Goal: Transaction & Acquisition: Purchase product/service

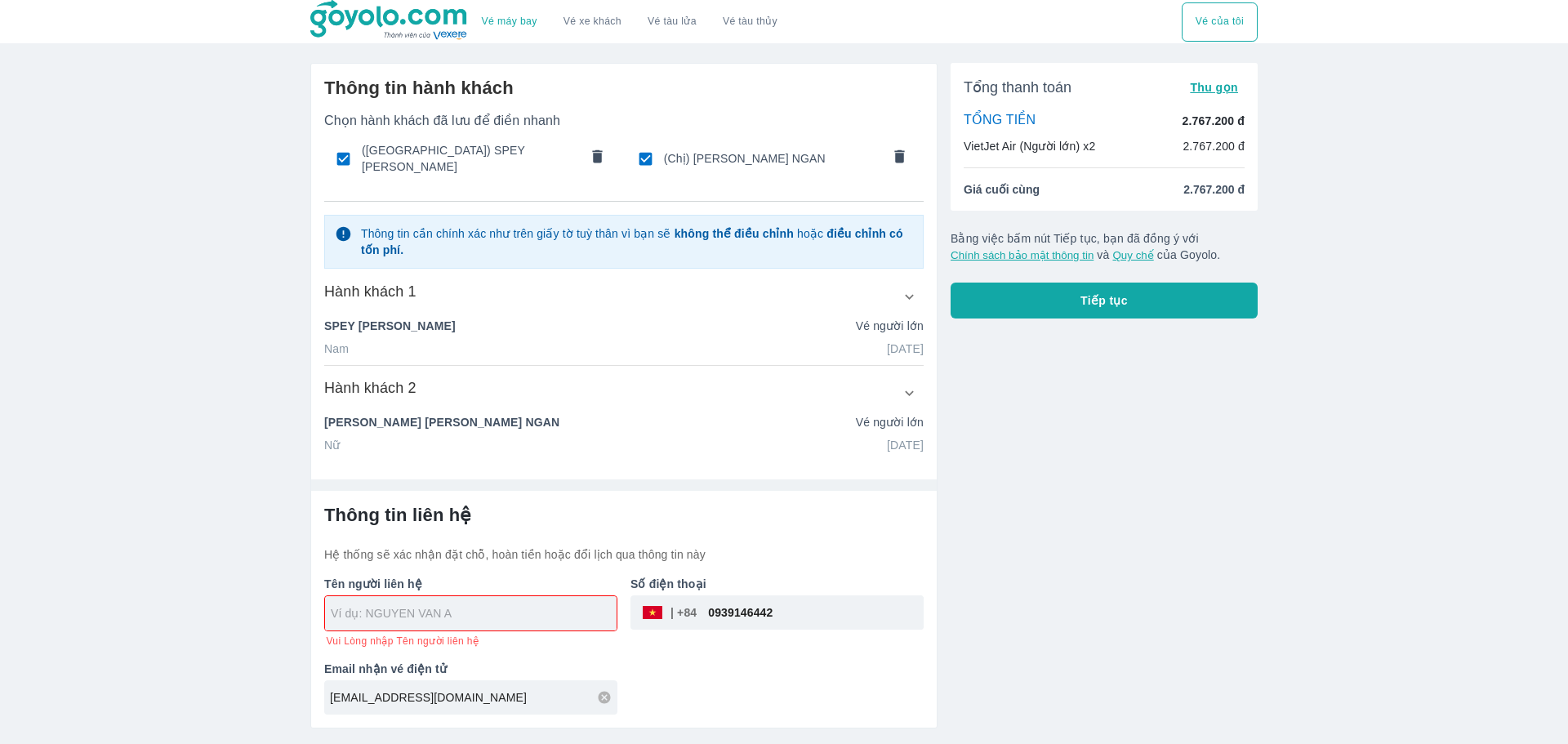
click at [489, 606] on input "text" at bounding box center [474, 613] width 286 height 16
type input "[PERSON_NAME] NGAN"
click at [1009, 574] on div "Tổng thanh toán Thu gọn TỔNG TIỀN 2.767.200 đ VietJet Air (Người lớn) x2 2.767.…" at bounding box center [1097, 389] width 320 height 678
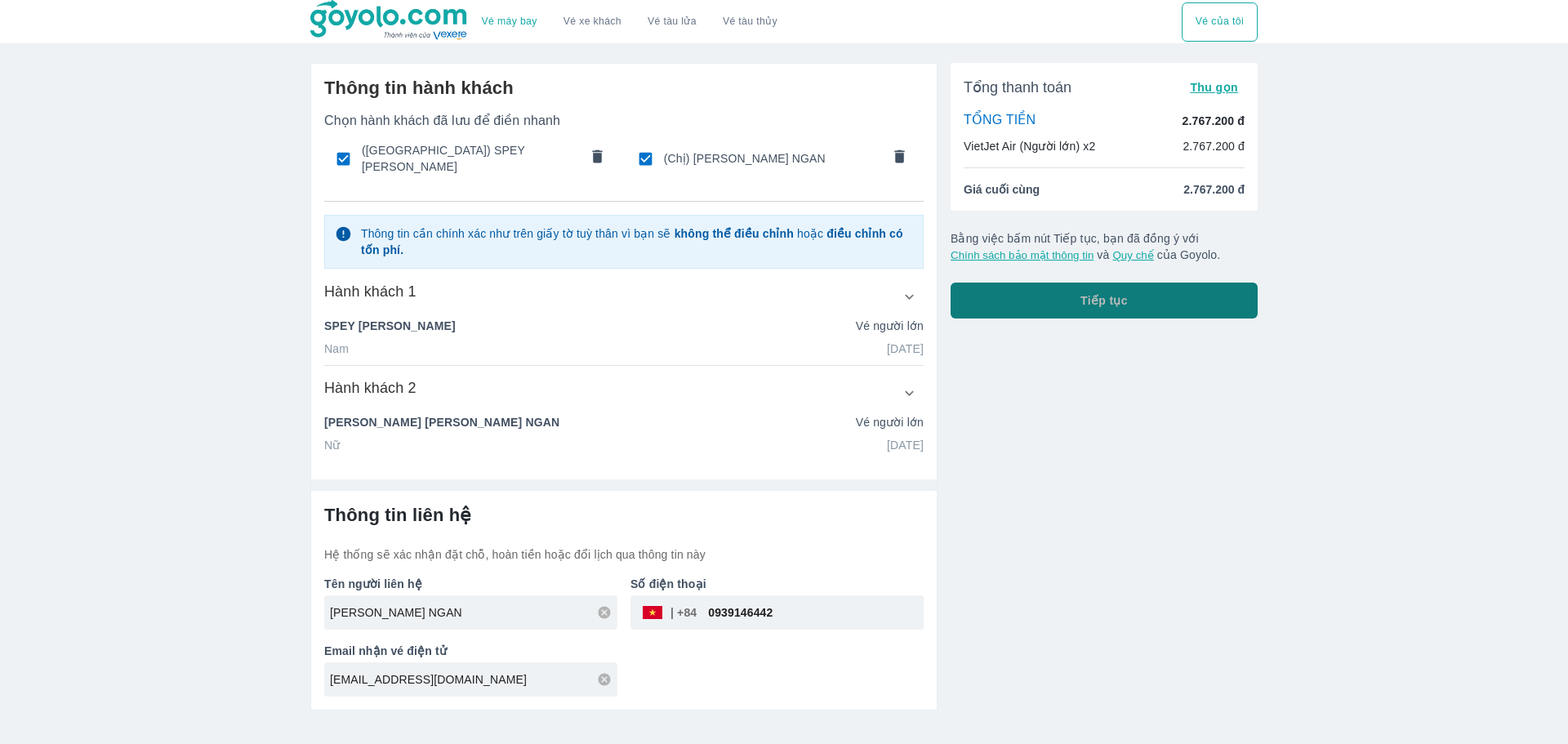
click at [1079, 302] on button "Tiếp tục" at bounding box center [1104, 301] width 307 height 36
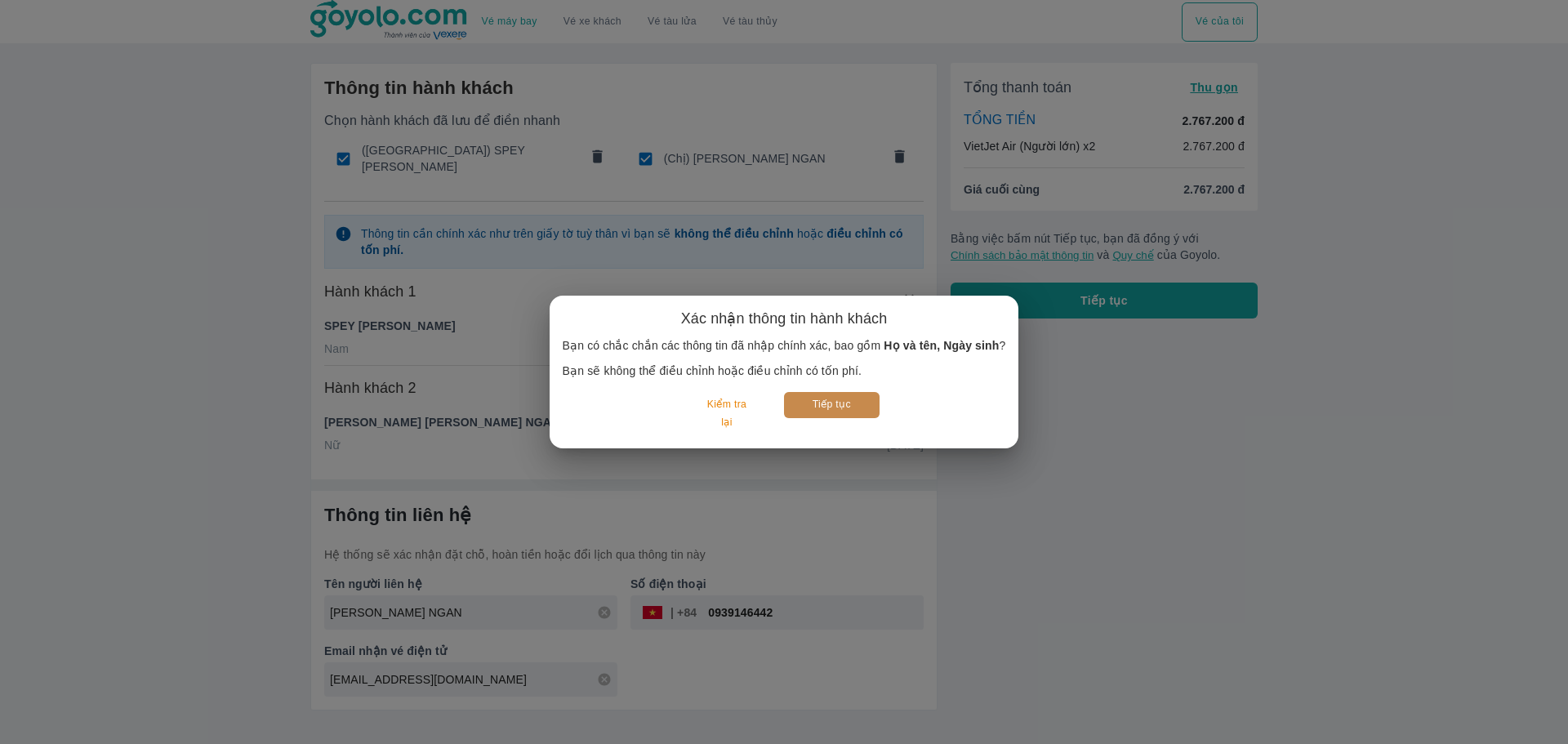
click at [843, 404] on button "Tiếp tục" at bounding box center [832, 404] width 96 height 25
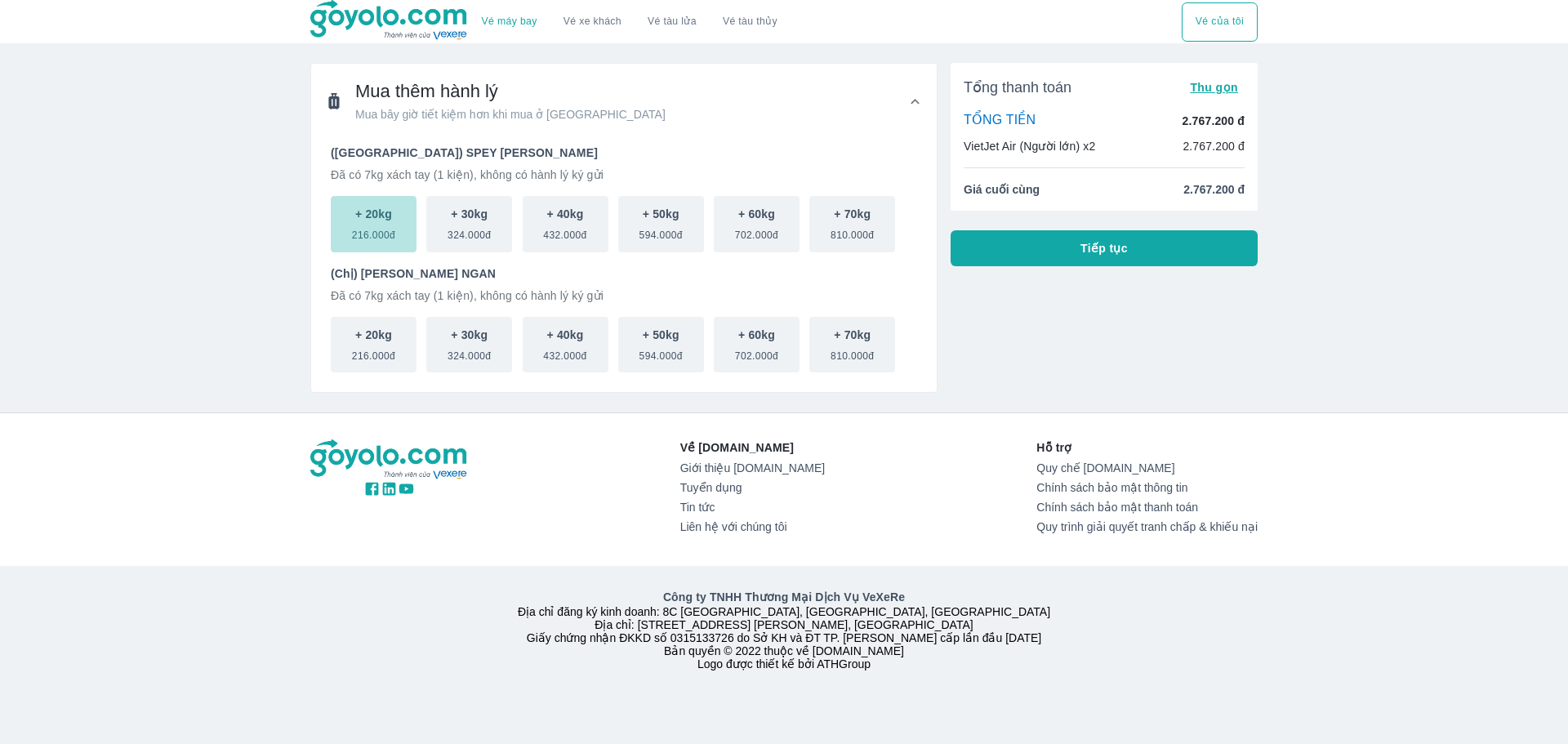
click at [384, 223] on span "216.000đ" at bounding box center [373, 232] width 43 height 20
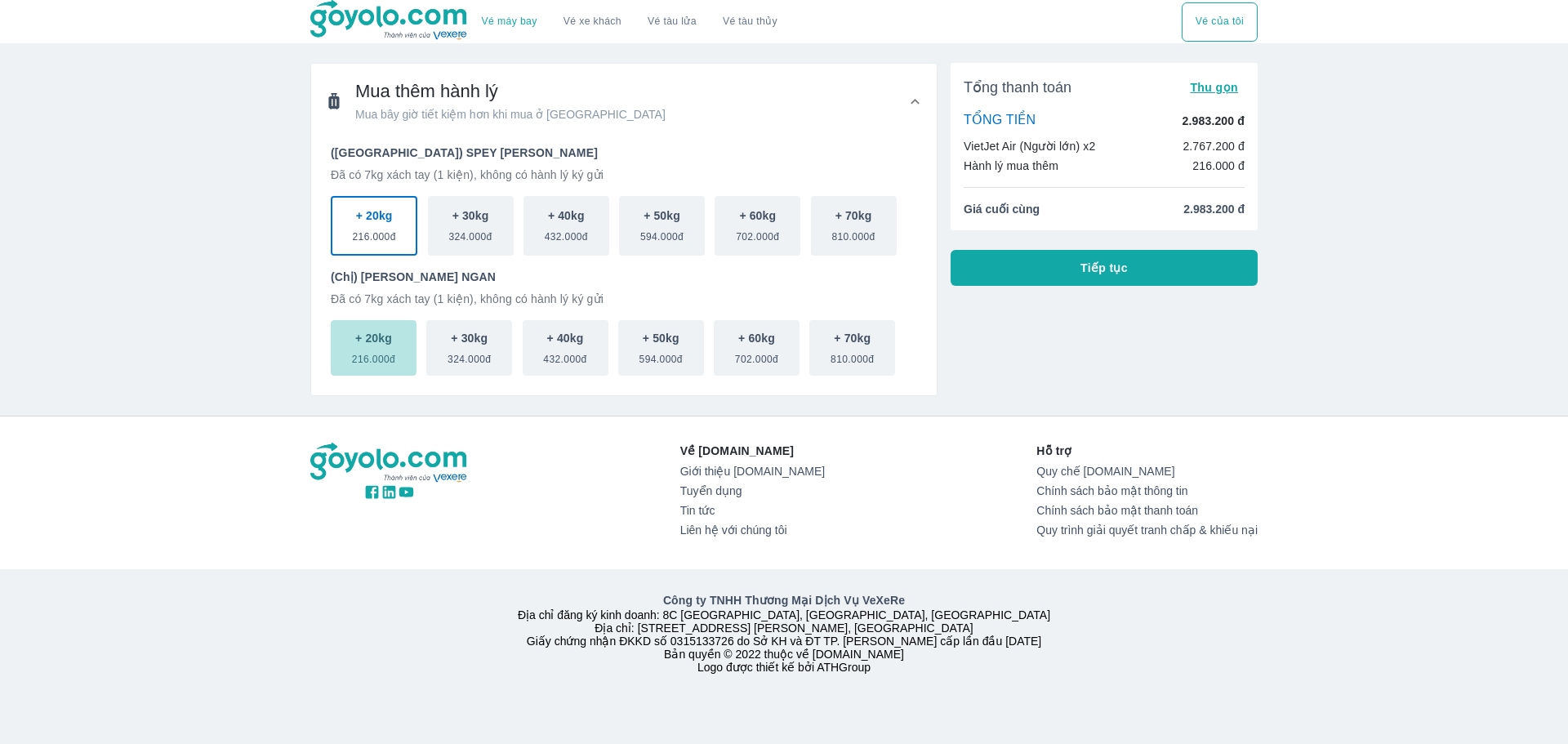
click at [385, 356] on span "216.000đ" at bounding box center [373, 356] width 43 height 20
drag, startPoint x: 1180, startPoint y: 212, endPoint x: 1247, endPoint y: 215, distance: 67.1
click at [1247, 214] on div "Tổng thanh toán Thu gọn TỔNG TIỀN 3.199.200 đ VietJet Air (Người lớn) x2 2.767.…" at bounding box center [1104, 147] width 307 height 167
click at [1082, 262] on span "Tiếp tục" at bounding box center [1103, 267] width 47 height 16
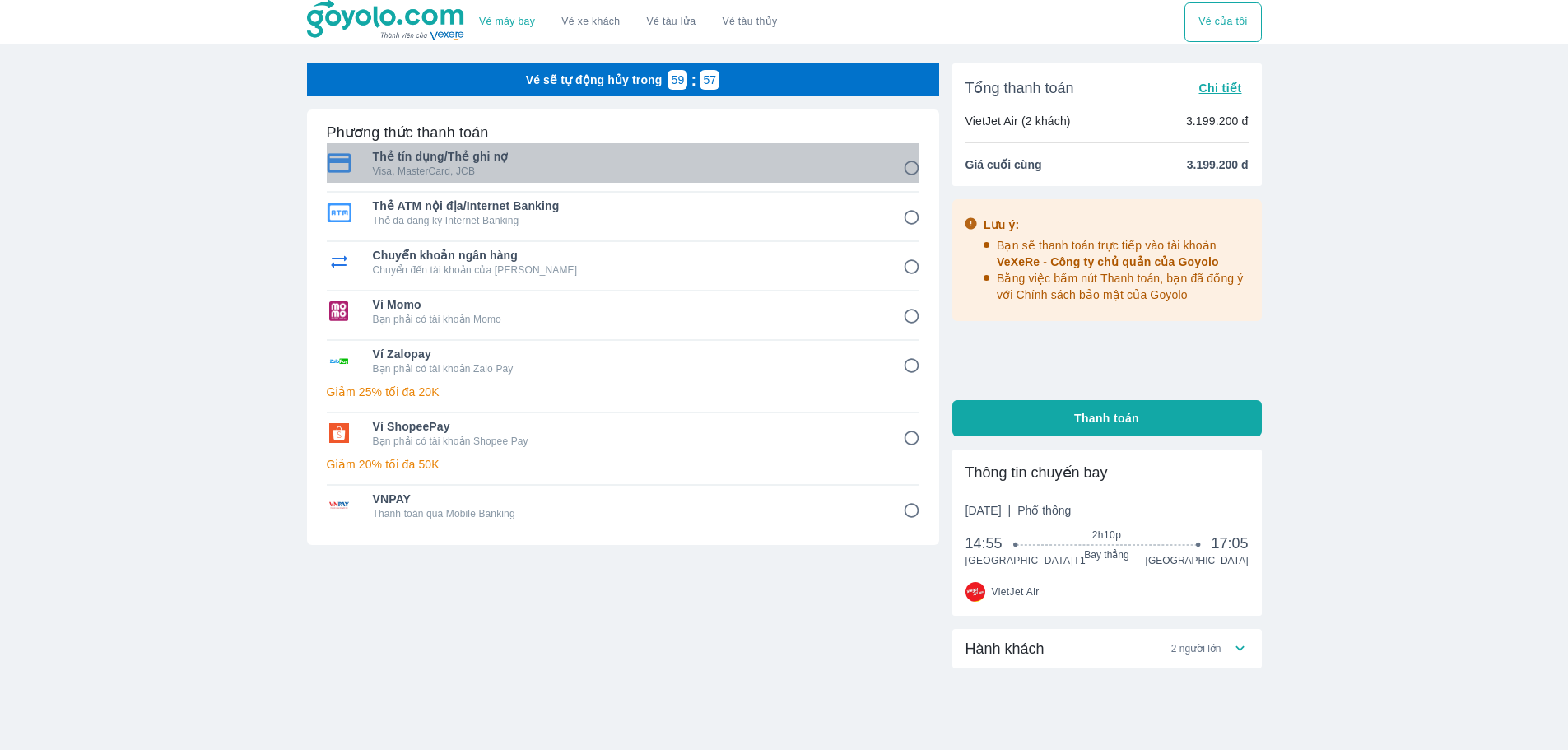
click at [618, 175] on p "Visa, MasterCard, JCB" at bounding box center [626, 170] width 507 height 13
radio input "true"
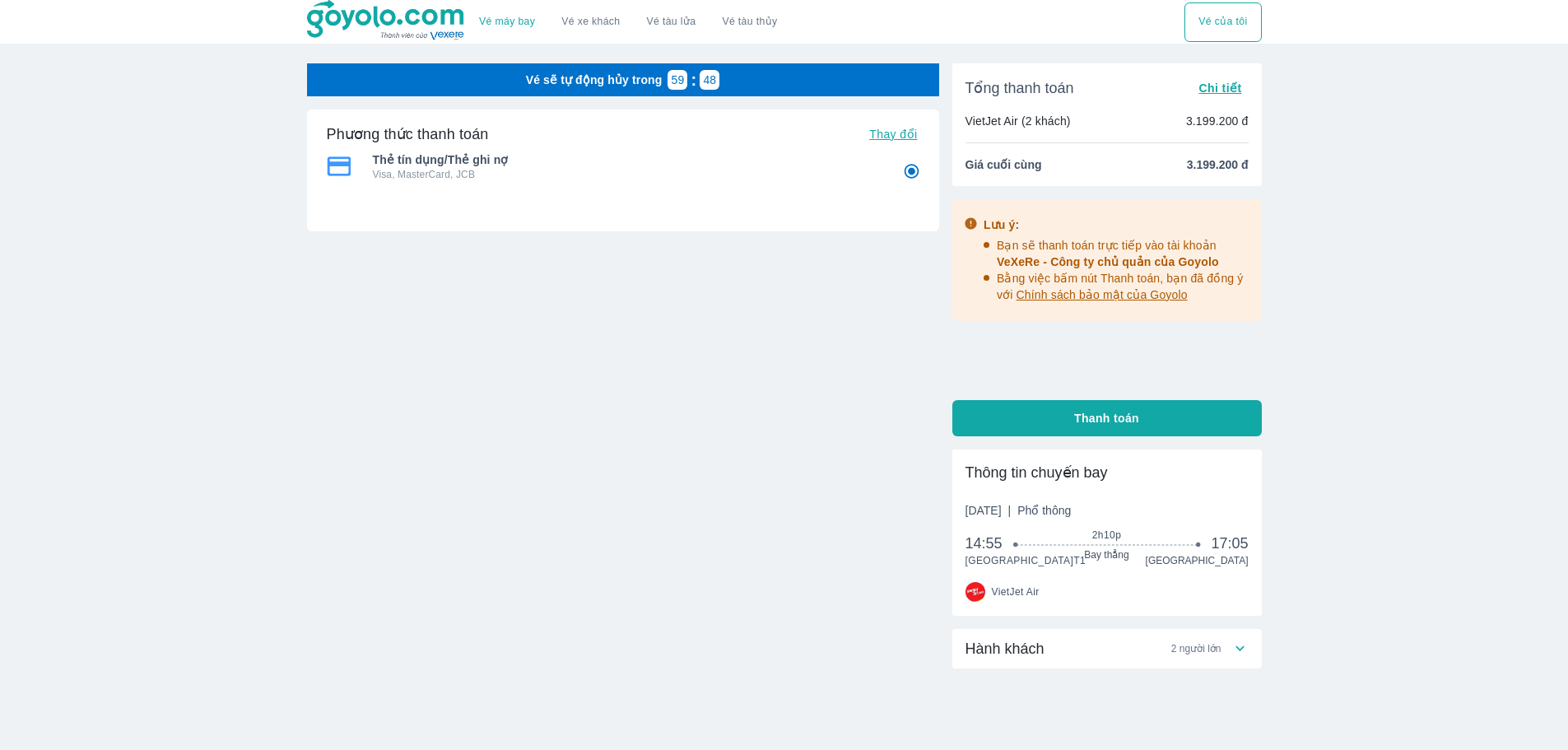
click at [1214, 655] on span "2 người lớn" at bounding box center [1196, 648] width 50 height 13
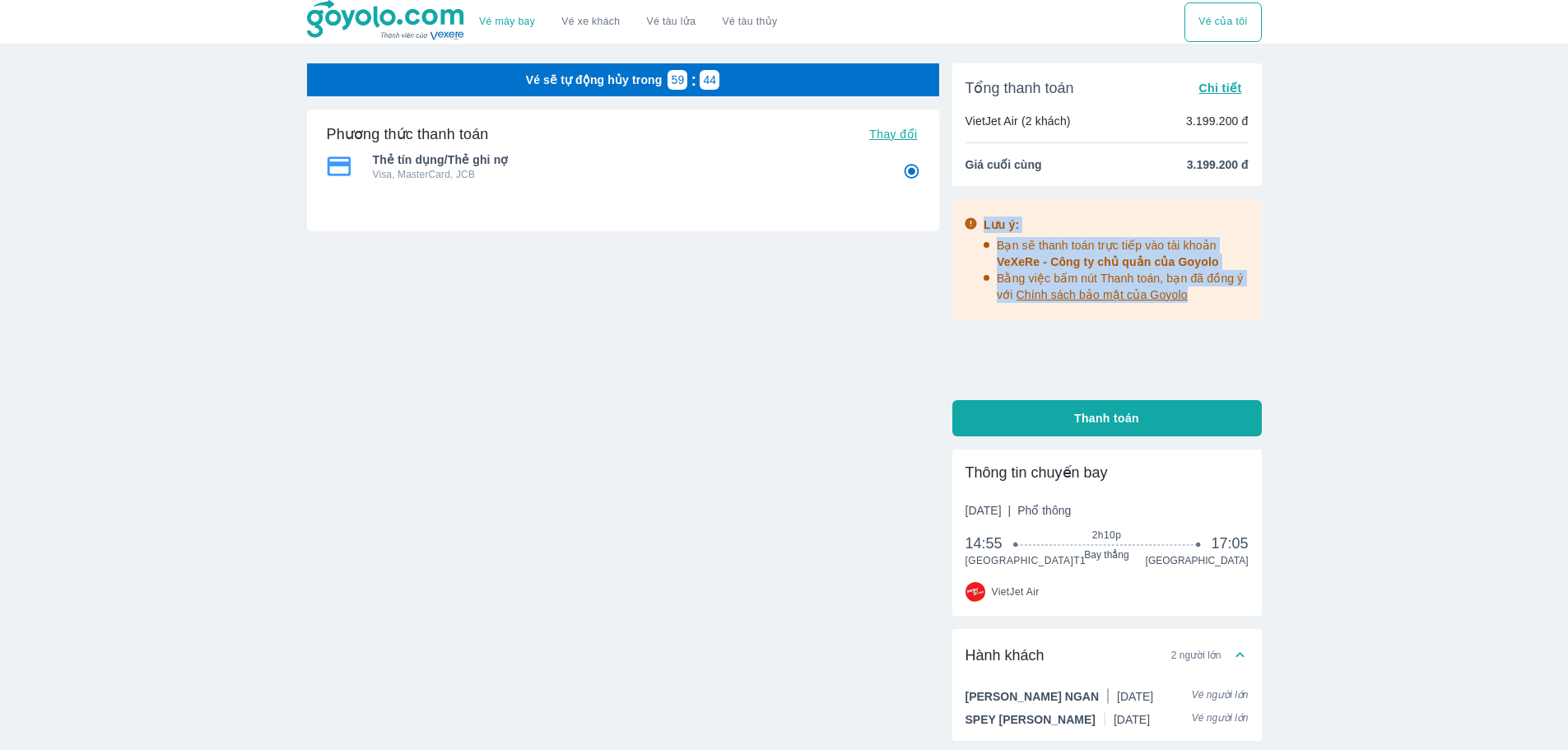
drag, startPoint x: 1198, startPoint y: 299, endPoint x: 977, endPoint y: 223, distance: 233.7
click at [977, 223] on div "Lưu ý: Bạn sẽ thanh toán trực tiếp vào tài khoản VeXeRe - Công ty chủ quản của …" at bounding box center [1107, 260] width 309 height 122
click at [1341, 288] on div "Vé máy bay Vé xe khách Vé tàu lửa Vé tàu thủy Vé của tôi Vé sẽ tự động hủy tron…" at bounding box center [784, 436] width 1568 height 873
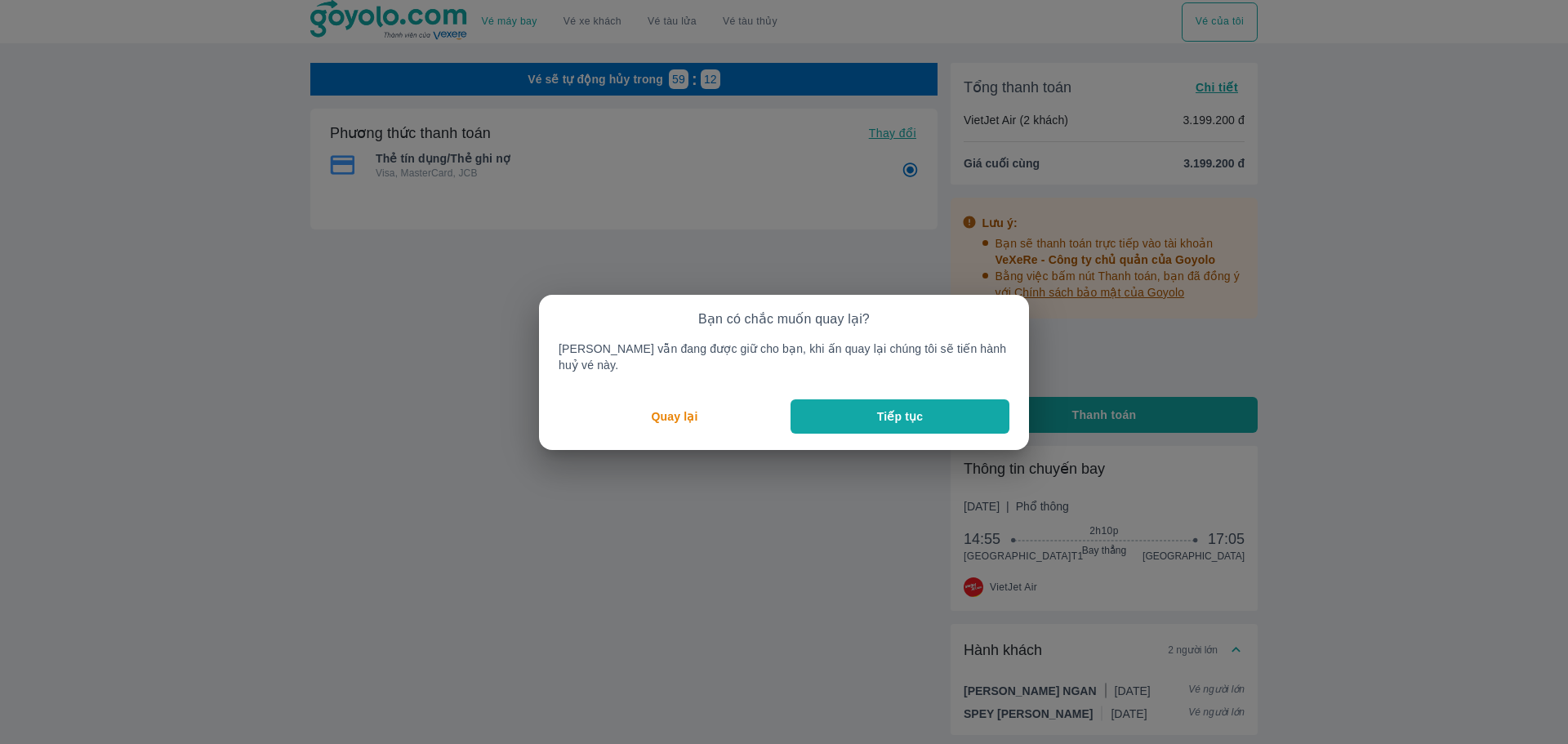
click at [878, 410] on p "Tiếp tục" at bounding box center [900, 416] width 46 height 16
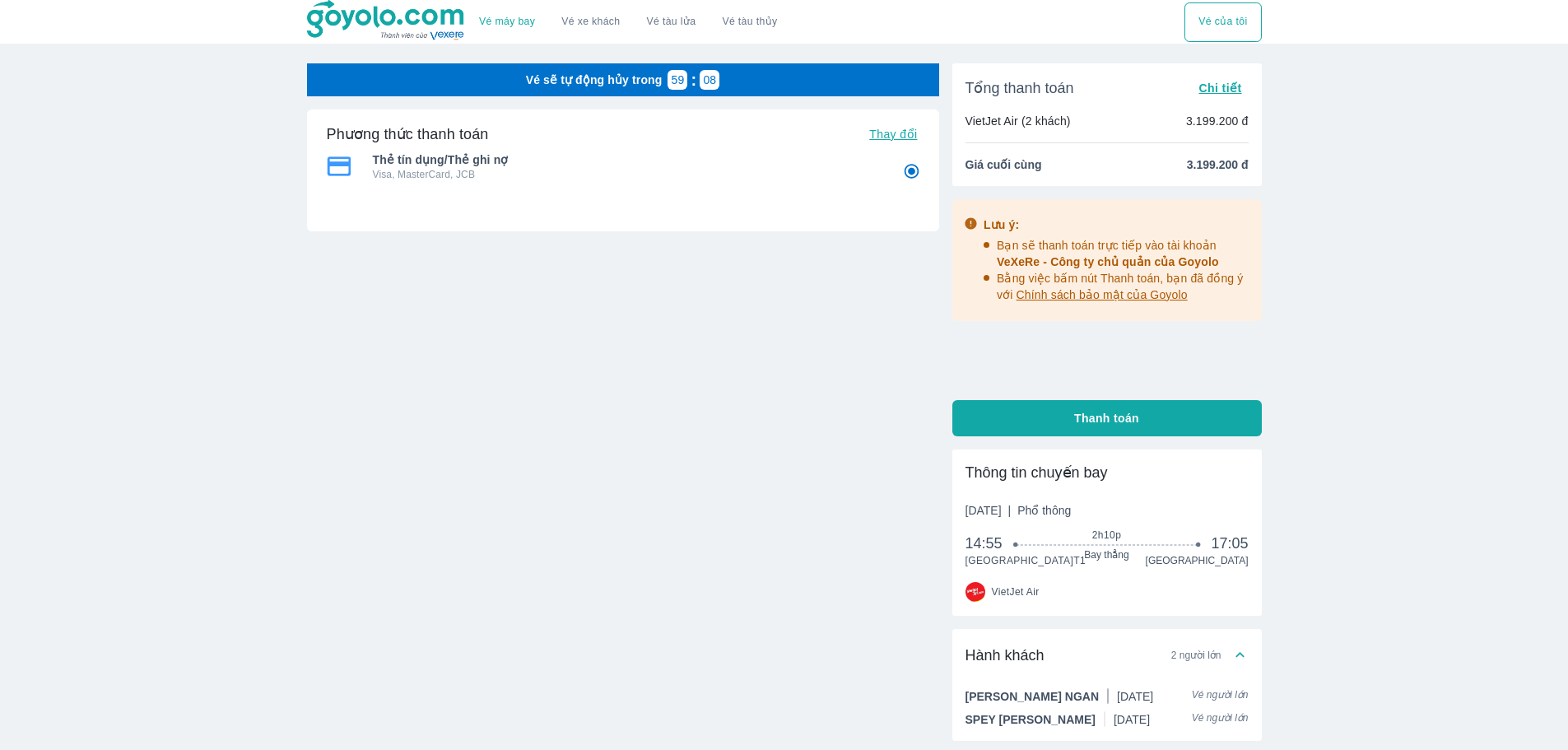
drag, startPoint x: 796, startPoint y: 341, endPoint x: 805, endPoint y: 339, distance: 9.2
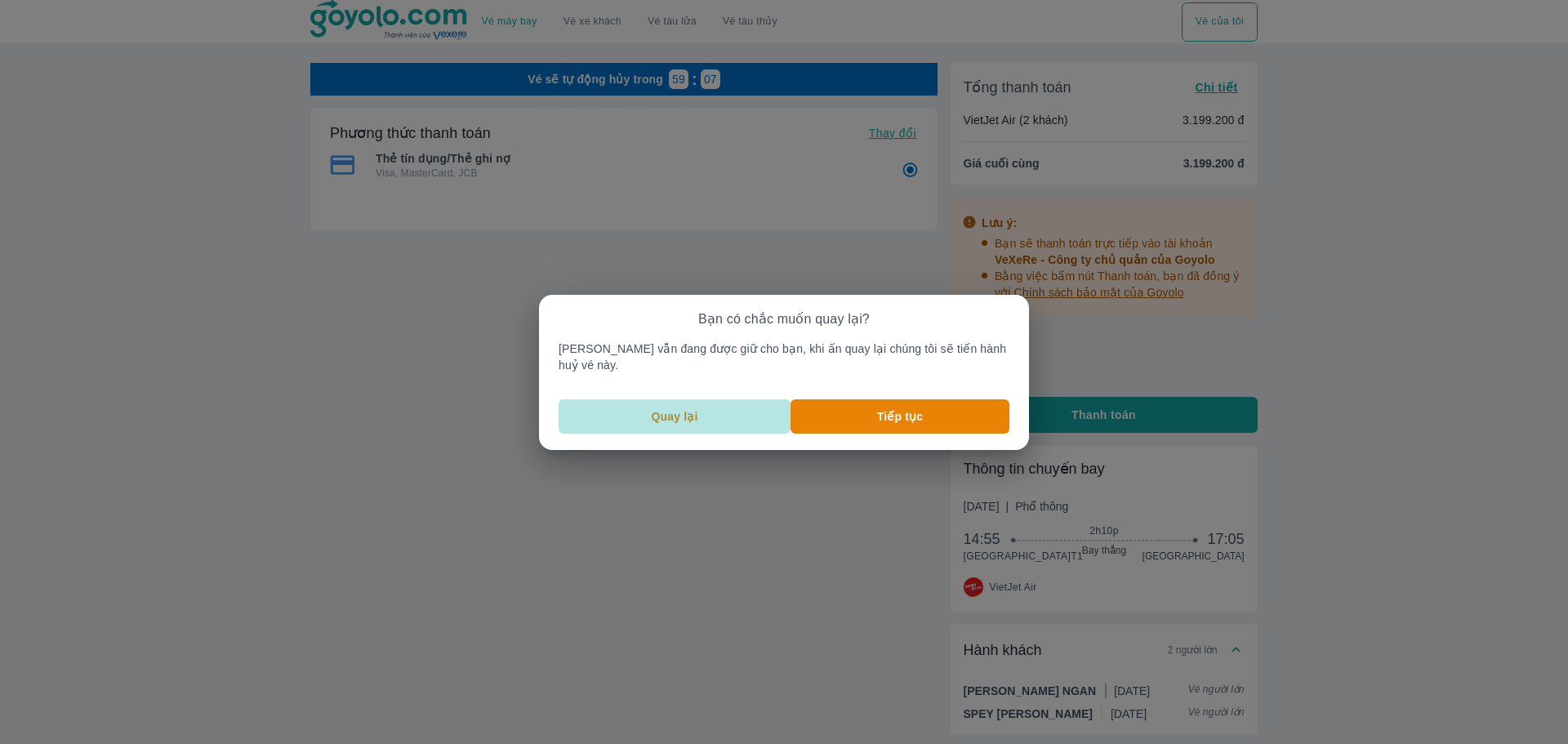
click at [720, 403] on button "Quay lại" at bounding box center [674, 416] width 232 height 34
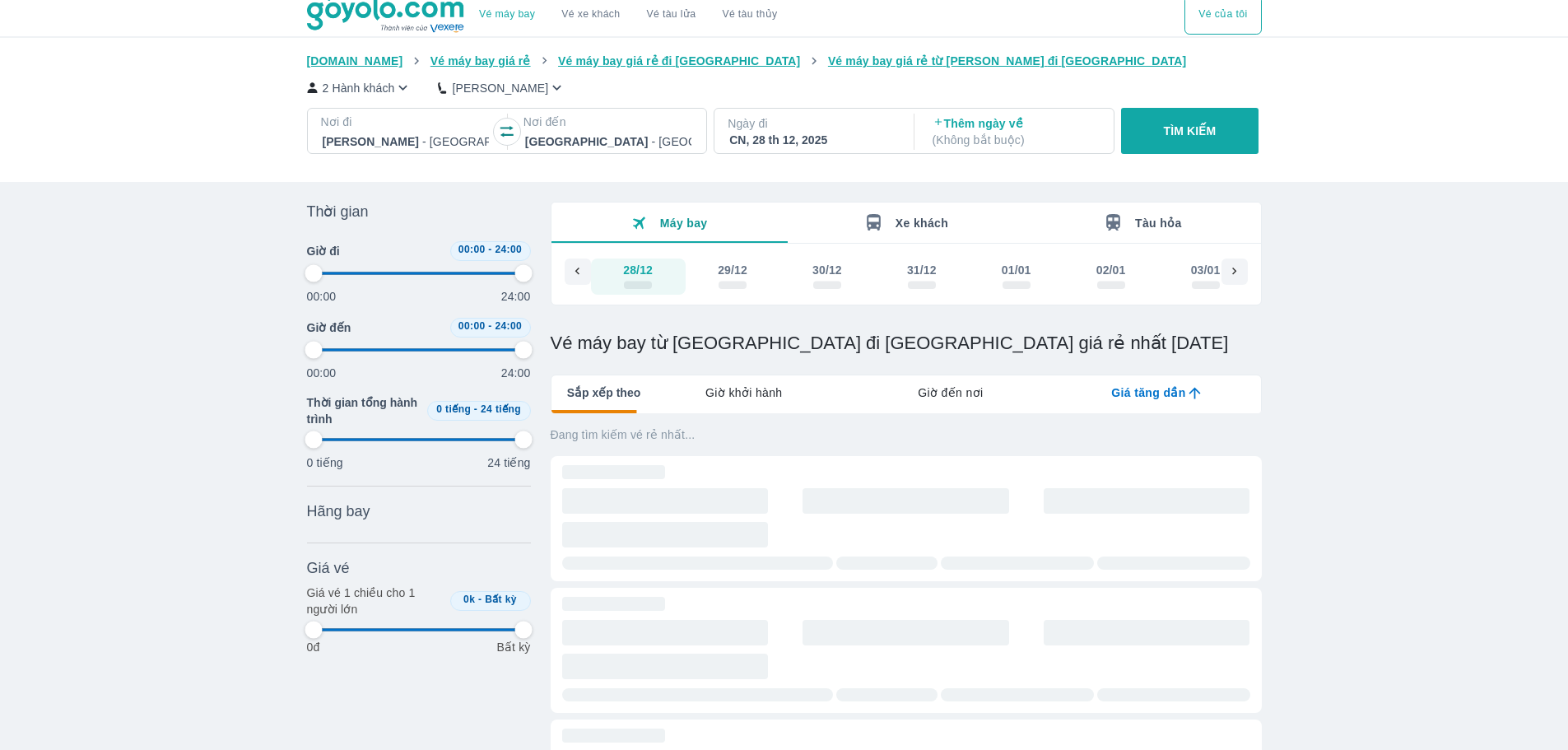
scroll to position [83, 0]
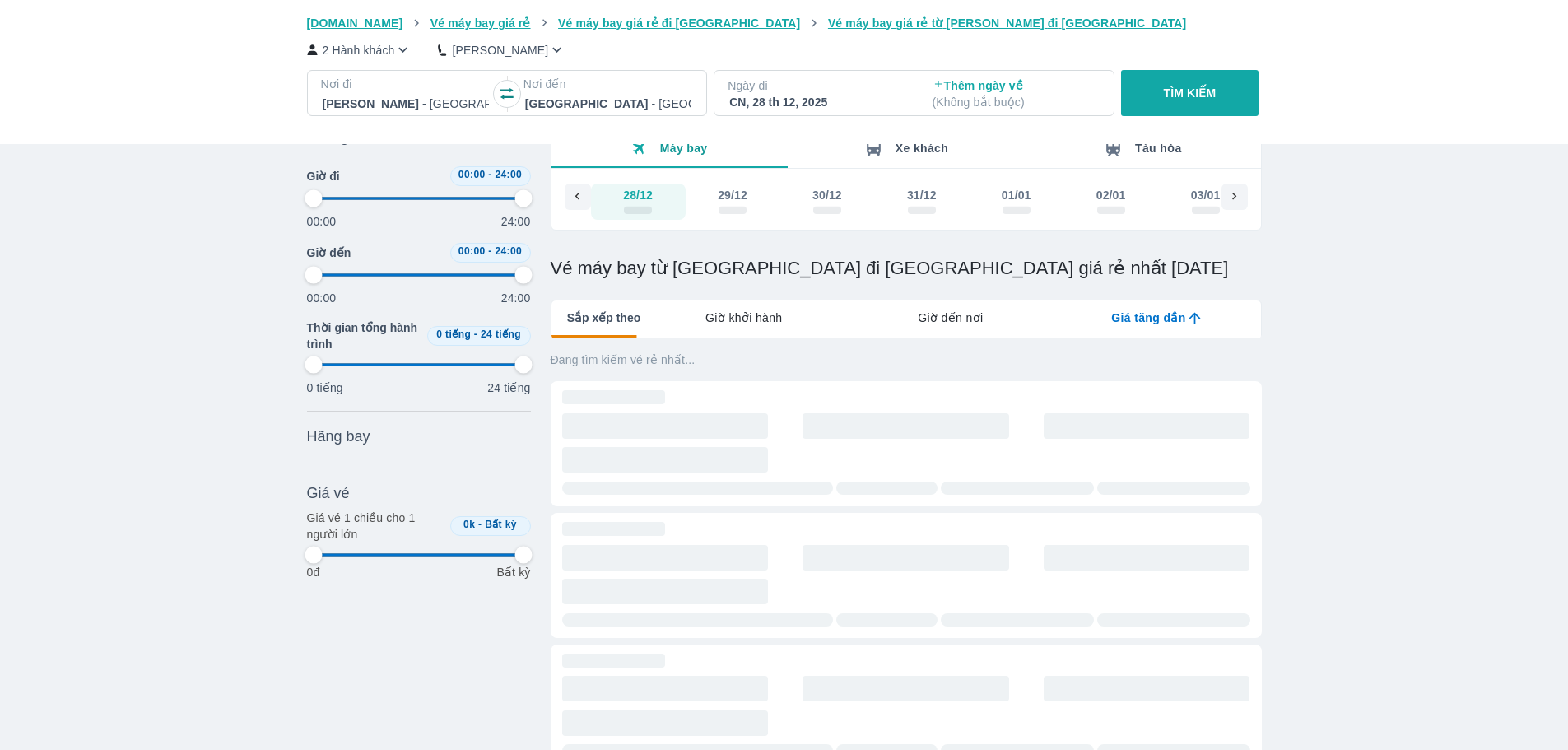
type input "97.9166666666667"
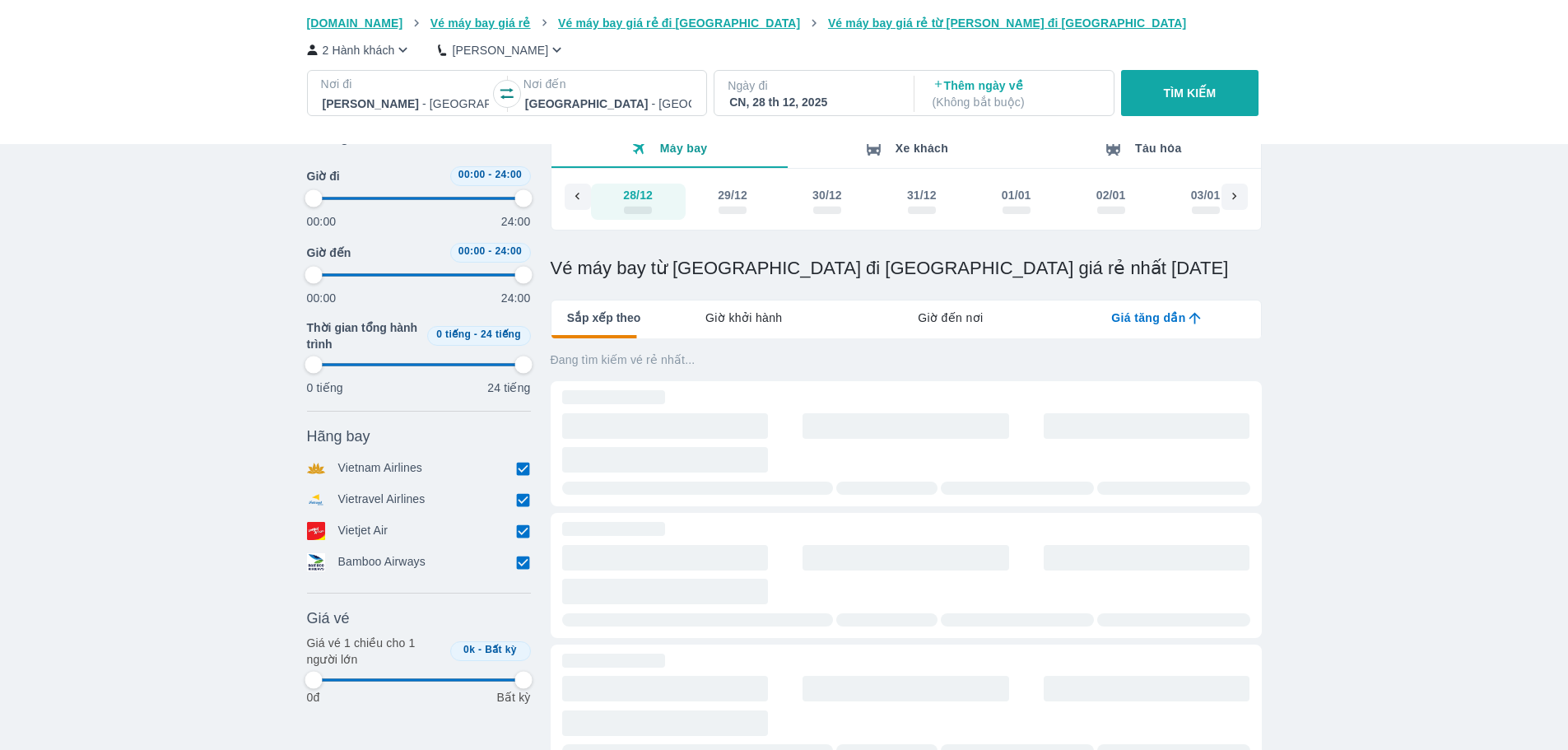
type input "97.9166666666667"
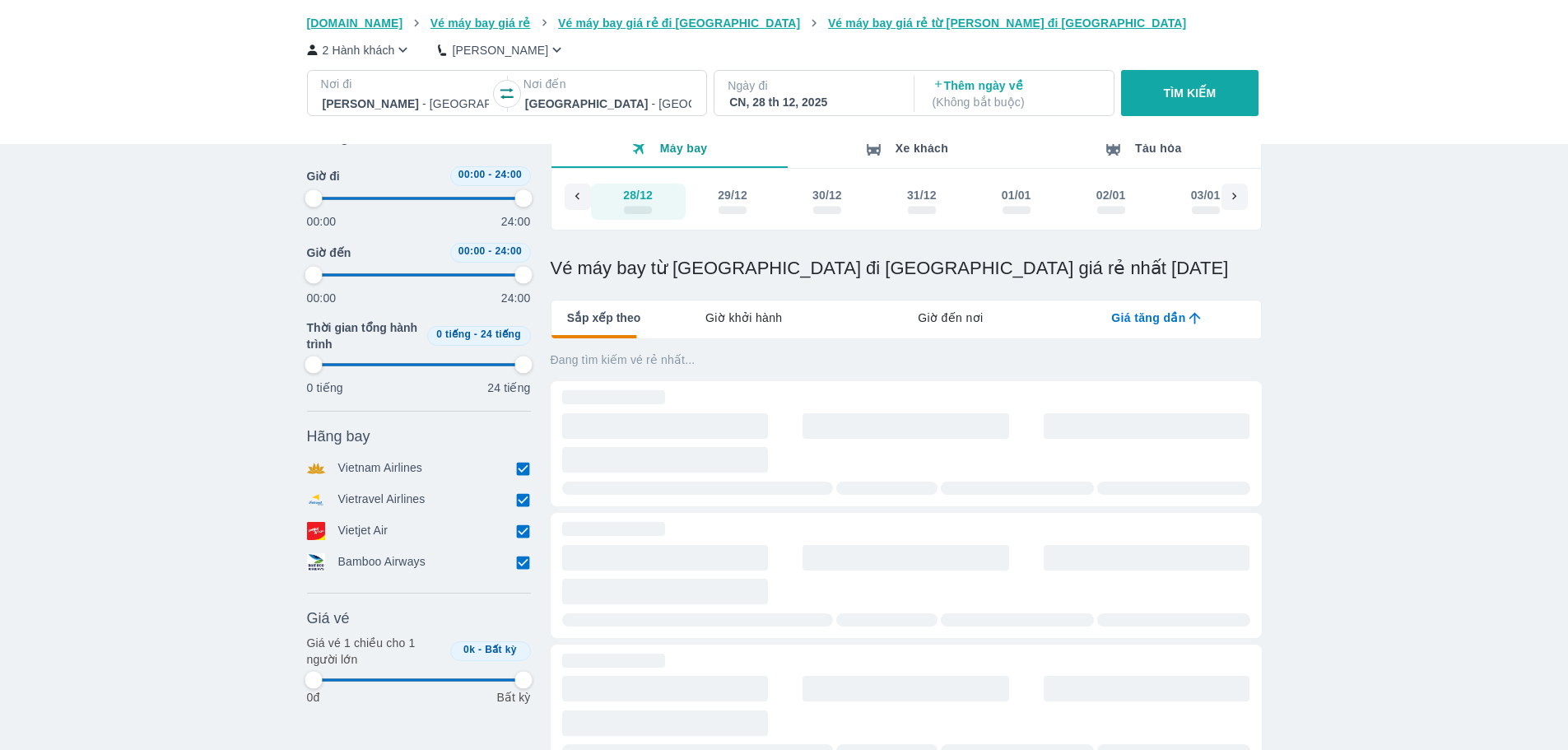
type input "97.9166666666667"
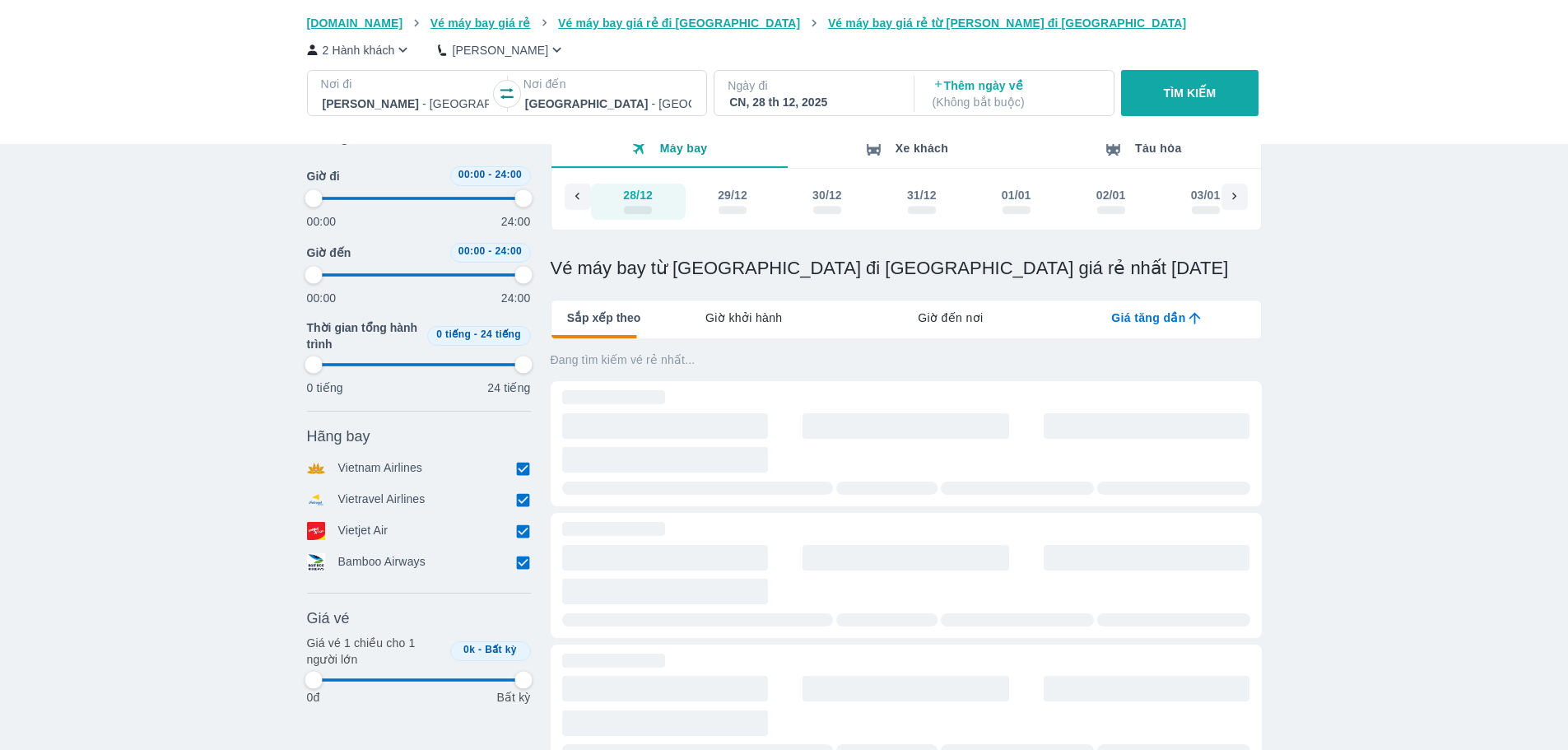
type input "97.9166666666667"
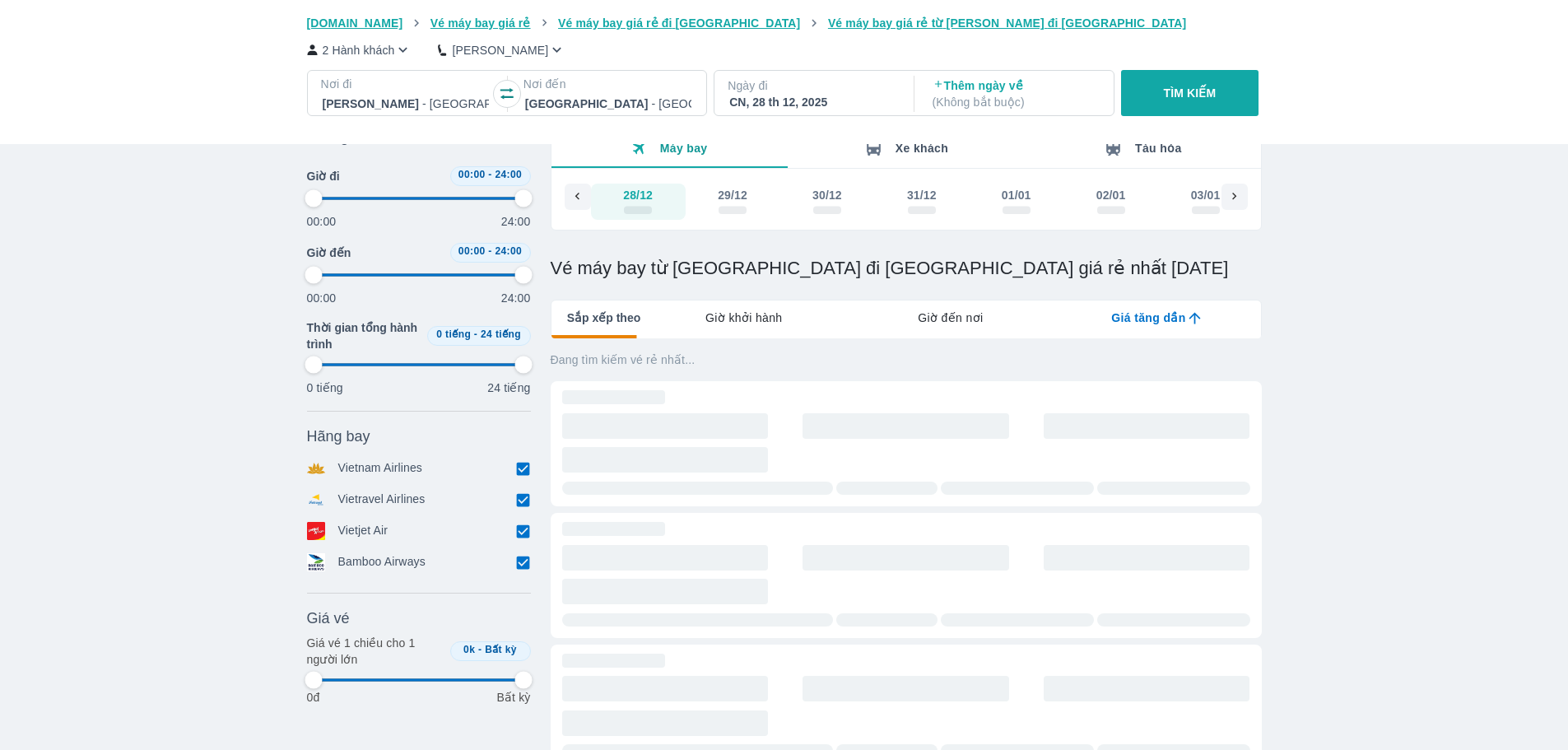
type input "97.9166666666667"
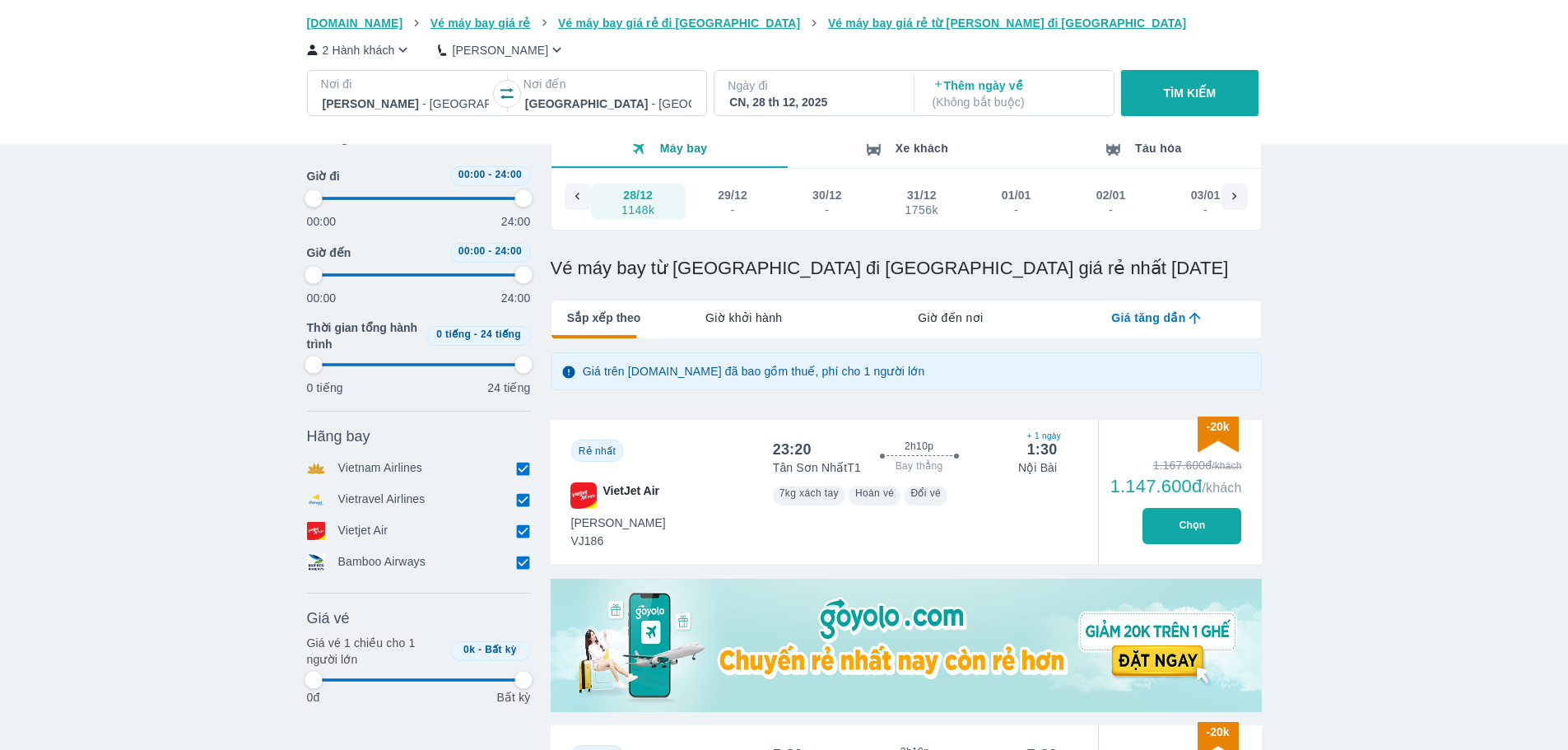
type input "97.9166666666667"
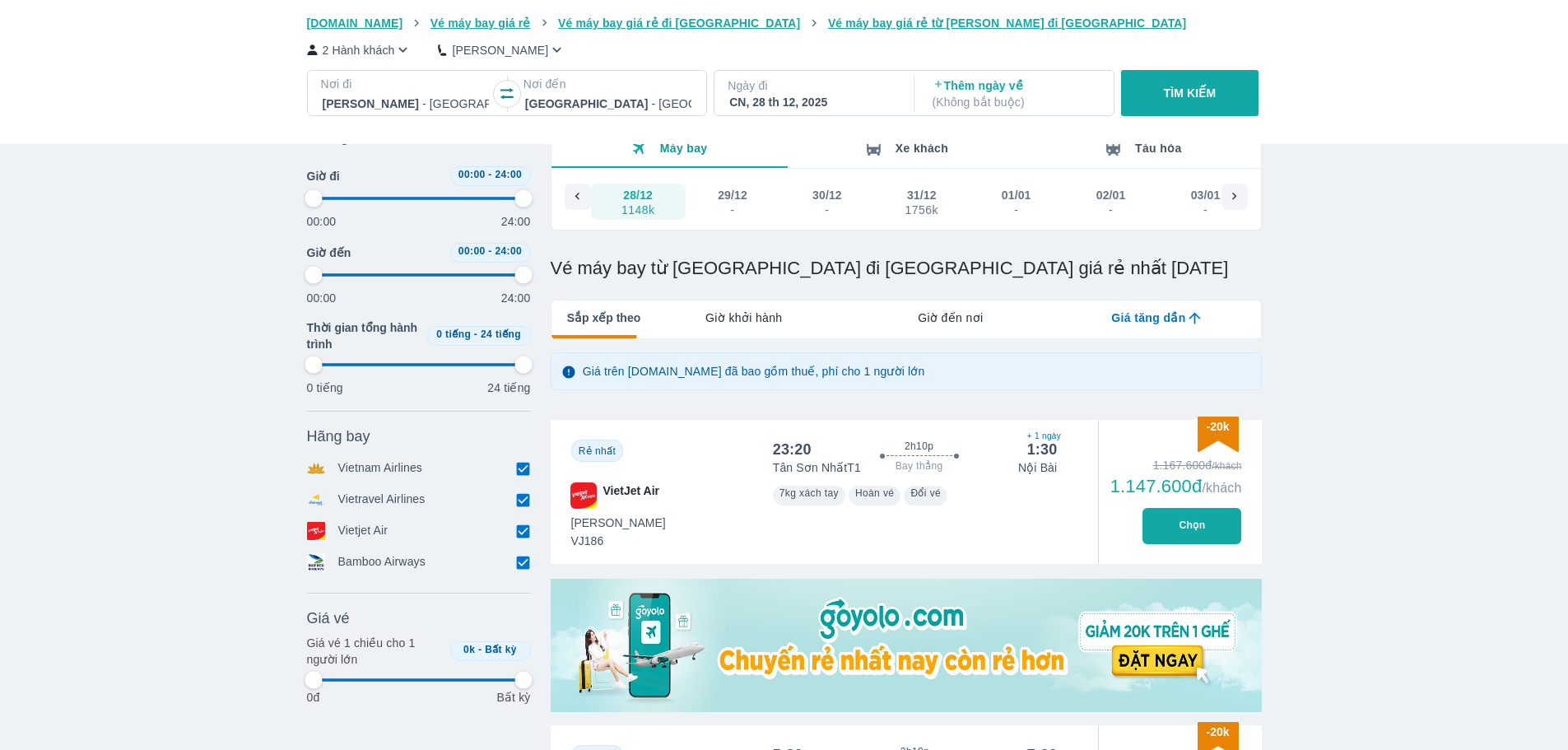
type input "97.9166666666667"
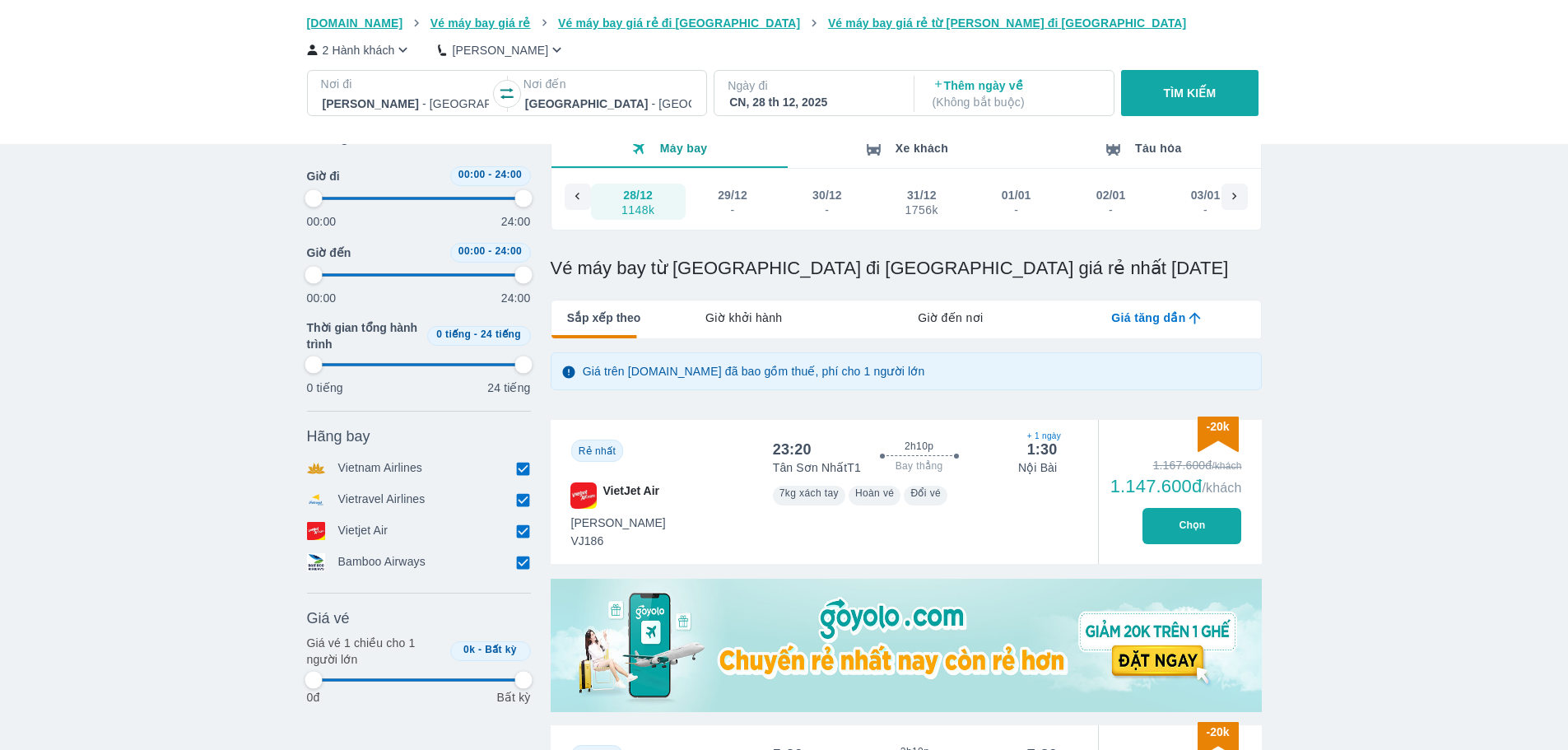
type input "97.9166666666667"
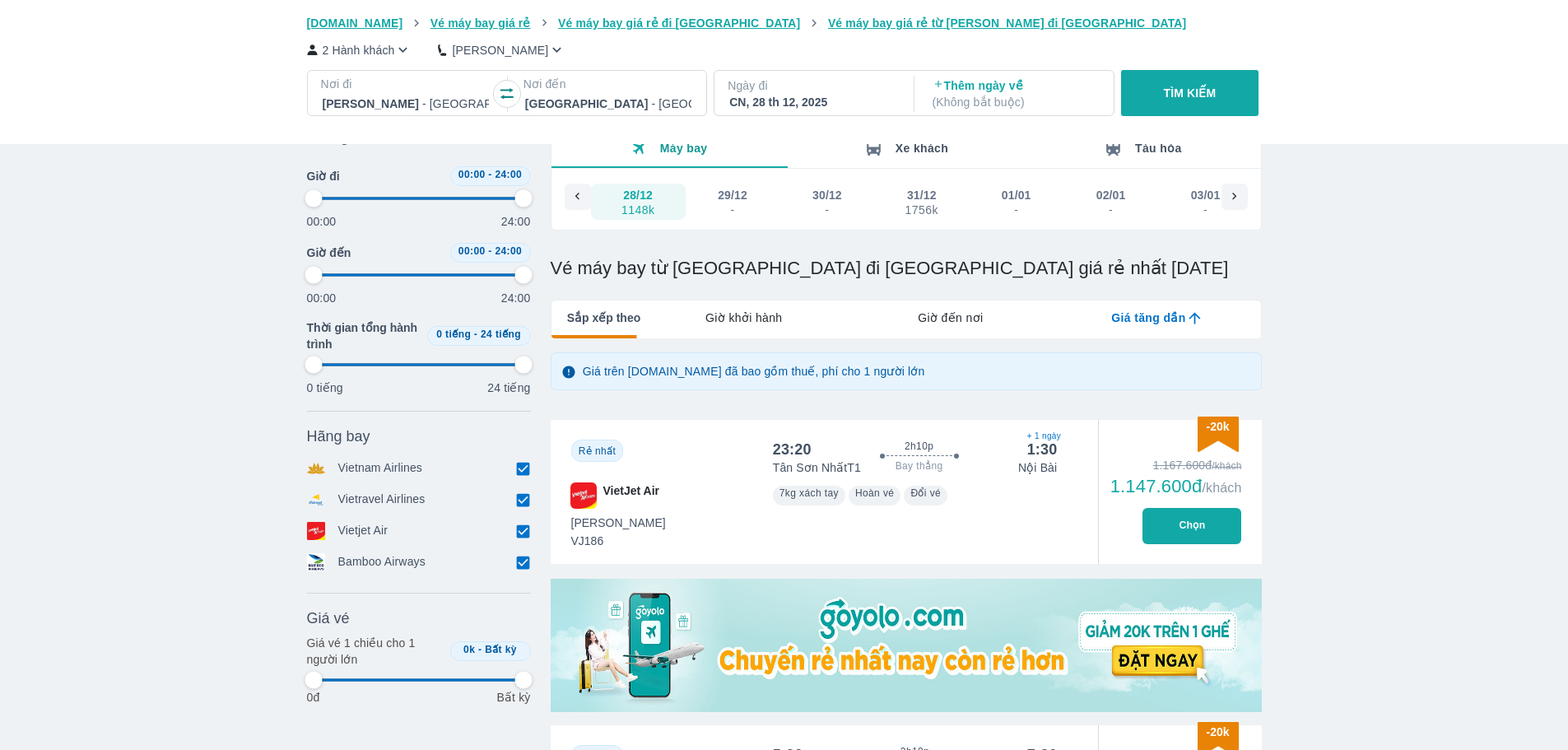
type input "97.9166666666667"
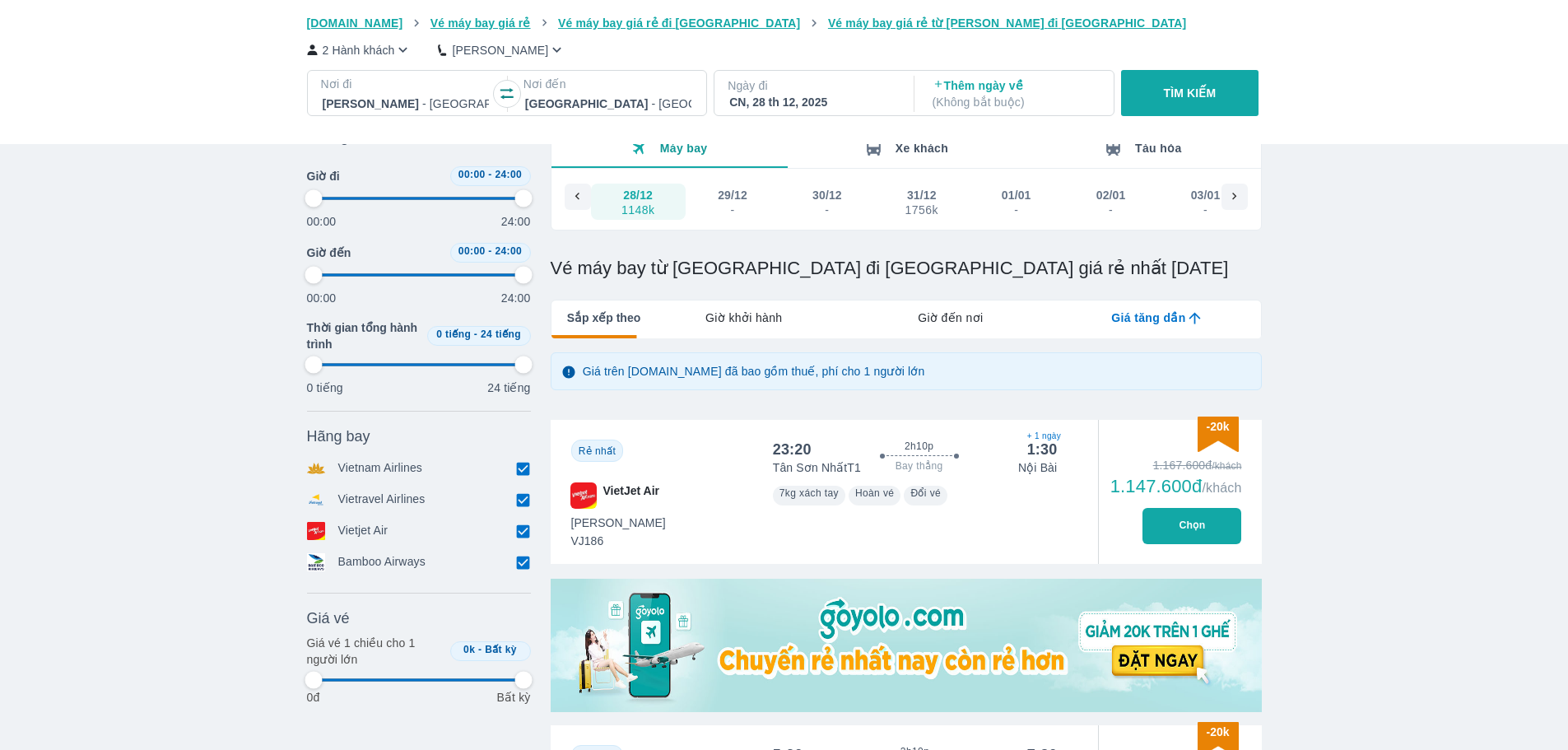
type input "97.9166666666667"
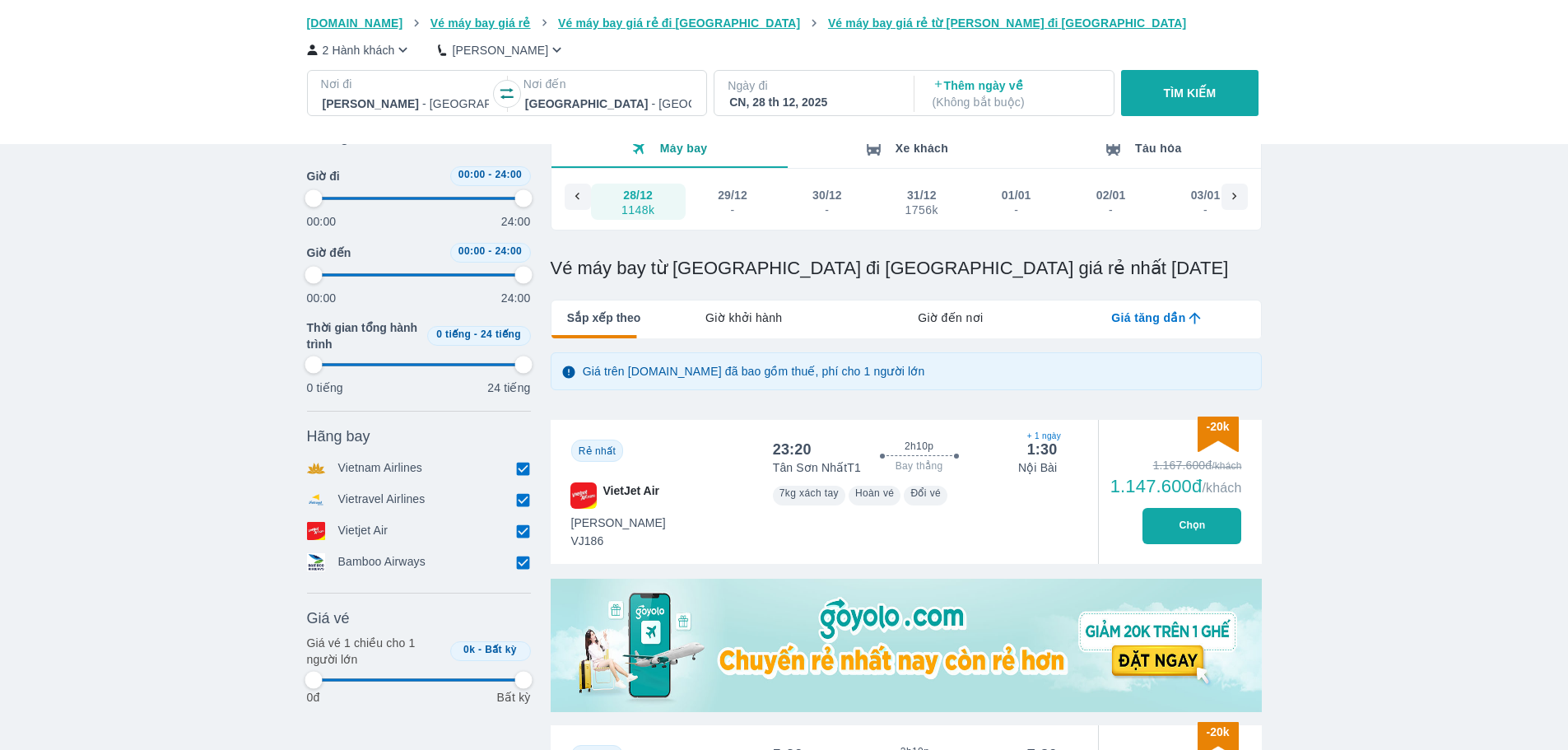
type input "97.9166666666667"
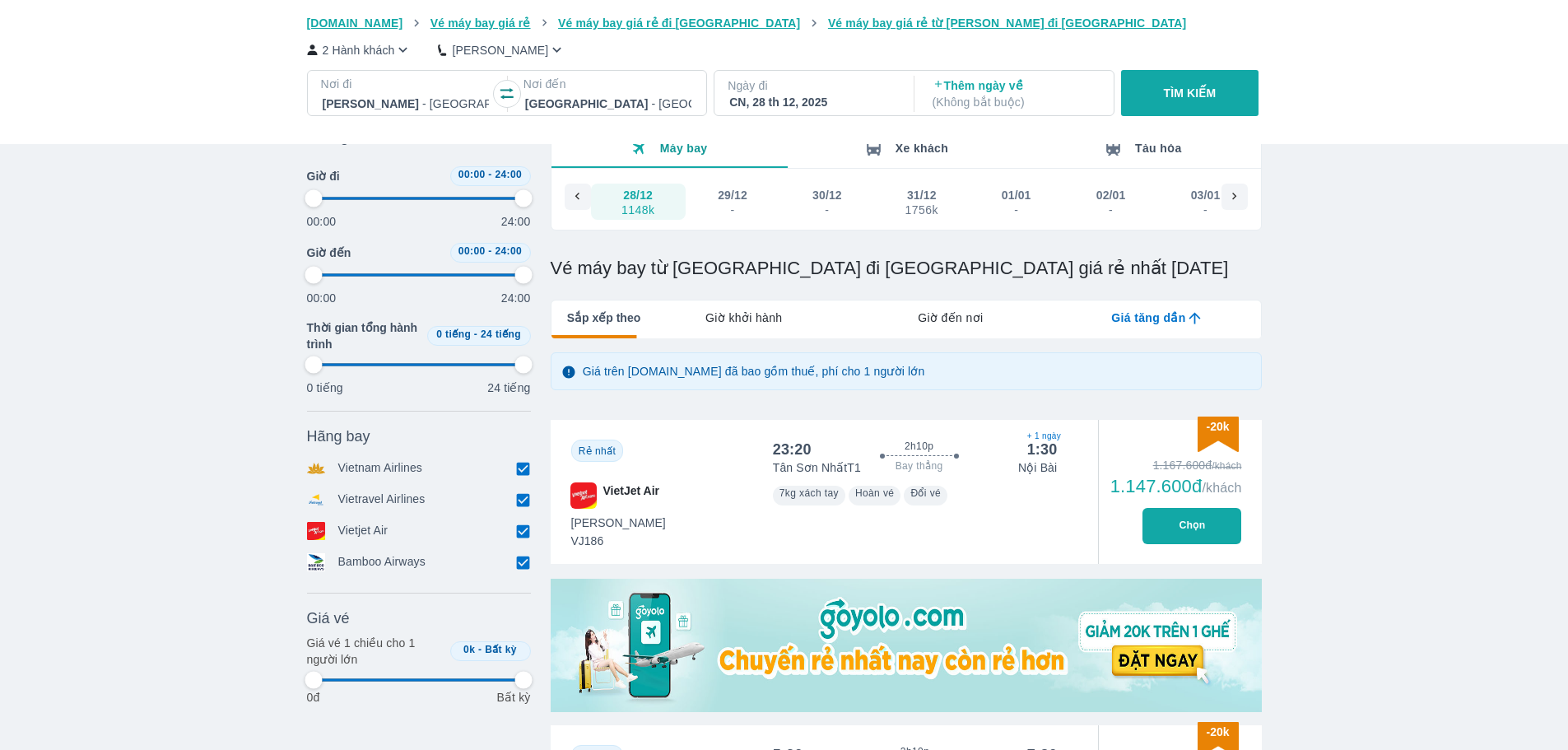
type input "97.9166666666667"
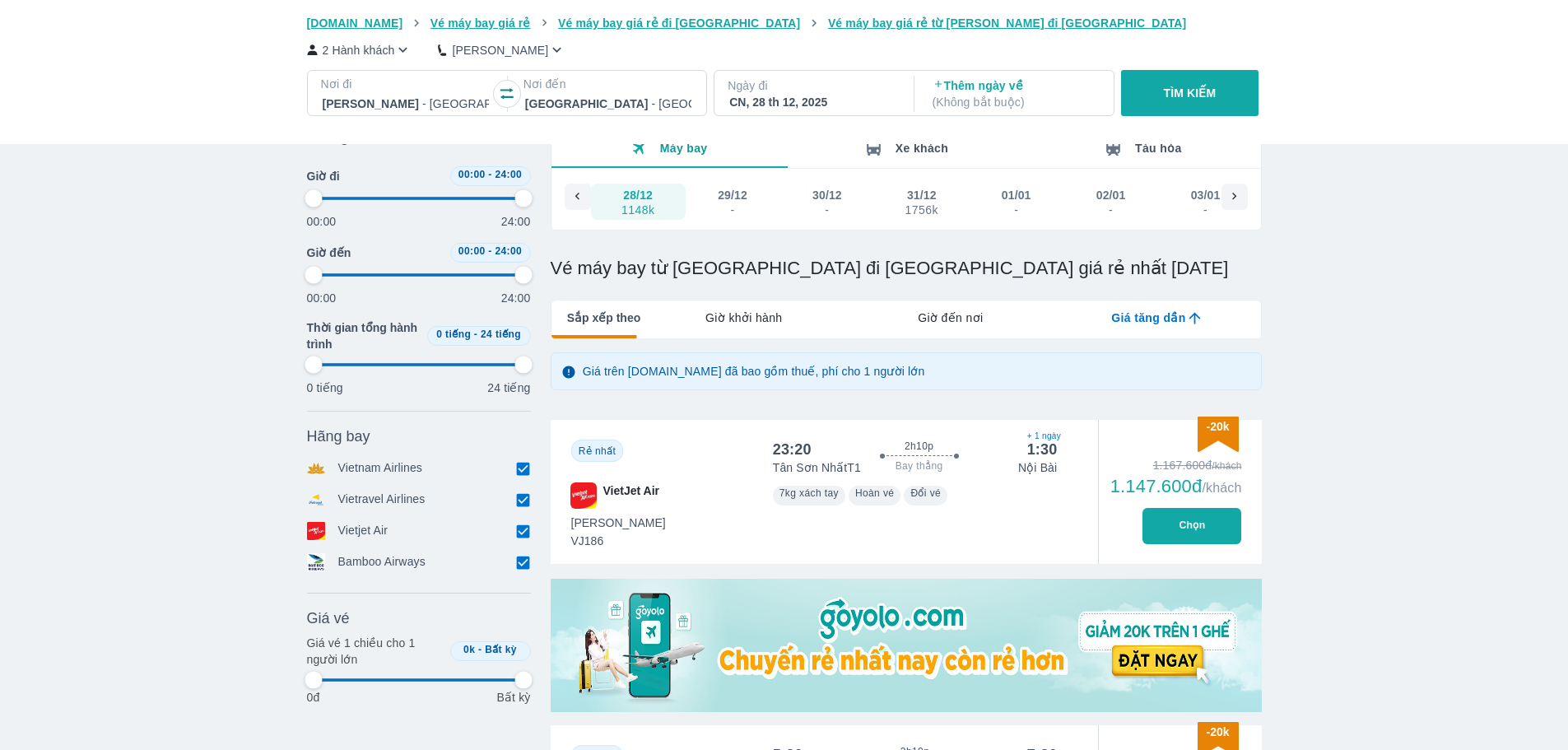
type input "97.9166666666667"
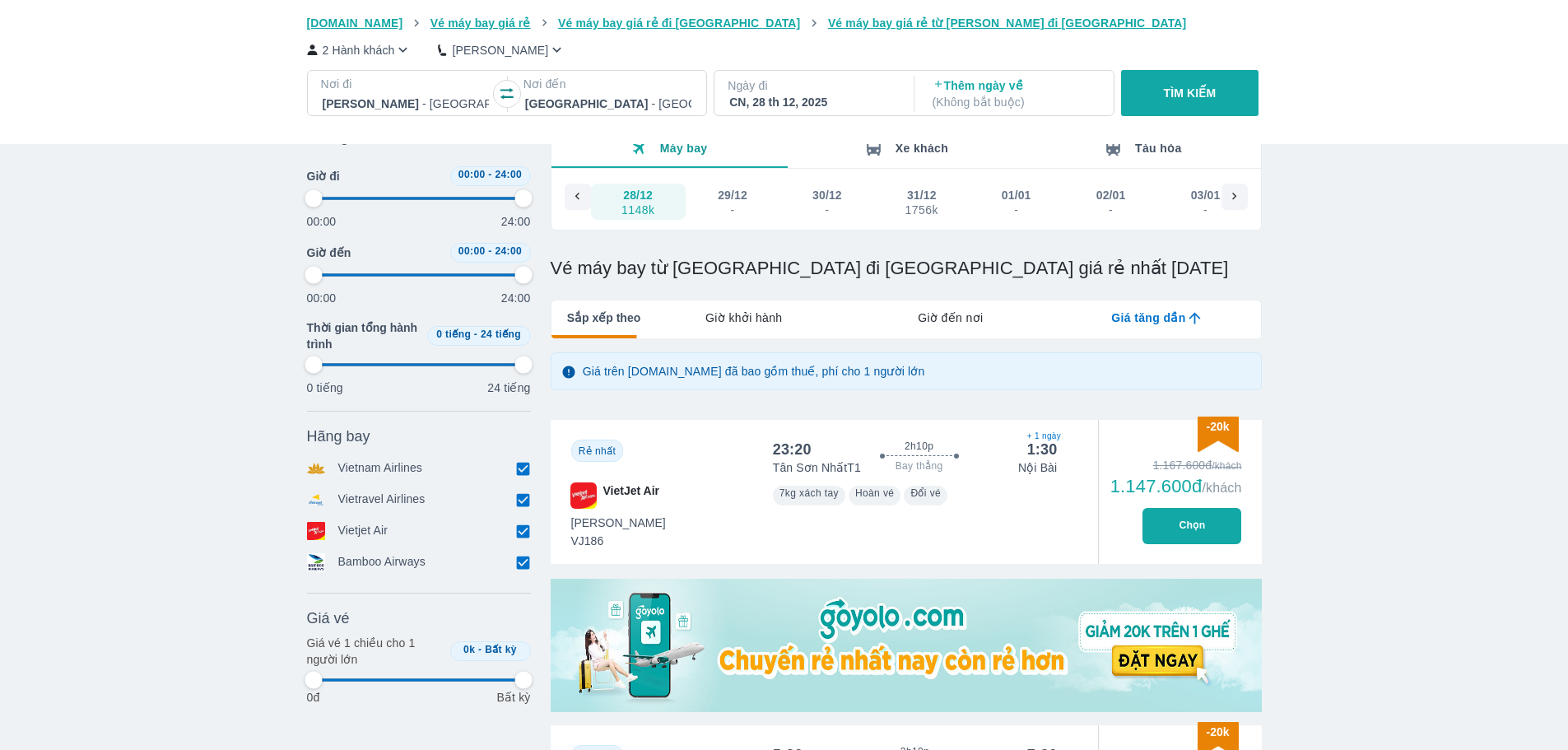
type input "97.9166666666667"
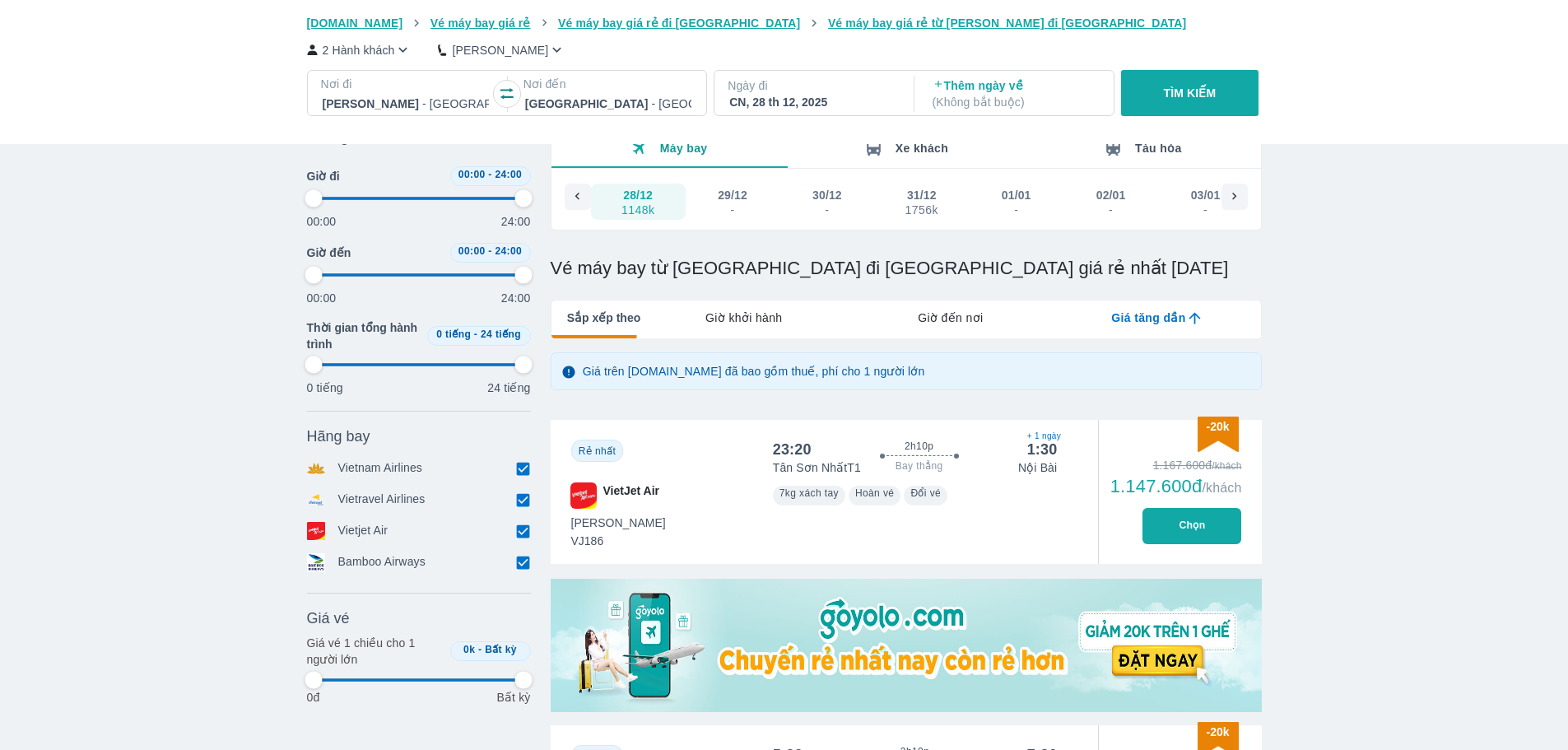
type input "97.9166666666667"
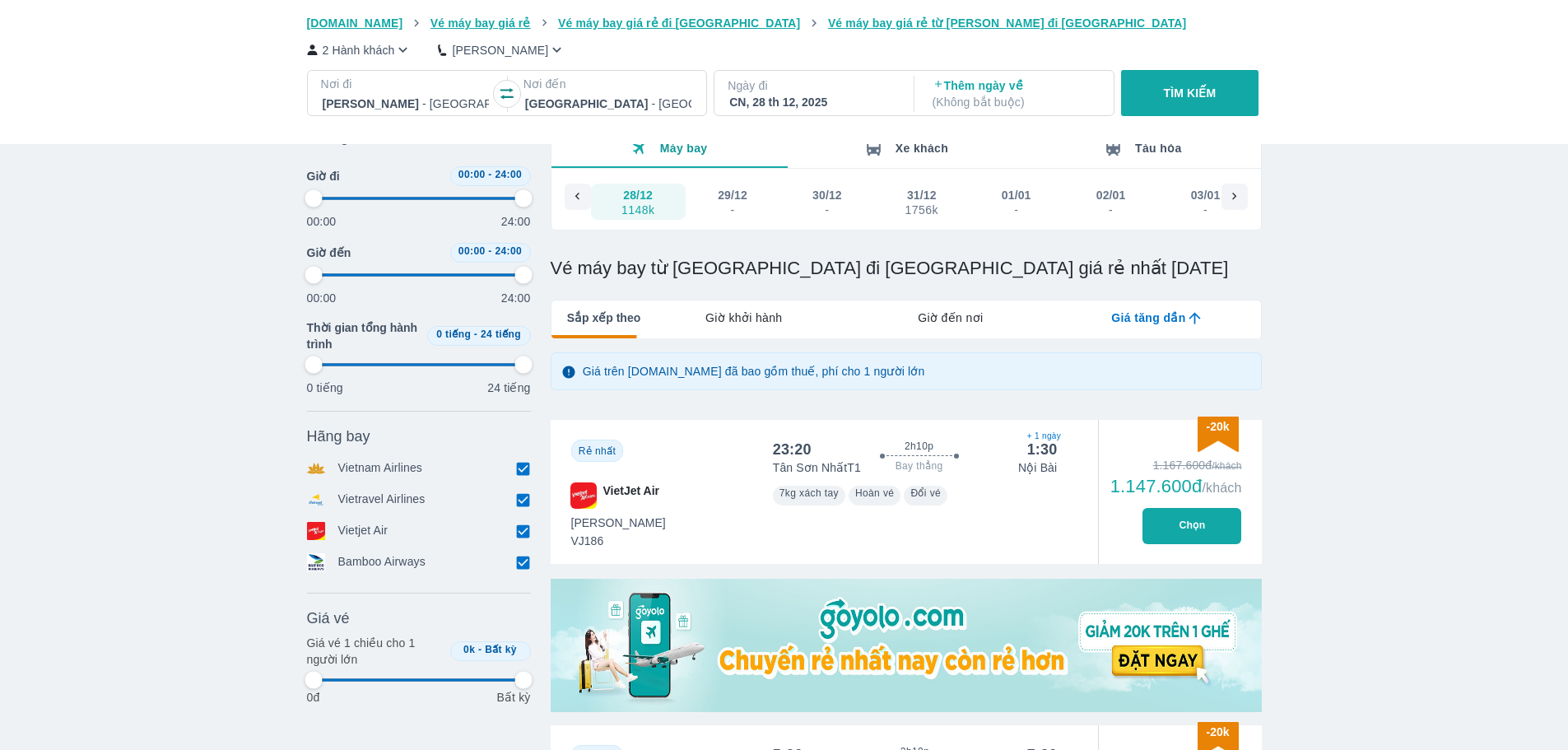
type input "97.9166666666667"
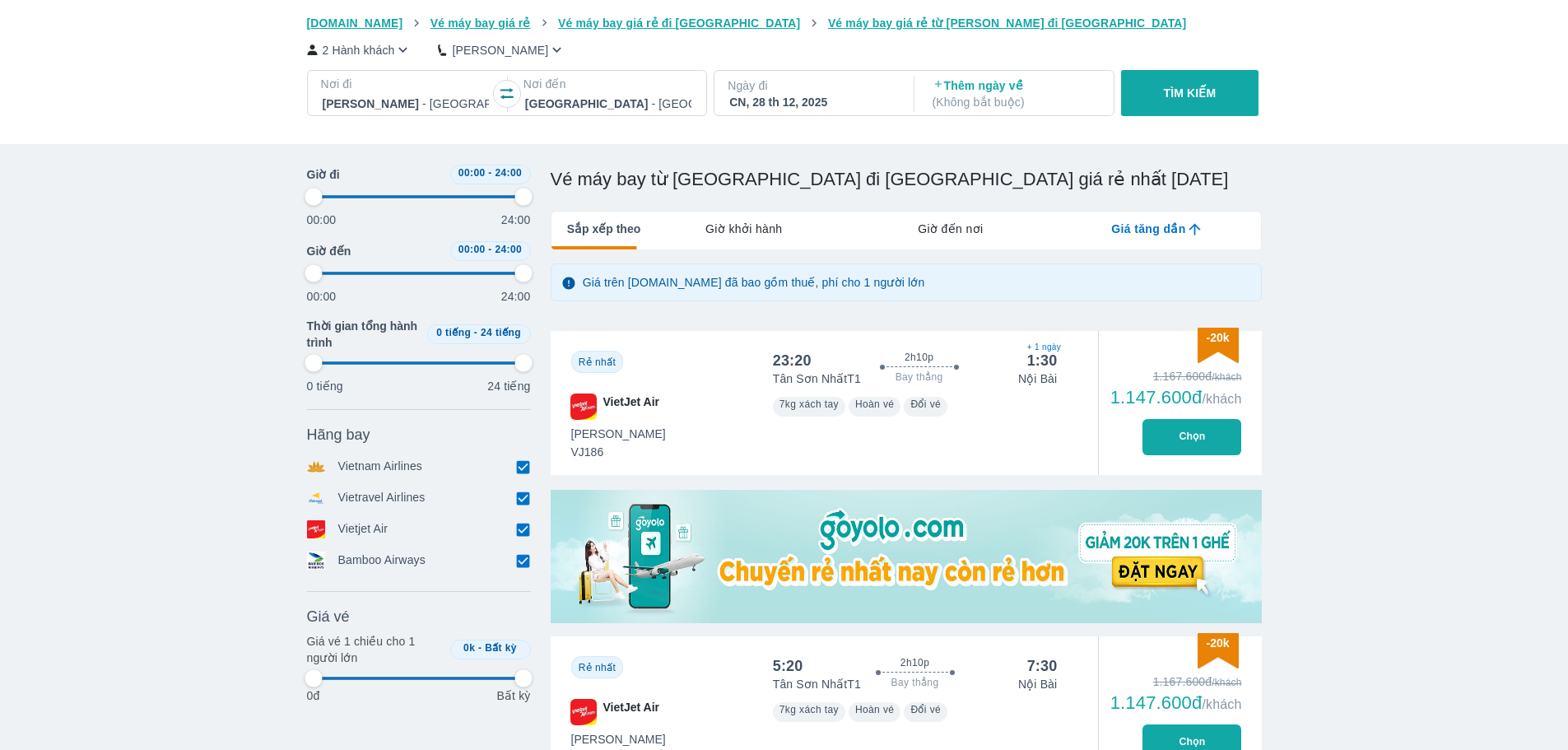
type input "97.9166666666667"
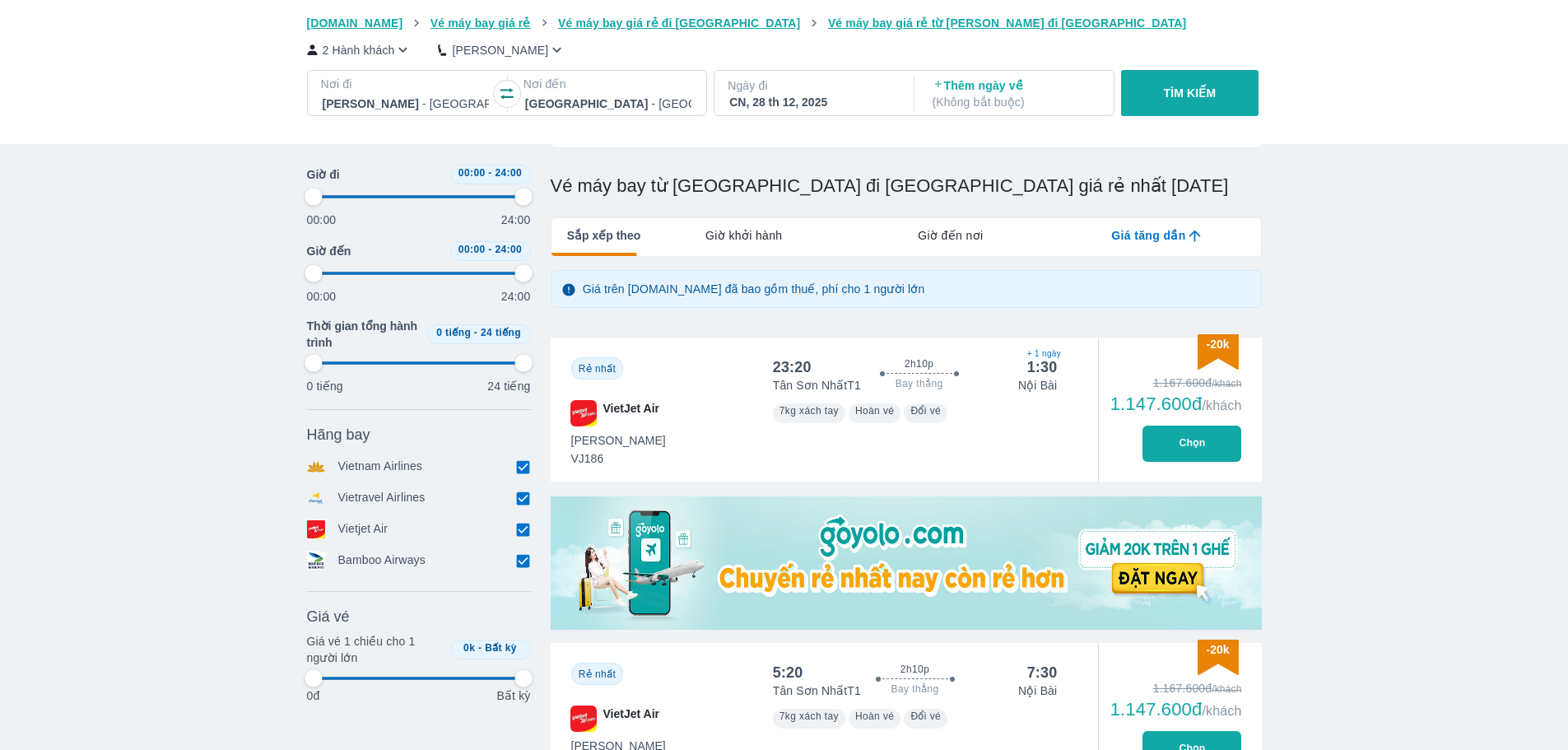
type input "97.9166666666667"
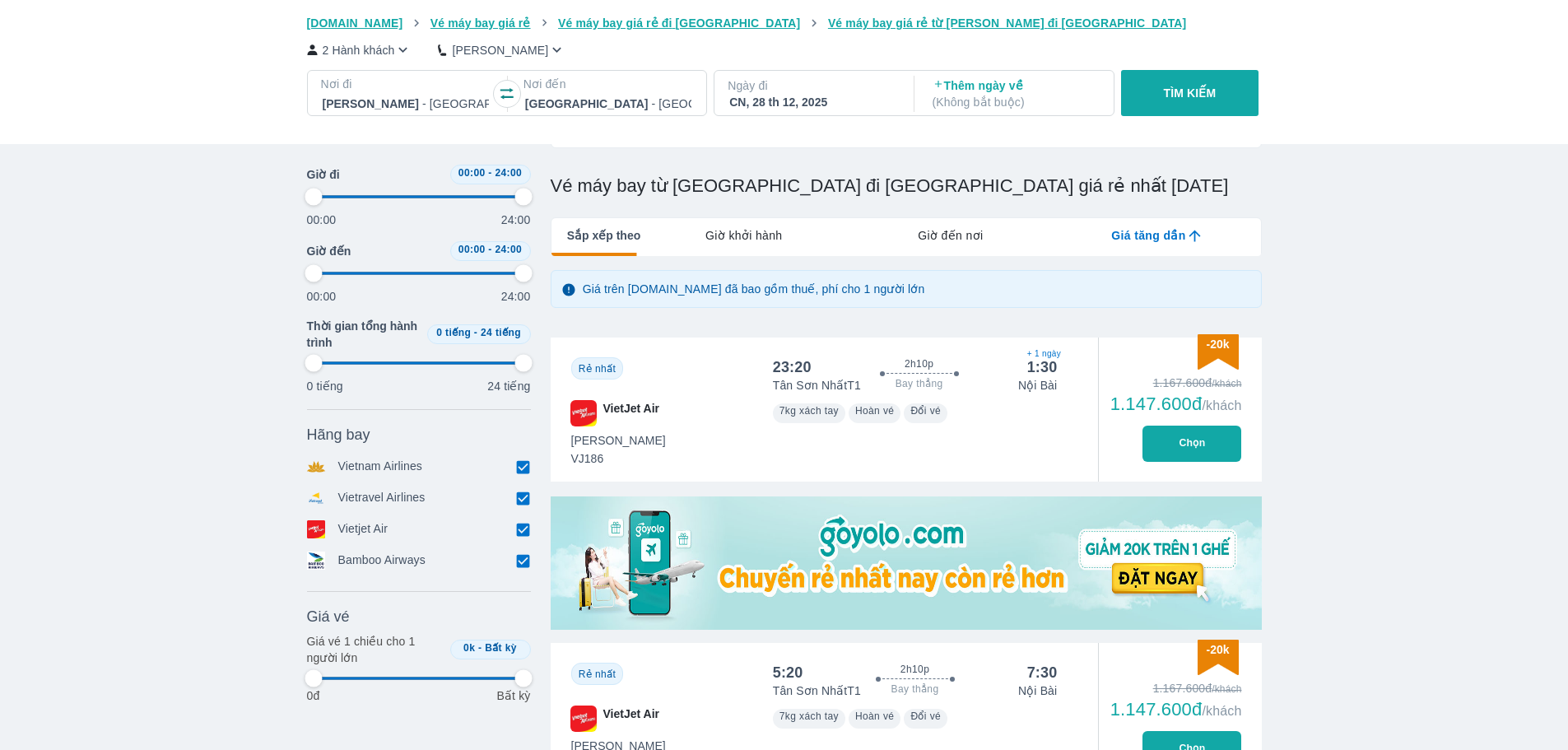
type input "97.9166666666667"
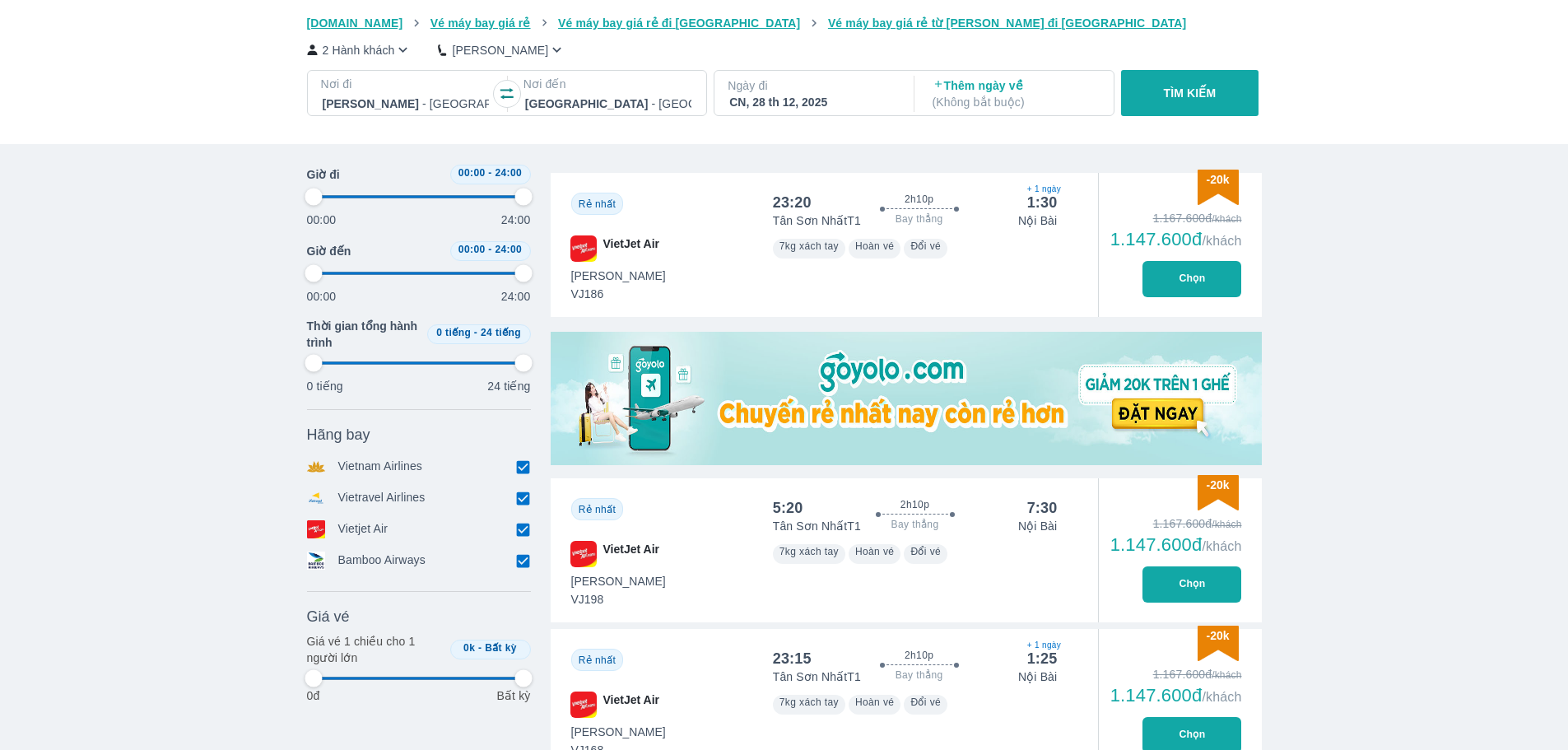
type input "97.9166666666667"
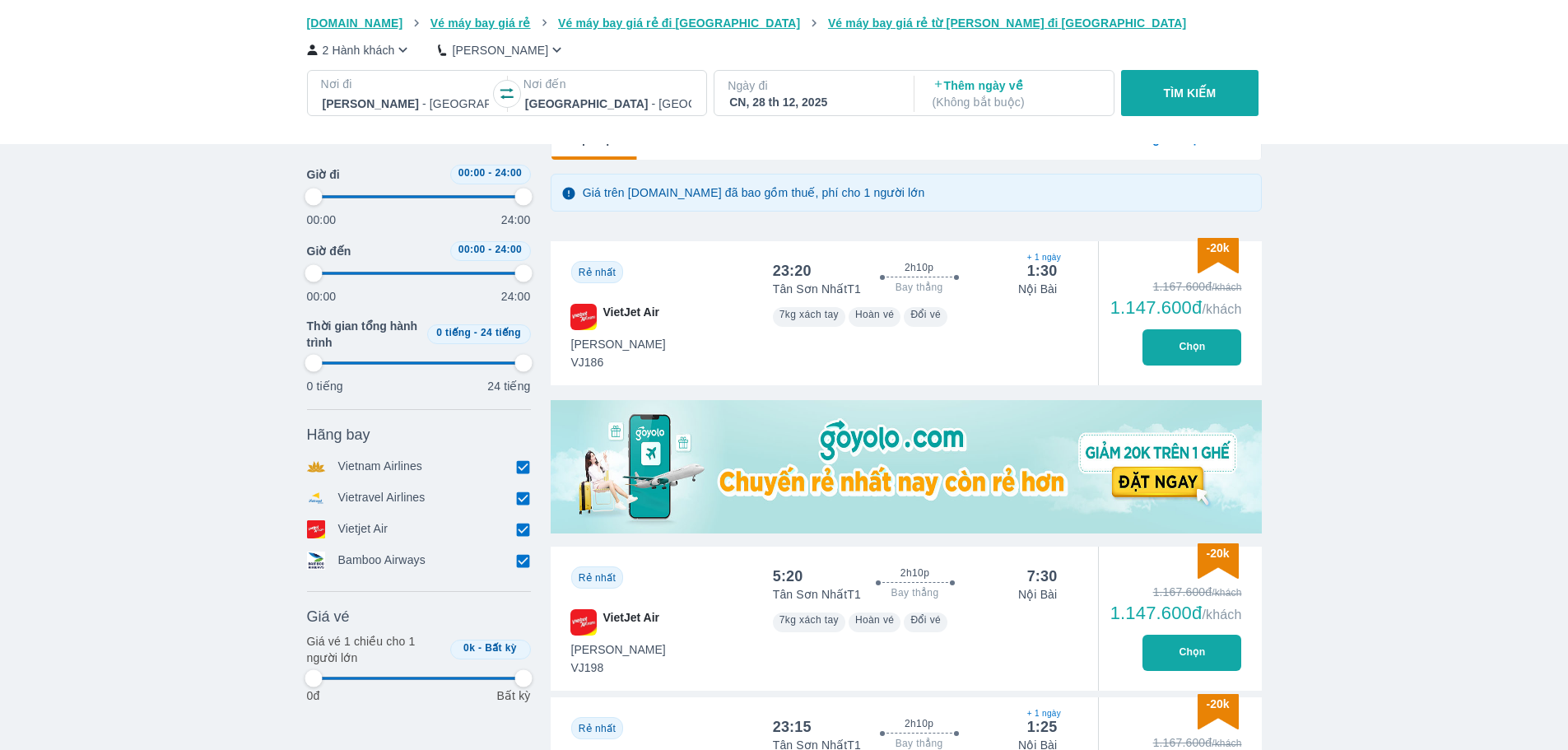
scroll to position [247, 0]
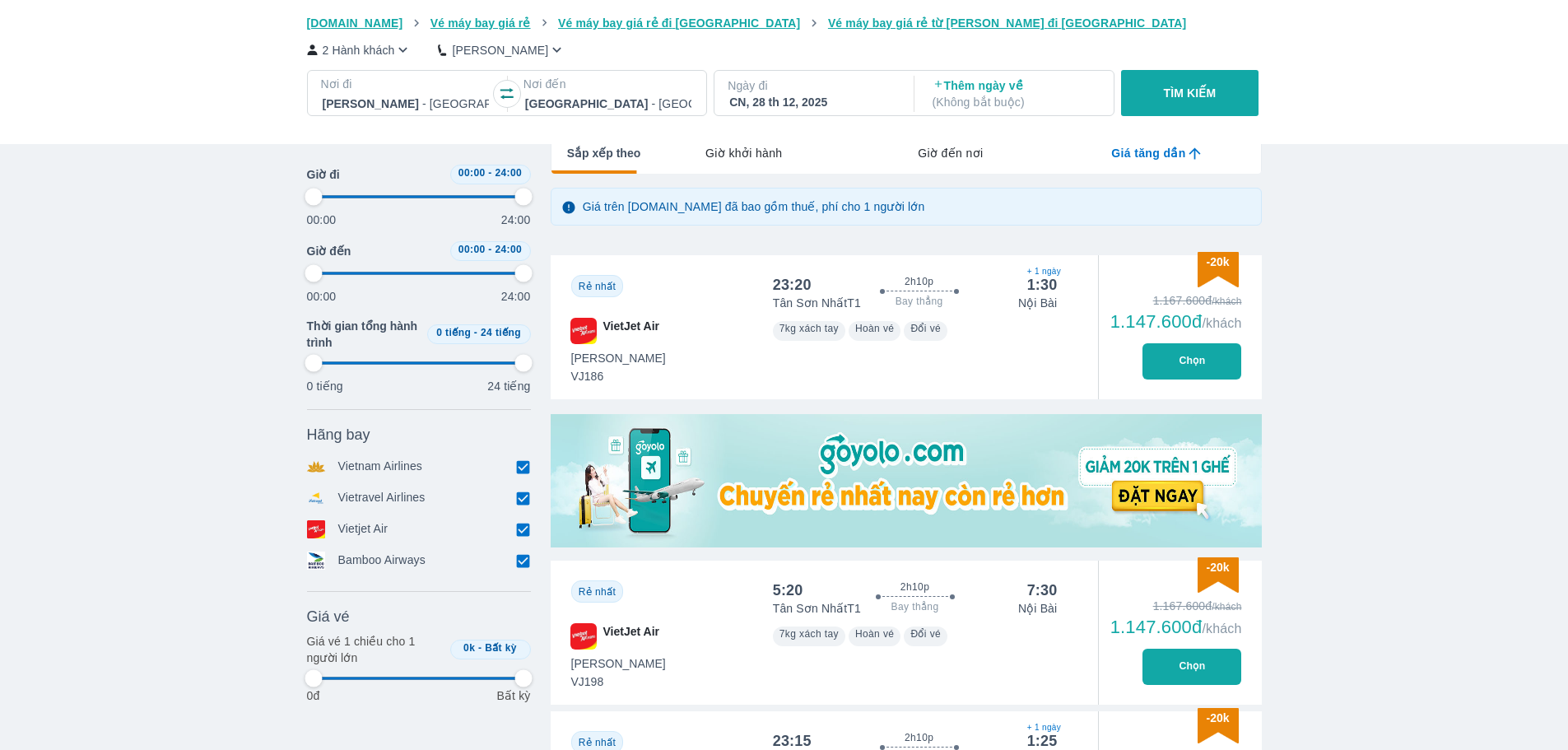
type input "97.9166666666667"
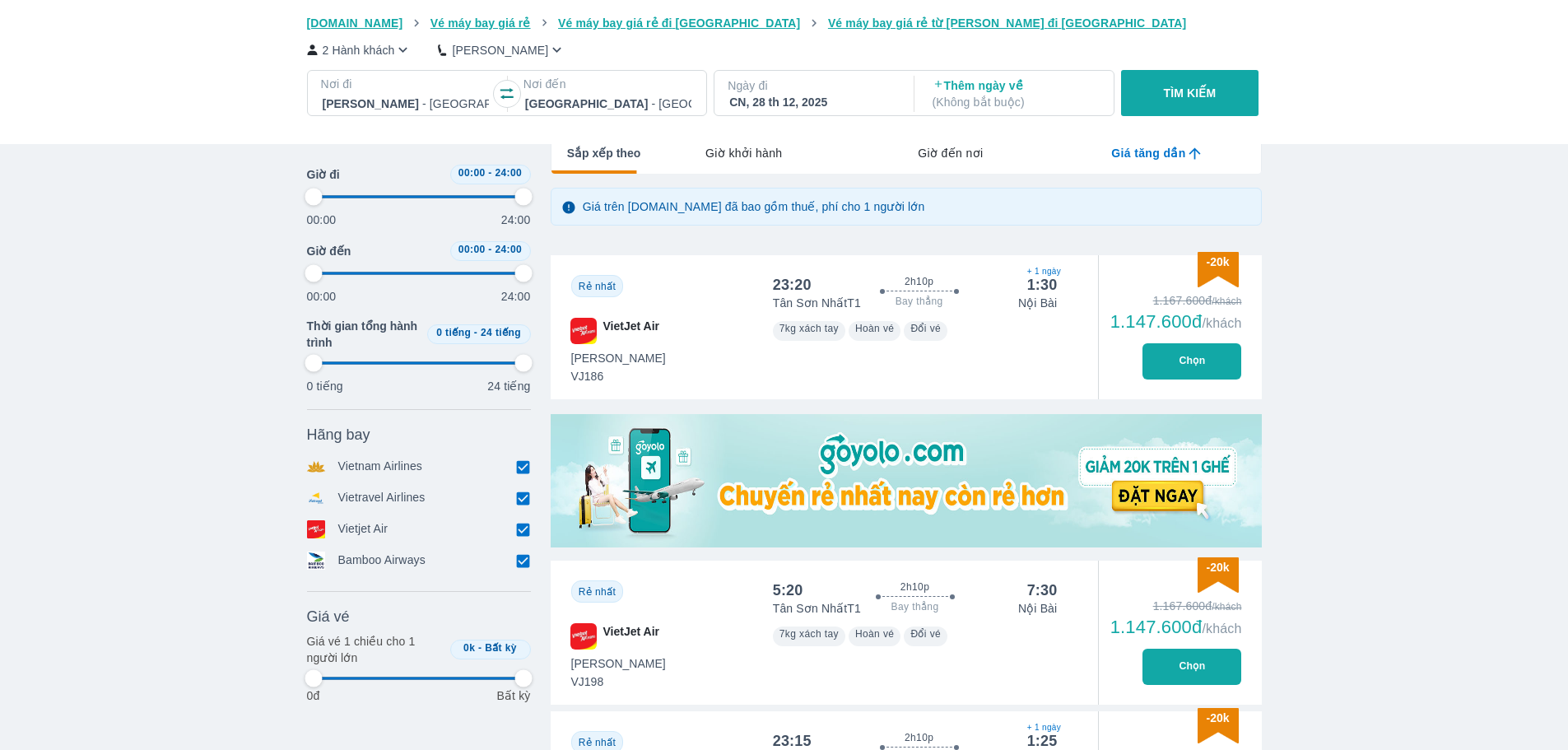
type input "97.9166666666667"
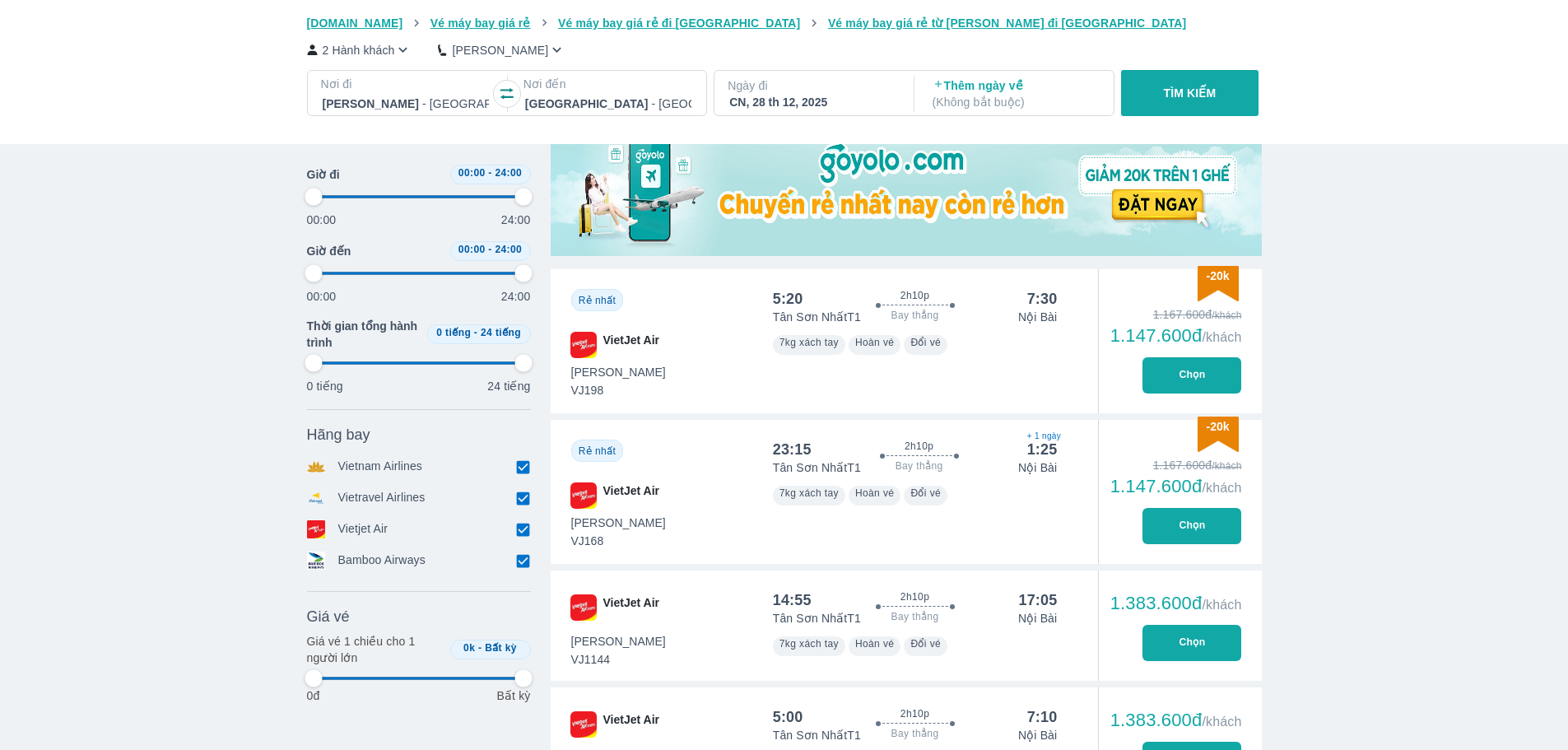
scroll to position [576, 0]
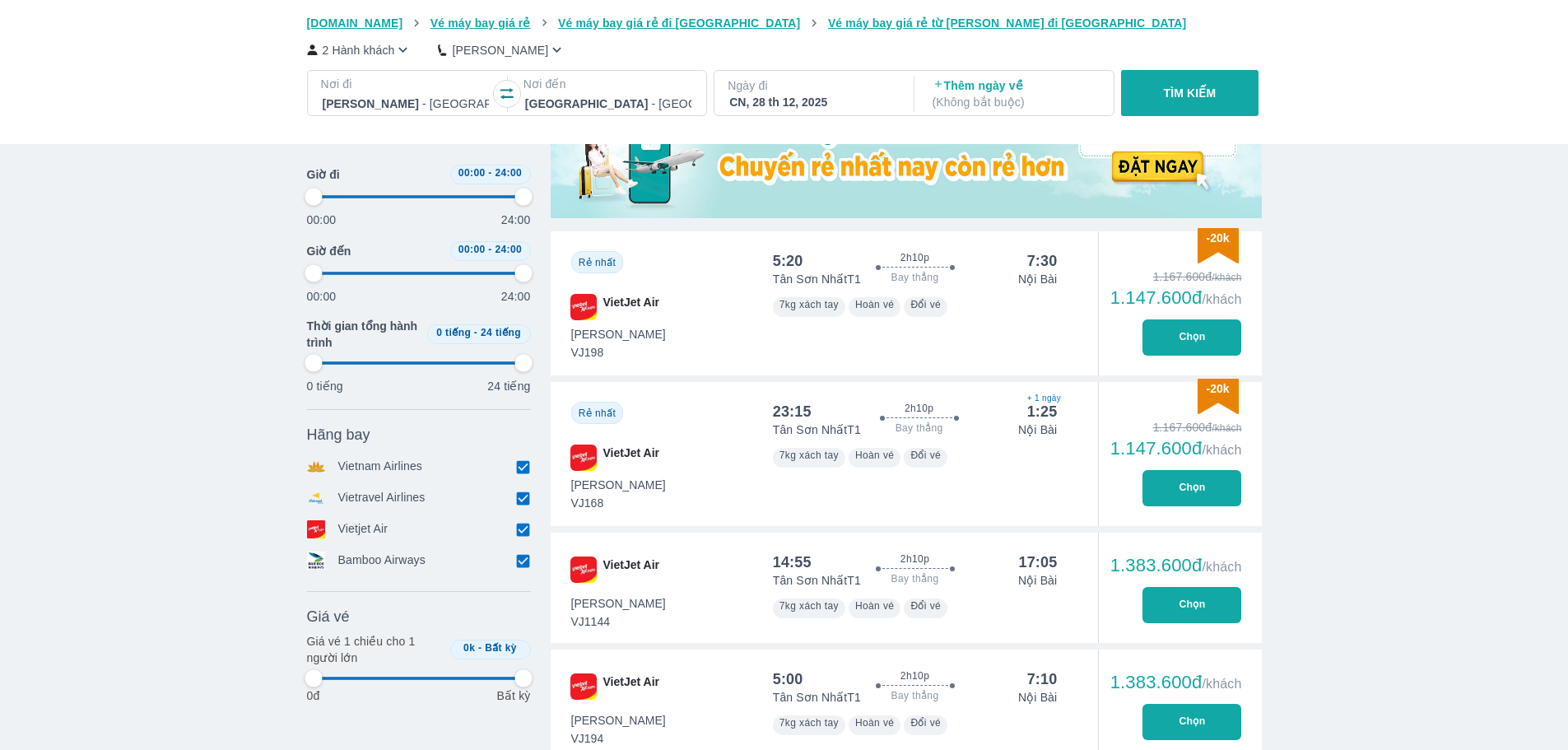
type input "97.9166666666667"
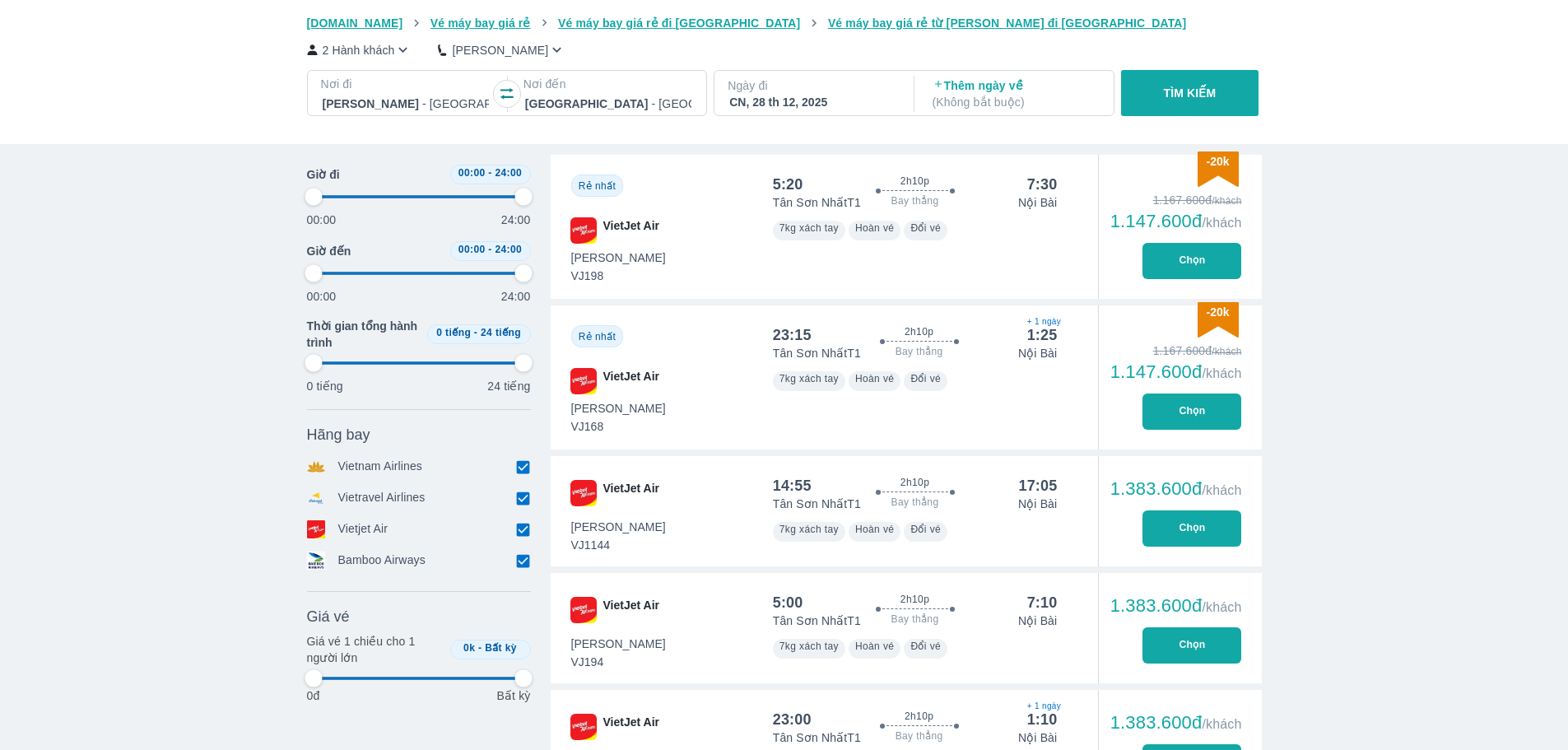
scroll to position [659, 0]
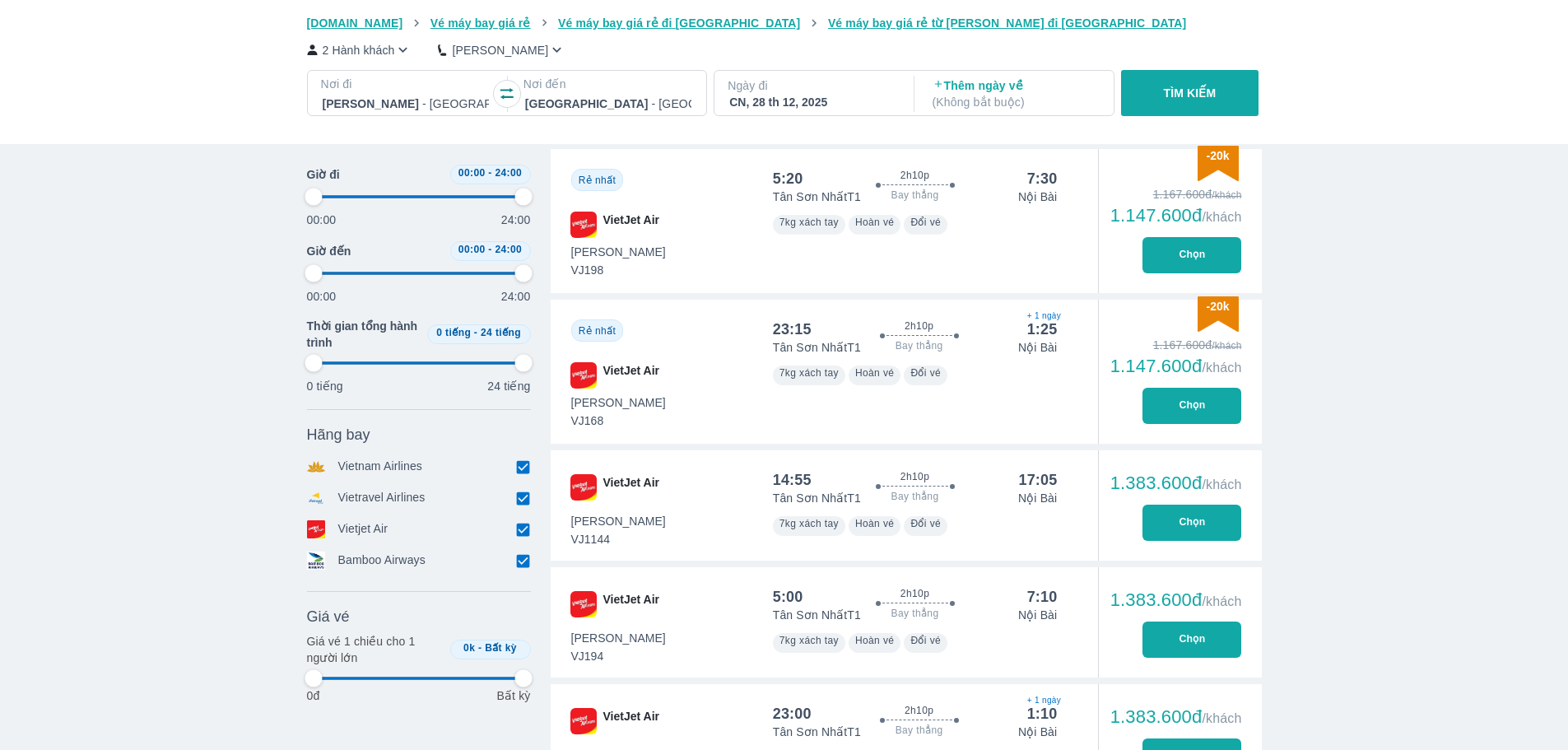
type input "97.9166666666667"
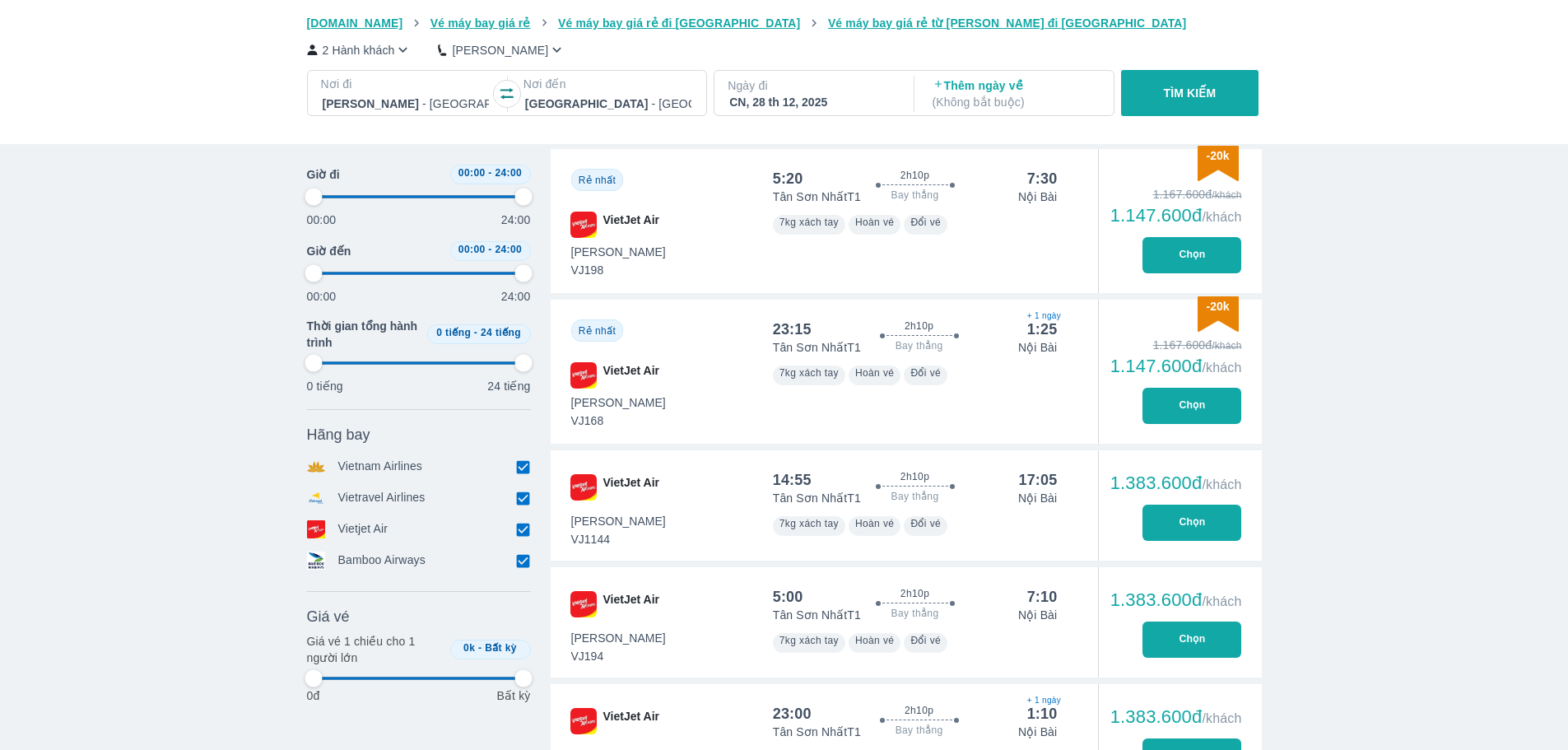
type input "97.9166666666667"
click at [1198, 527] on button "Chọn" at bounding box center [1192, 523] width 99 height 37
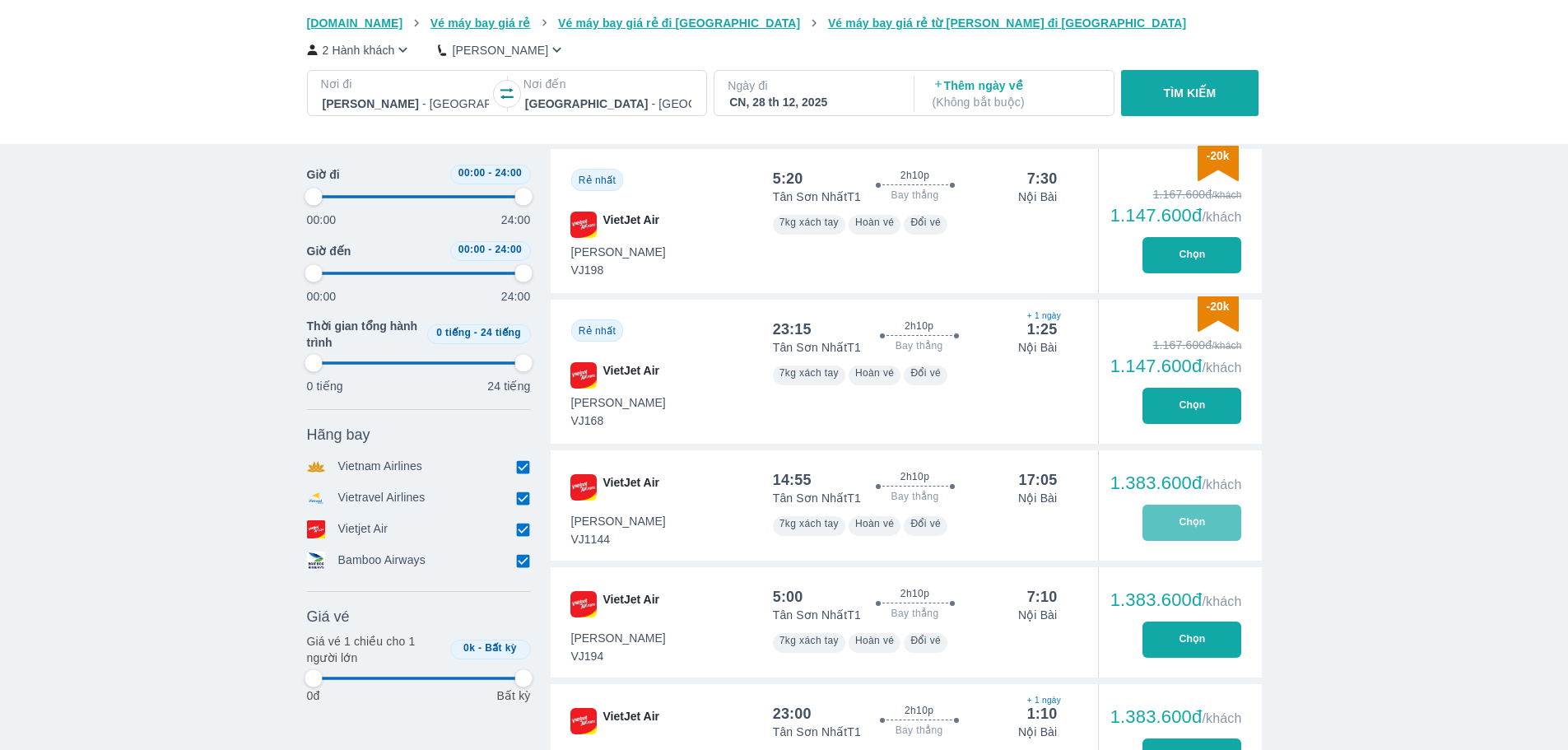
type input "97.9166666666667"
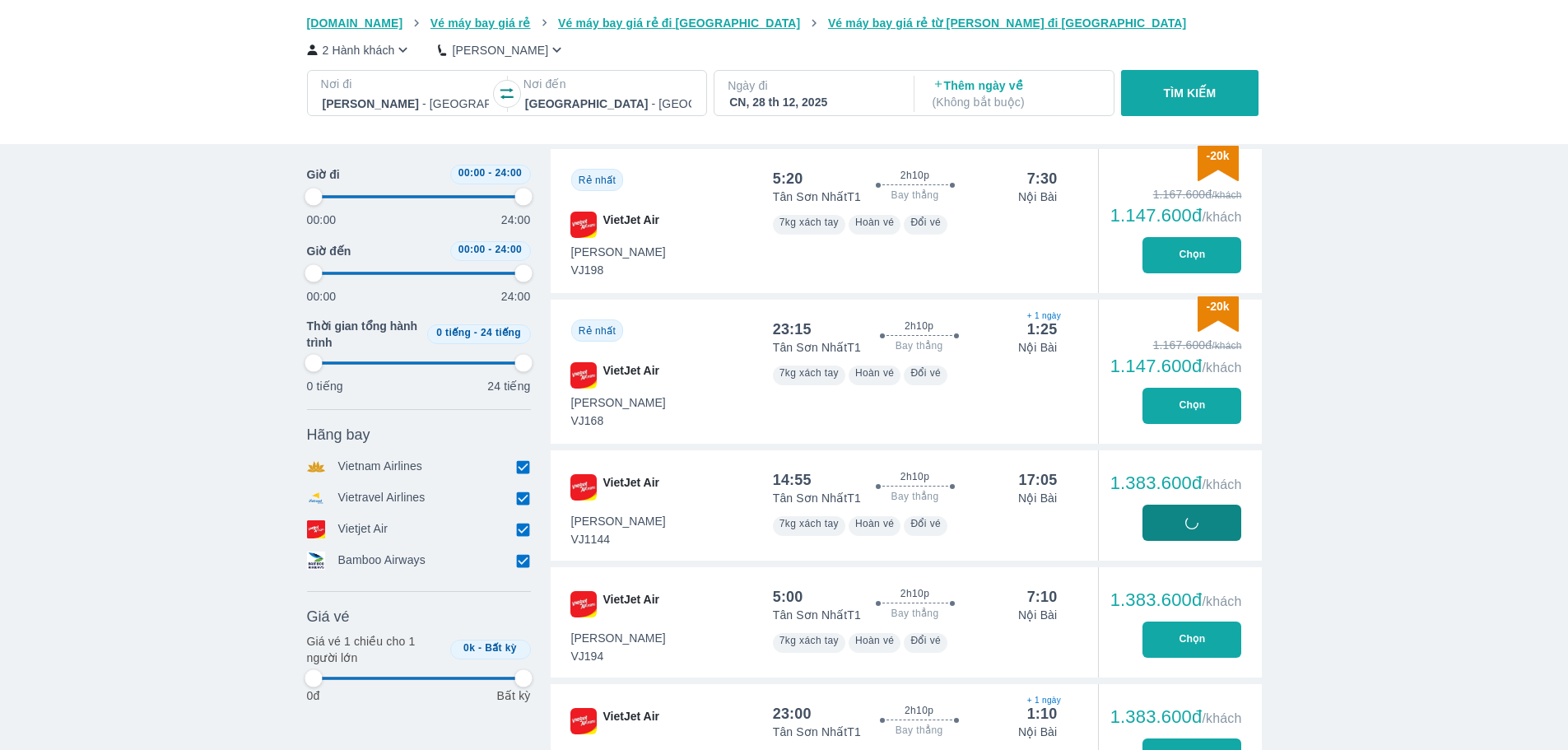
type input "97.9166666666667"
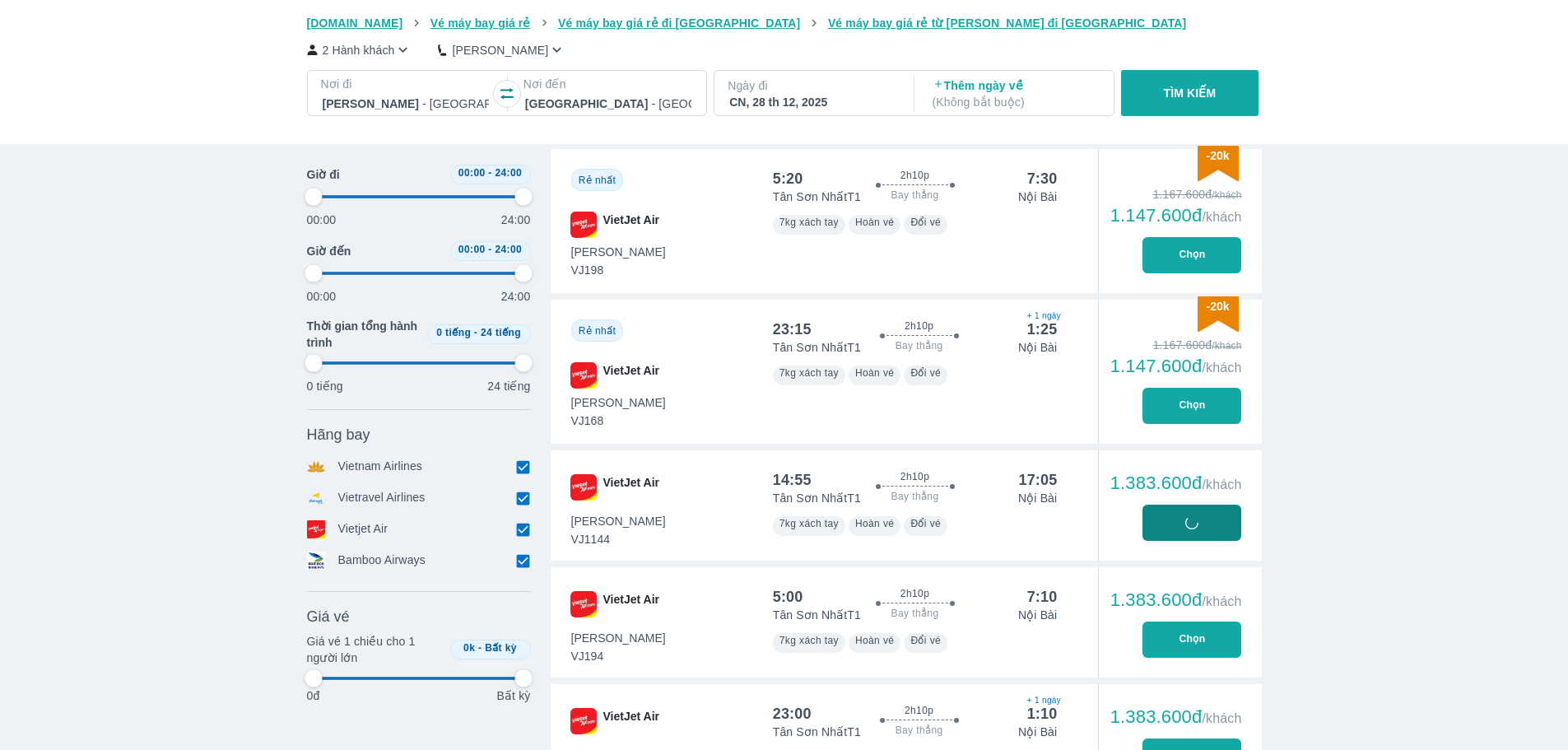
type input "97.9166666666667"
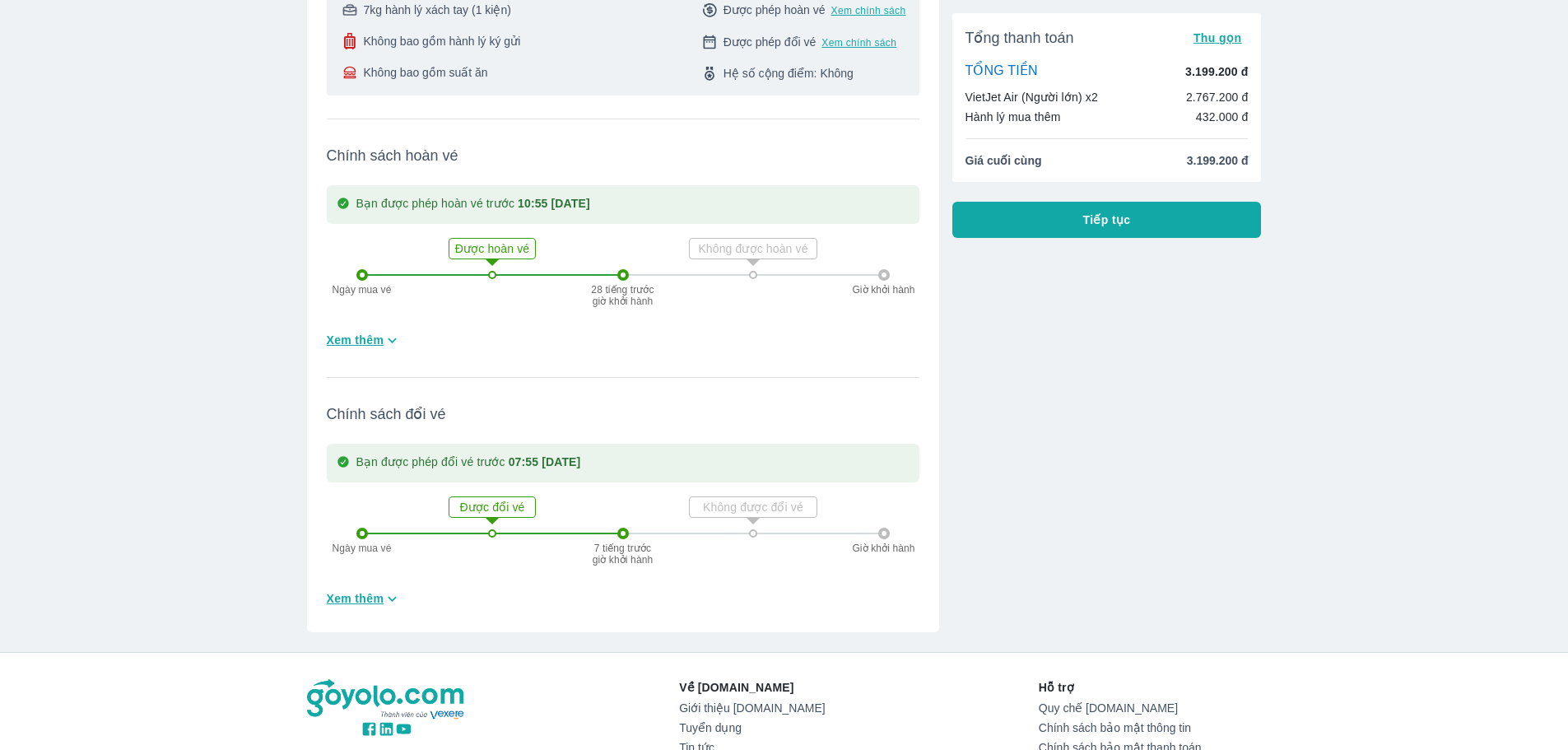
scroll to position [329, 0]
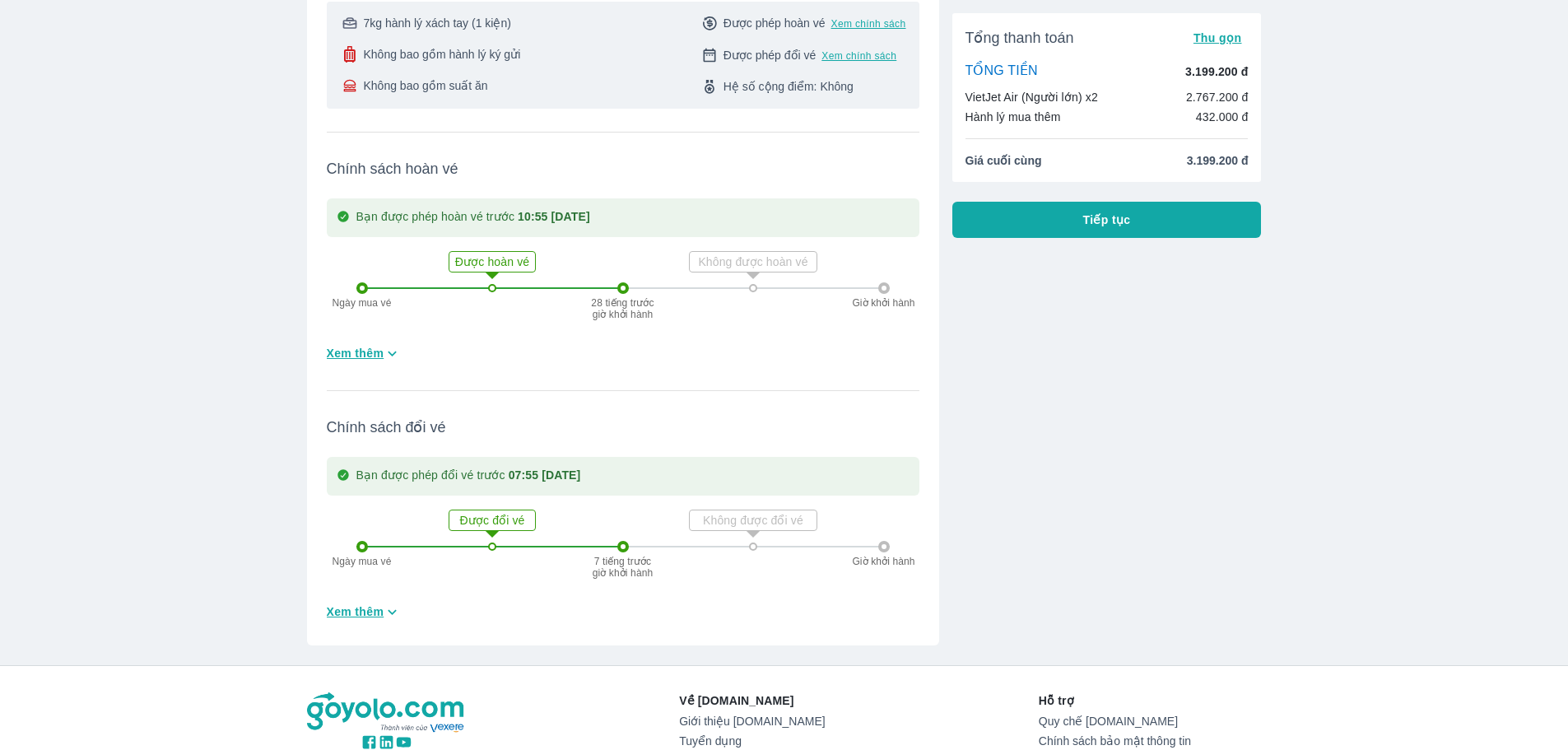
click at [1109, 221] on span "Tiếp tục" at bounding box center [1107, 219] width 48 height 17
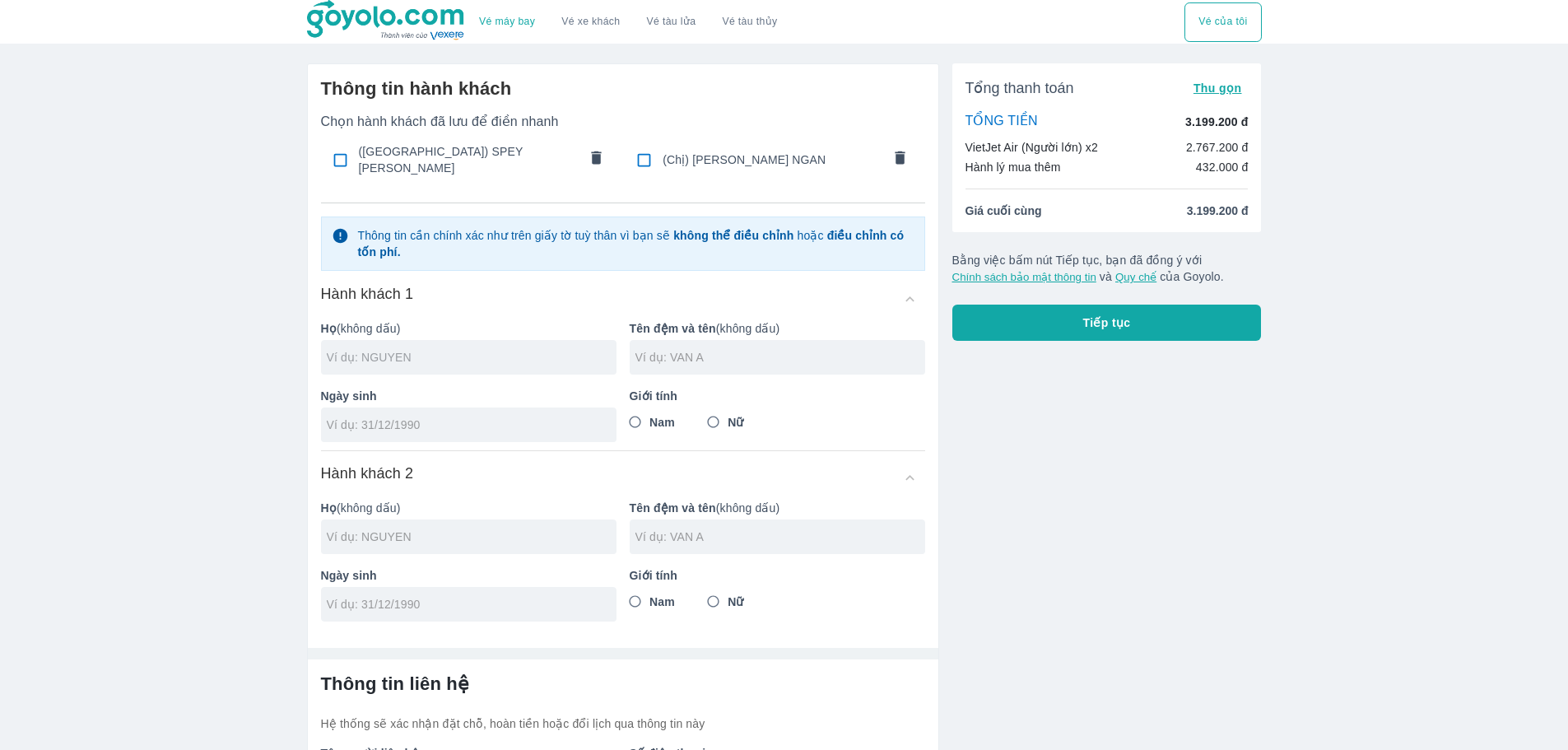
click at [437, 356] on input "text" at bounding box center [471, 357] width 289 height 17
type input "SPEY"
click at [674, 354] on input "text" at bounding box center [779, 357] width 289 height 17
drag, startPoint x: 764, startPoint y: 352, endPoint x: 784, endPoint y: 359, distance: 21.2
click at [784, 359] on input "[PERSON_NAME]" at bounding box center [779, 357] width 289 height 17
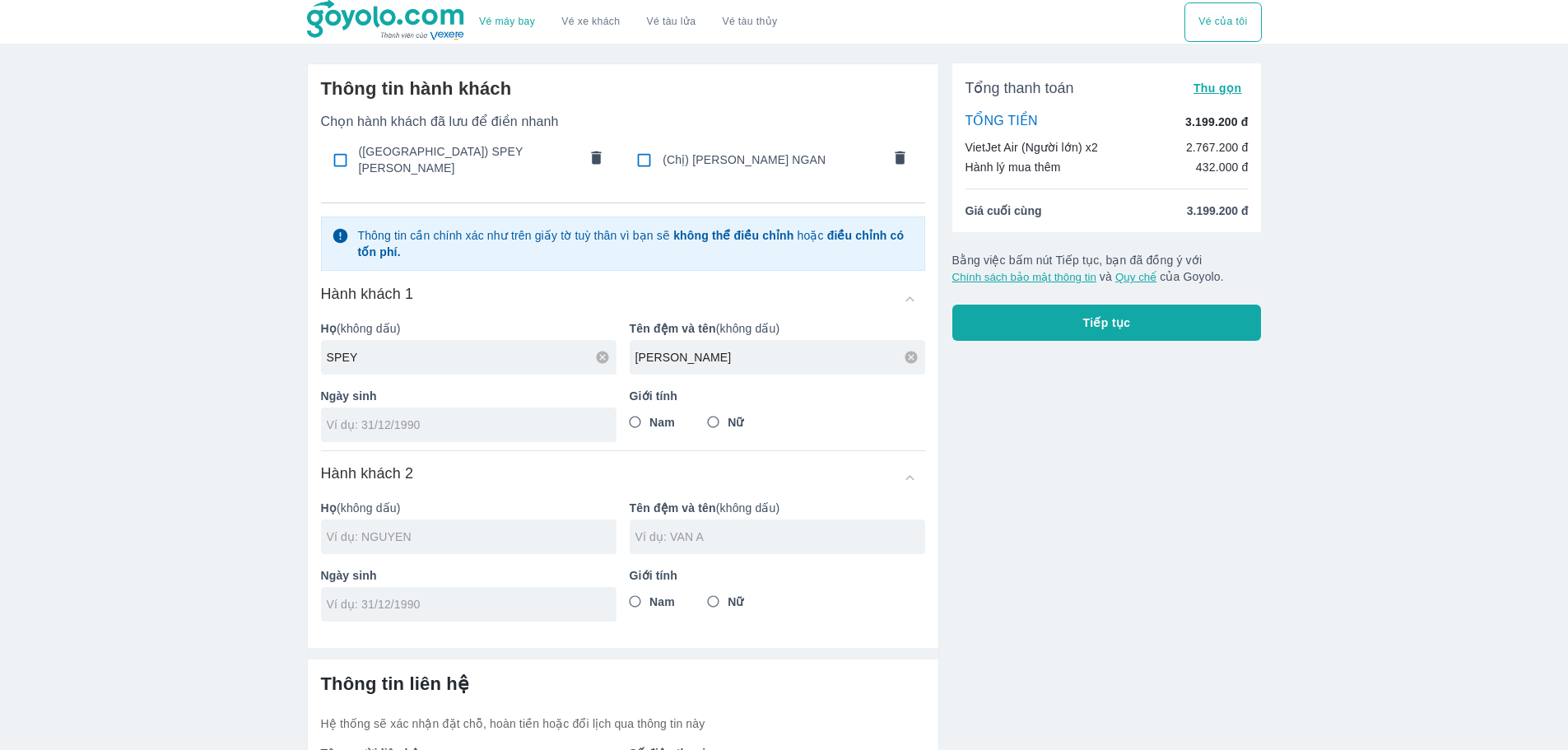
type input "[PERSON_NAME]"
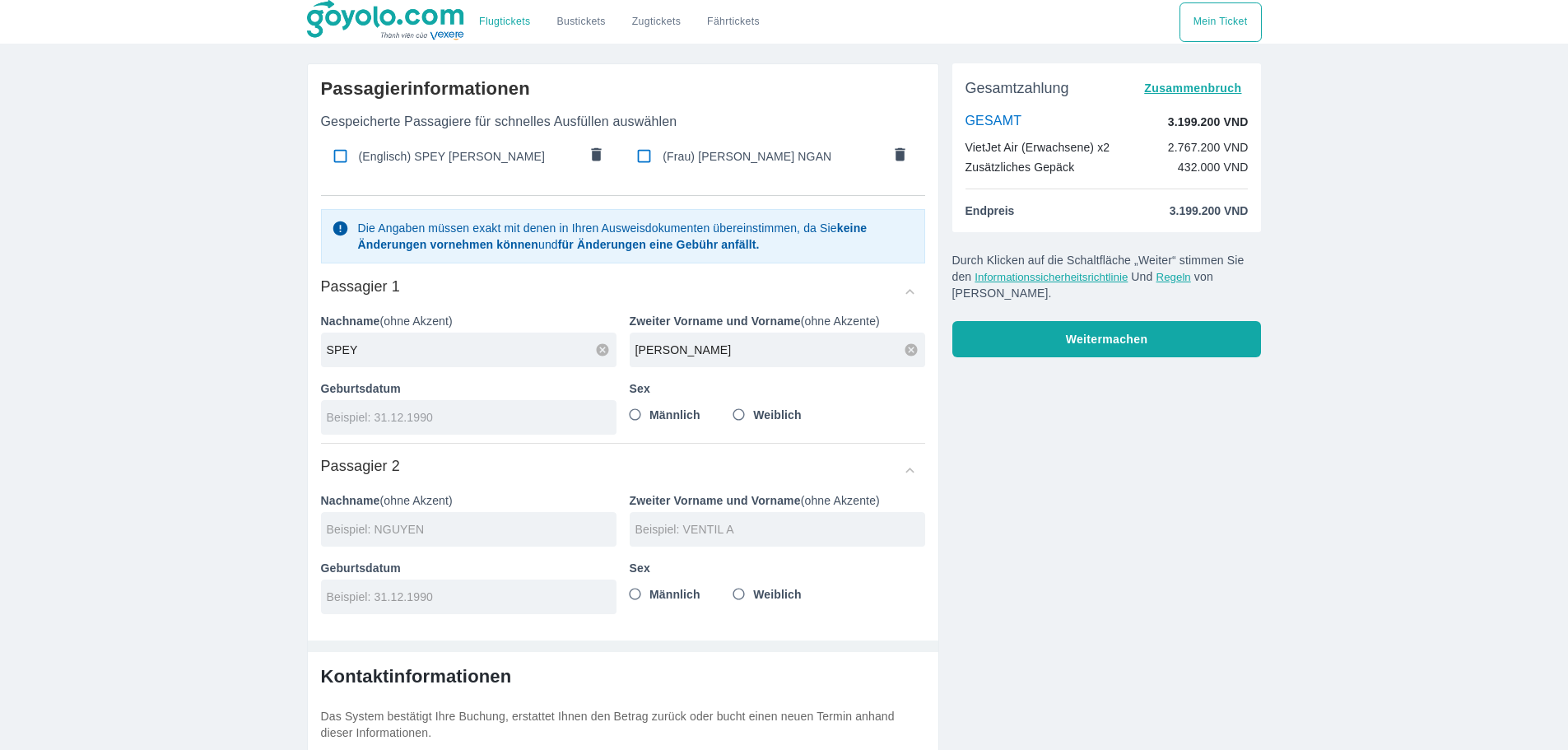
click at [426, 414] on input "tel" at bounding box center [463, 417] width 274 height 17
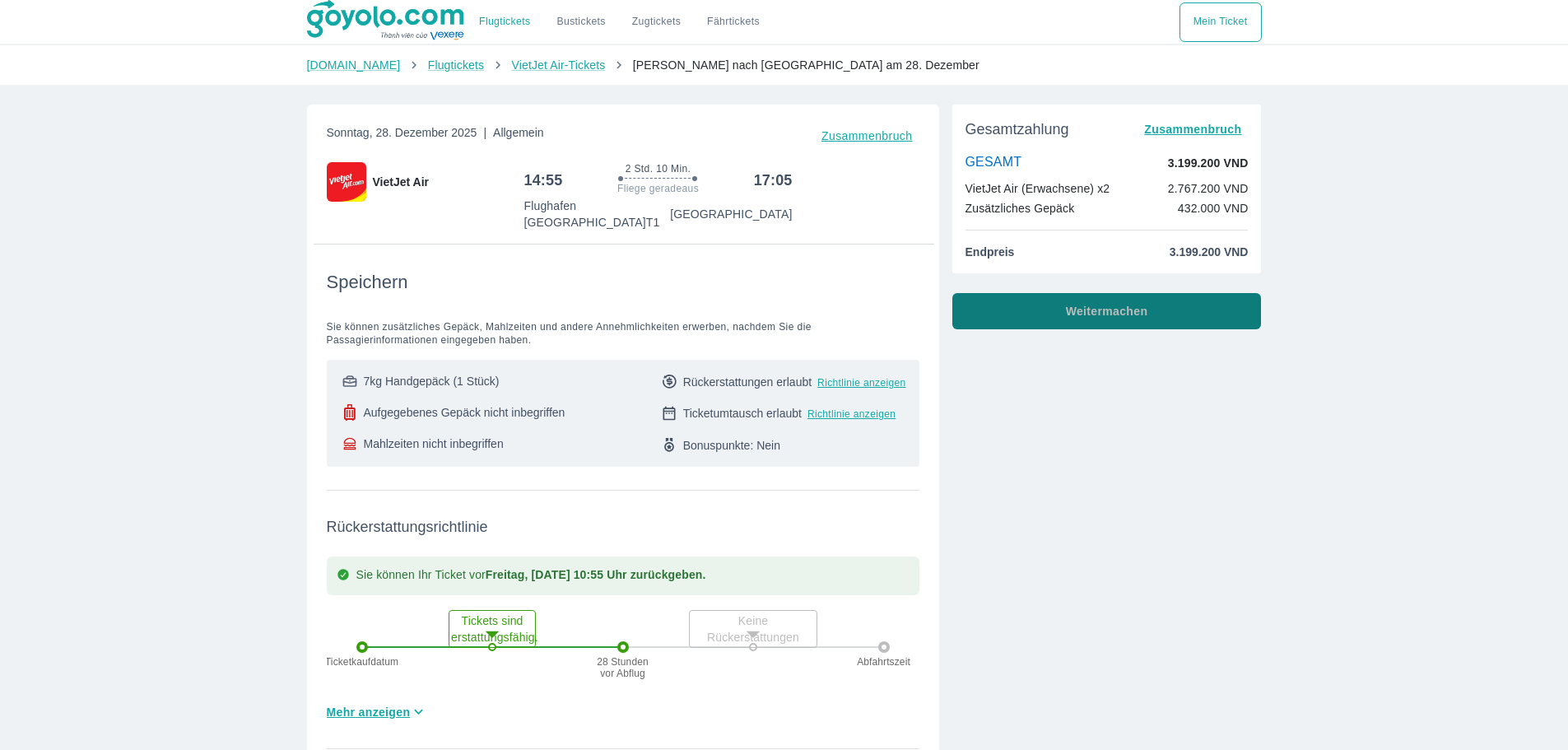
click at [1076, 309] on font "Weitermachen" at bounding box center [1107, 311] width 83 height 13
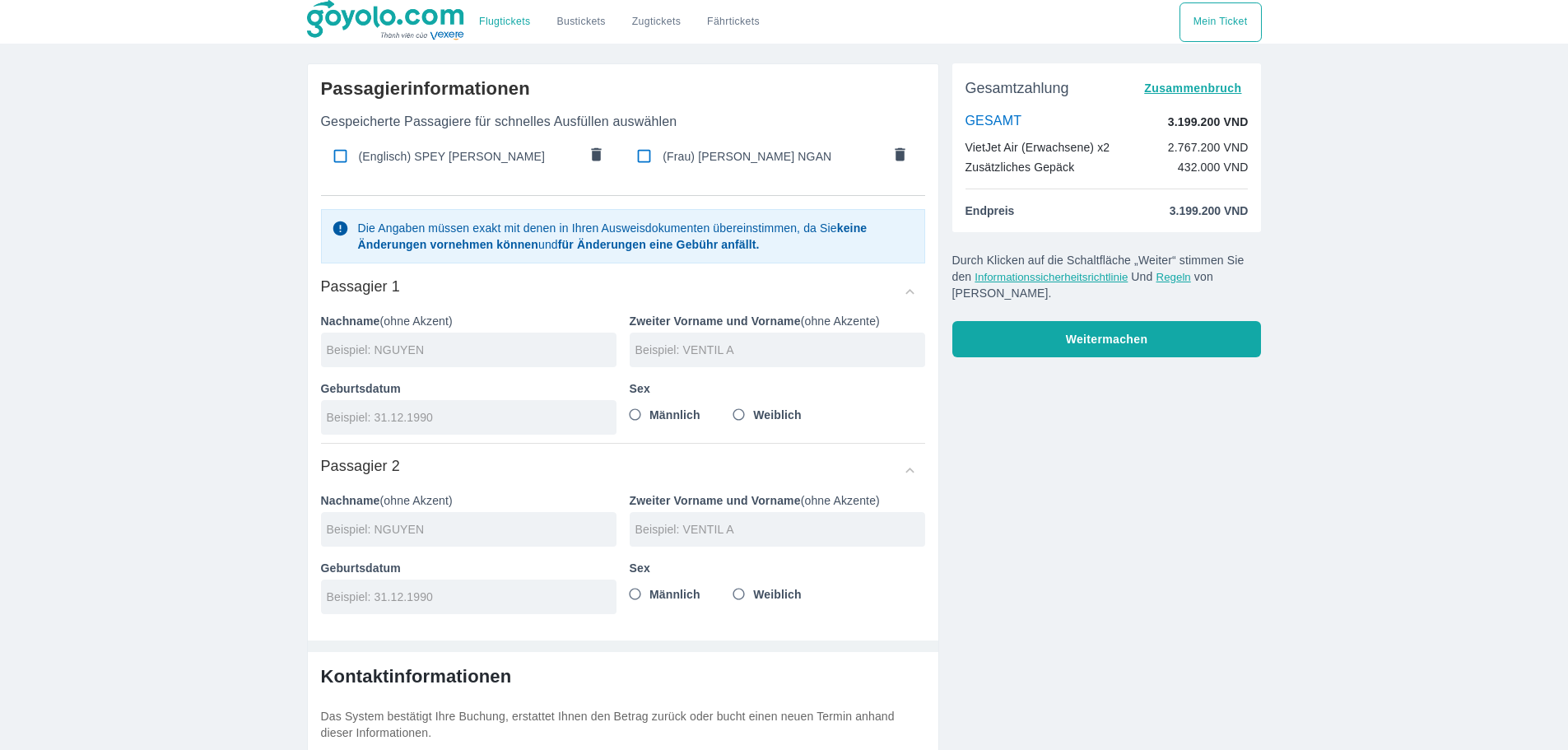
click at [395, 339] on div at bounding box center [468, 350] width 295 height 35
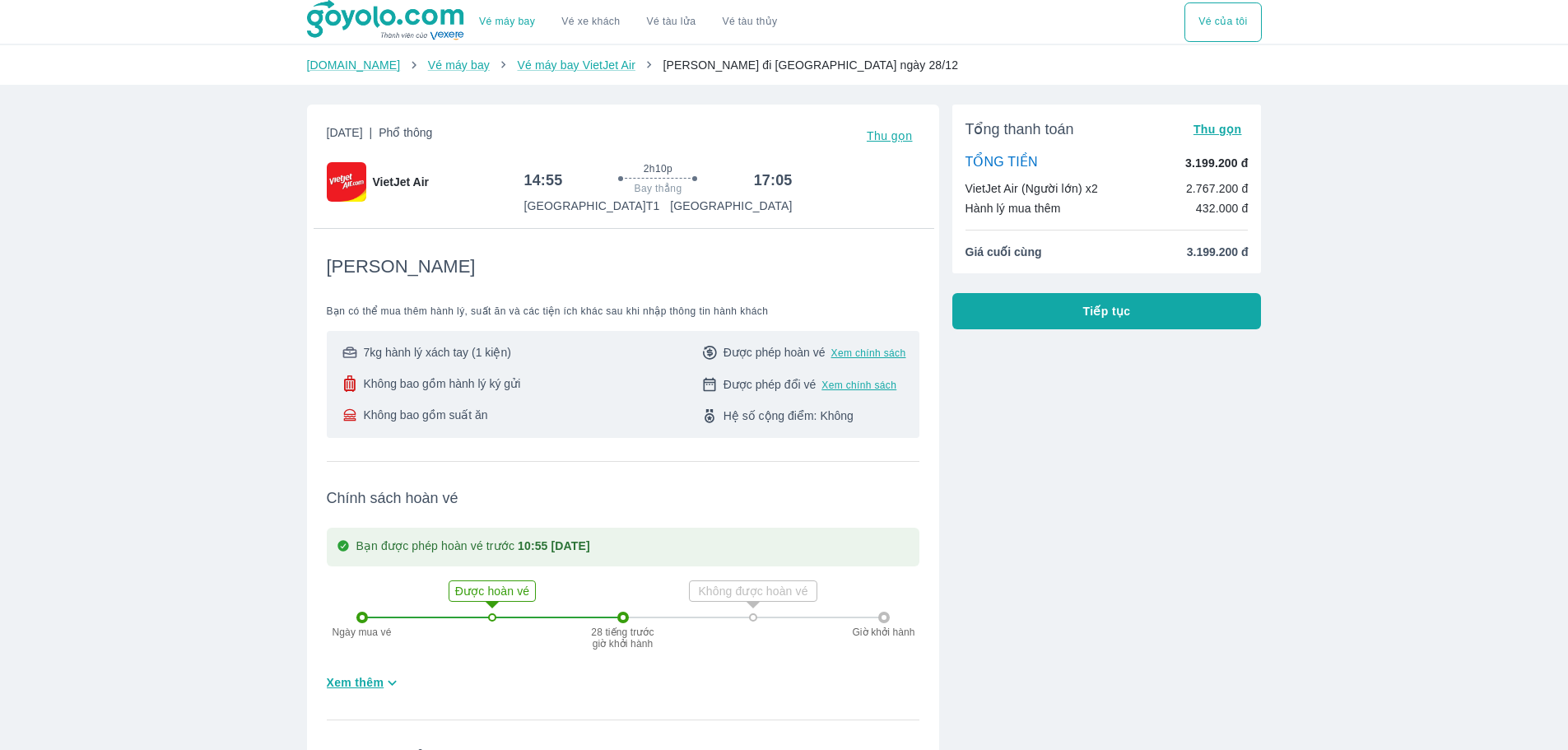
click at [1395, 341] on div "Vé máy bay Vé xe khách Vé tàu lửa Vé tàu thủy Vé của tôi [DOMAIN_NAME] Vé máy b…" at bounding box center [784, 639] width 1568 height 1278
click at [1081, 330] on div "Tổng thanh toán Thu gọn TỔNG TIỀN 3.199.200 đ VietJet Air (Người lớn) x2 2.767.…" at bounding box center [1100, 533] width 322 height 884
click at [1084, 322] on button "Tiếp tục" at bounding box center [1107, 311] width 309 height 37
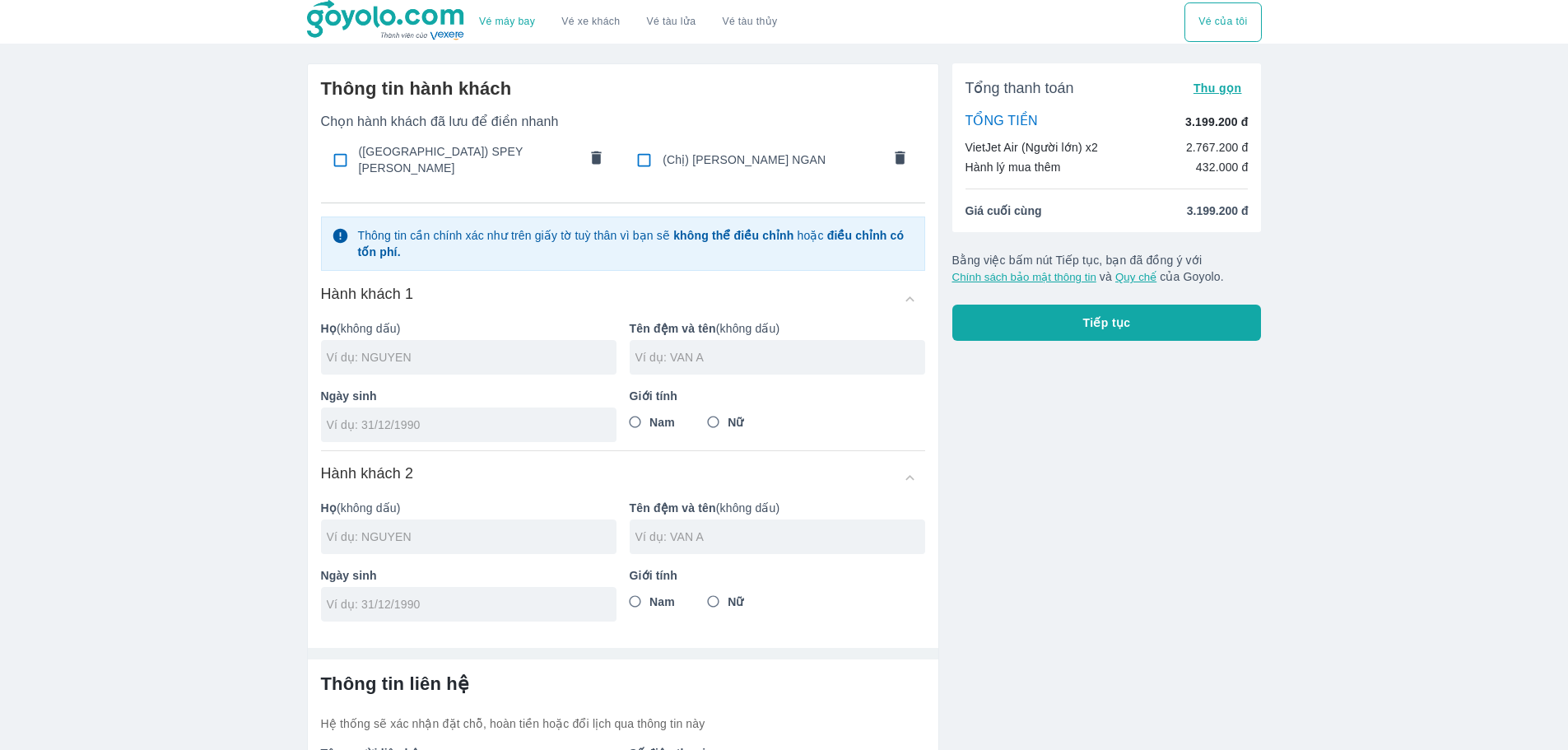
click at [387, 157] on span "([GEOGRAPHIC_DATA]) SPEY [PERSON_NAME]" at bounding box center [468, 160] width 219 height 33
checkbox input "true"
type input "SPEY"
type input "[PERSON_NAME]"
type input "[DATE]"
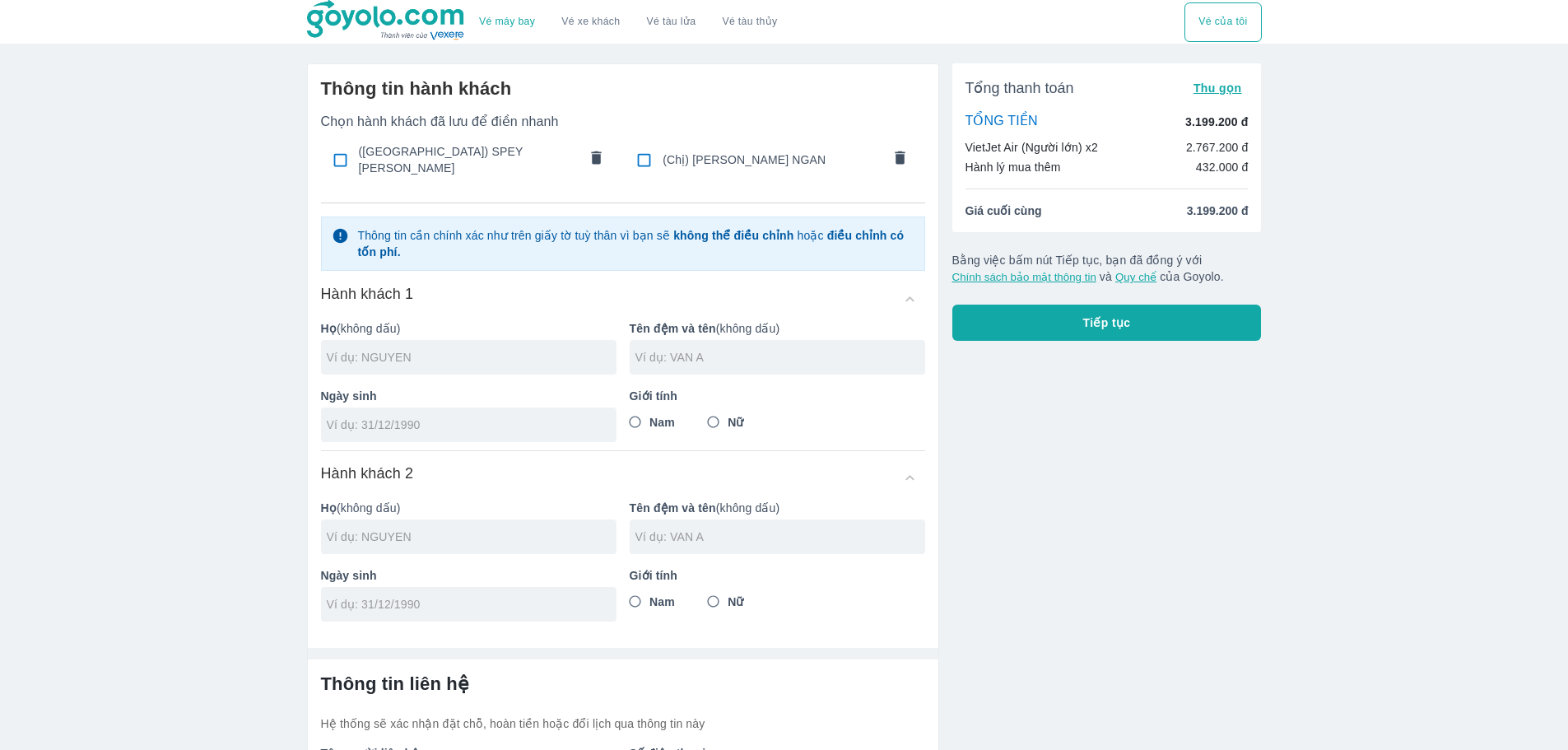
radio input "true"
type input "SPEY [PERSON_NAME]"
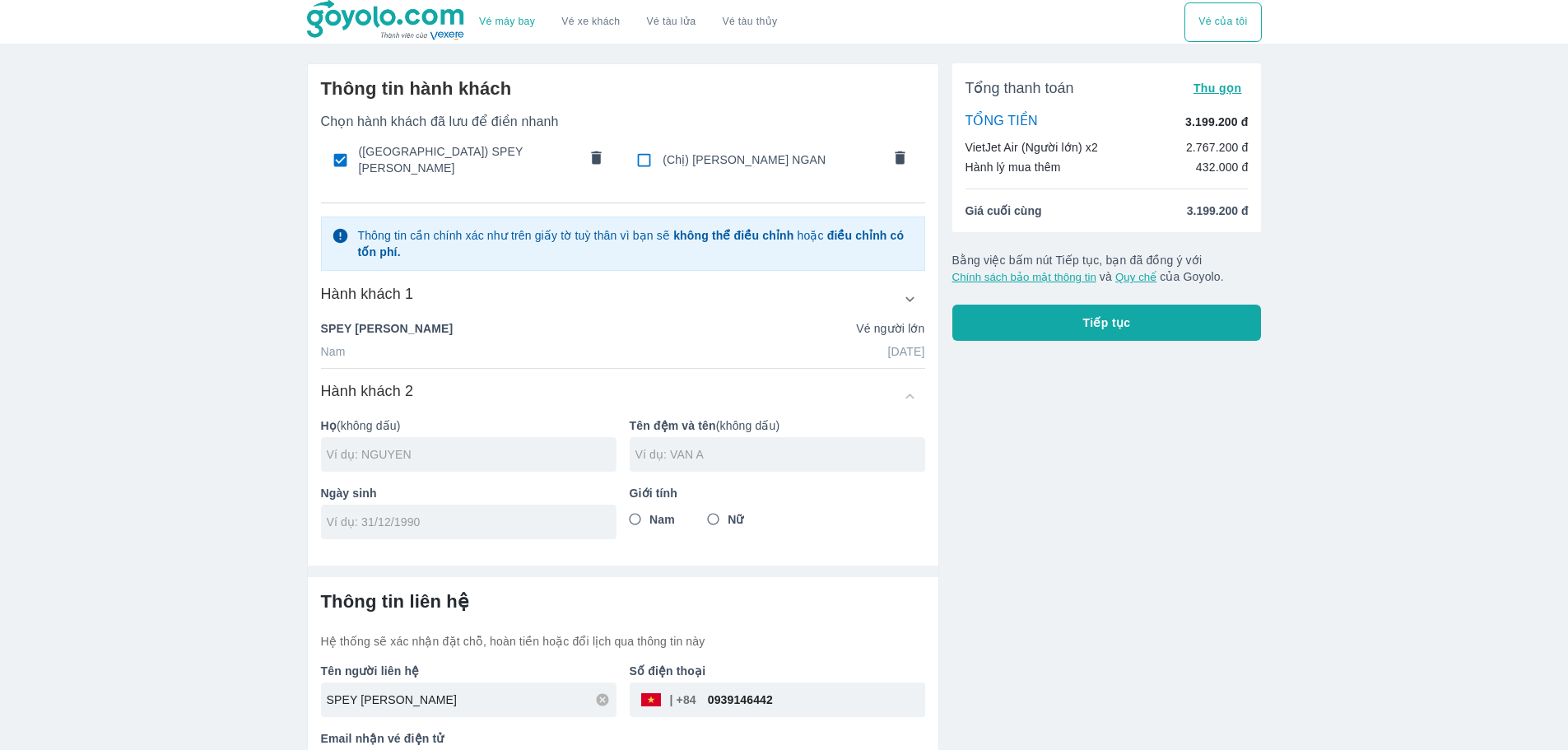
click at [687, 163] on span "(Chị) [PERSON_NAME] NGAN" at bounding box center [772, 159] width 219 height 17
checkbox input "true"
type input "[PERSON_NAME]"
type input "[PERSON_NAME] NGAN"
type input "[DATE]"
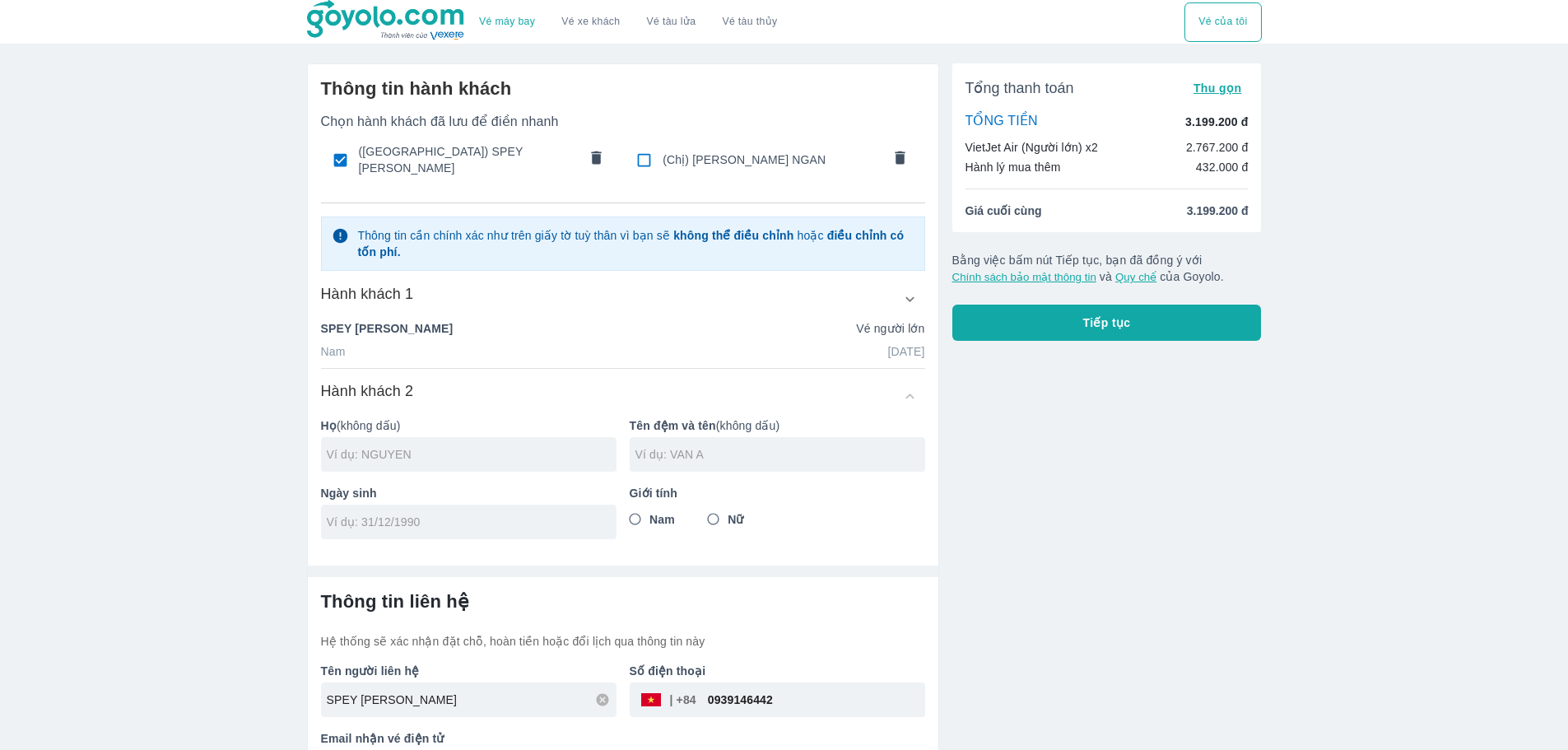
radio input "true"
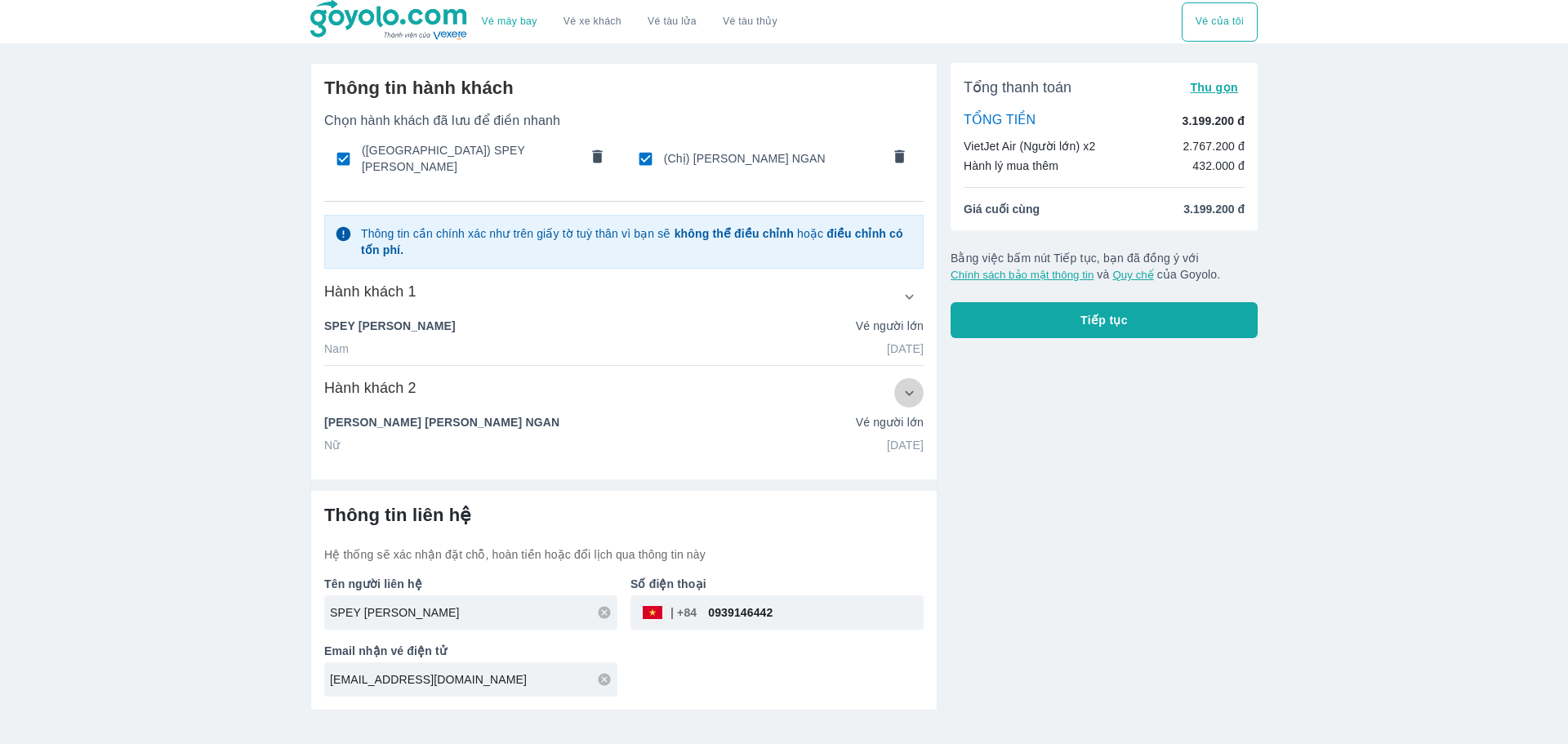
click at [908, 385] on icon "button" at bounding box center [909, 393] width 17 height 17
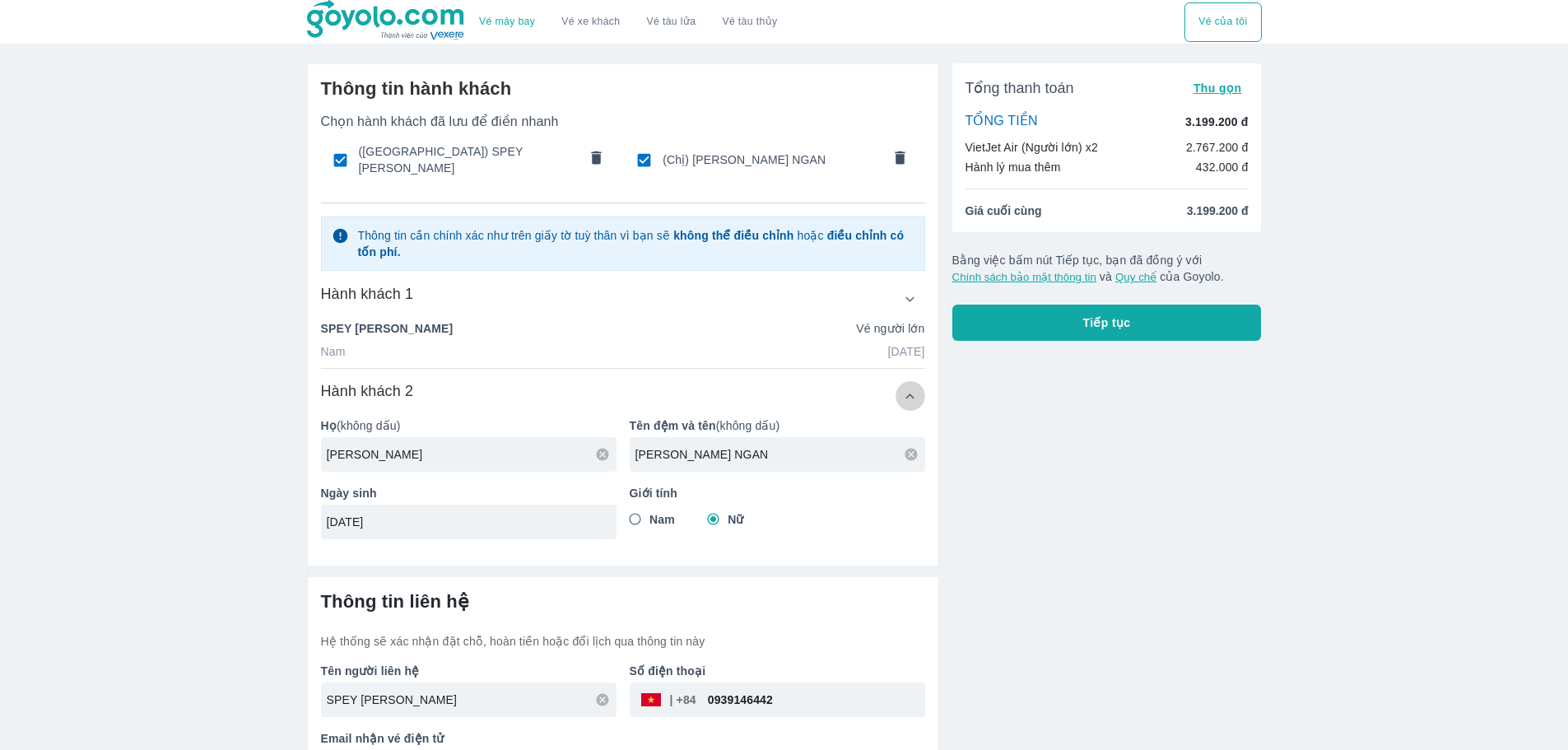
click at [915, 388] on icon "button" at bounding box center [910, 396] width 17 height 17
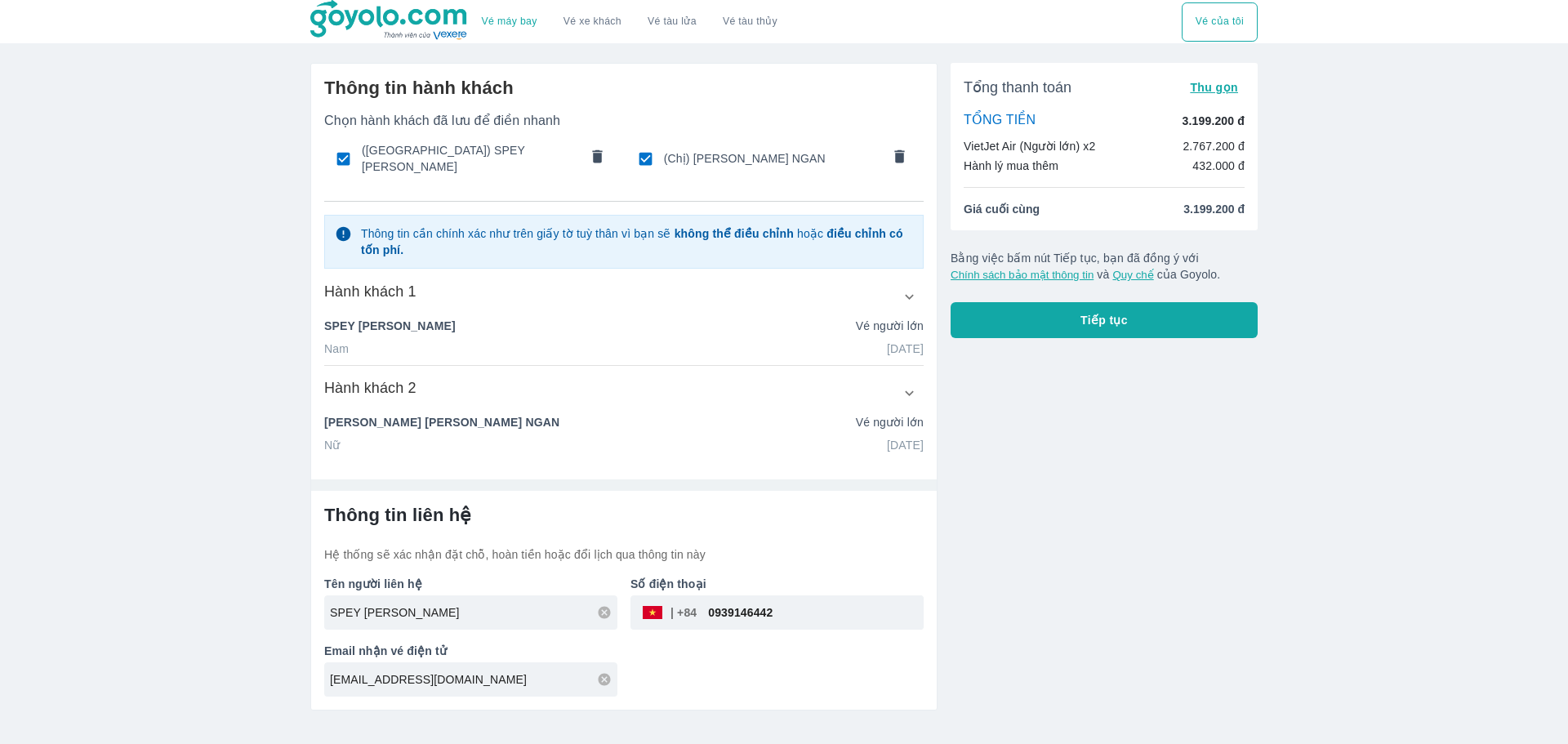
drag, startPoint x: 496, startPoint y: 603, endPoint x: 254, endPoint y: 610, distance: 242.1
click at [264, 610] on div "Vé máy bay Vé xe khách Vé tàu lửa Vé tàu thủy Vé của tôi Thông tin hành khách C…" at bounding box center [784, 372] width 1568 height 744
drag, startPoint x: 466, startPoint y: 611, endPoint x: 454, endPoint y: 615, distance: 12.6
click at [450, 616] on div "[PERSON_NAME] NGAN" at bounding box center [471, 613] width 293 height 34
type input "[PERSON_NAME] NGAN"
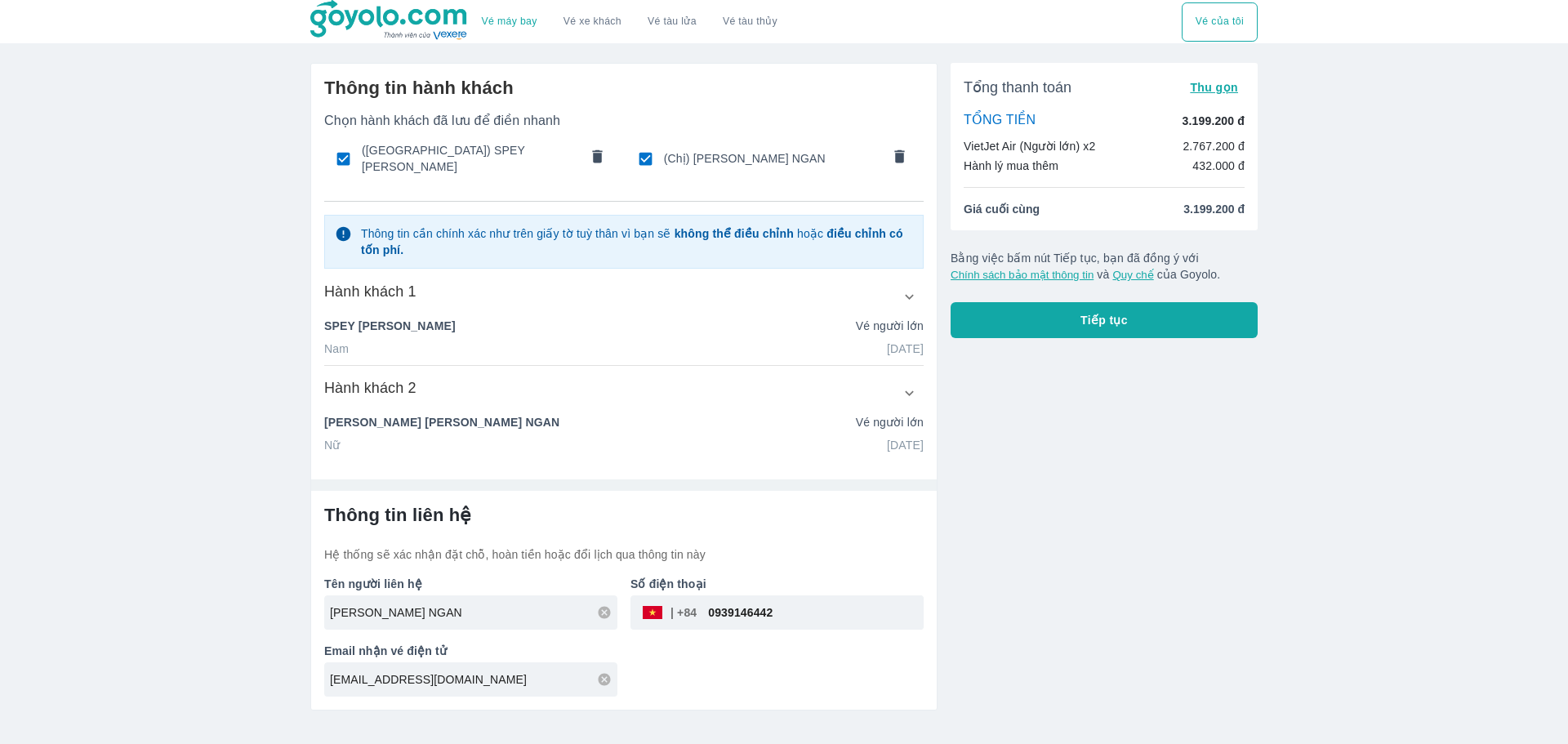
click at [1103, 325] on span "Tiếp tục" at bounding box center [1103, 320] width 47 height 16
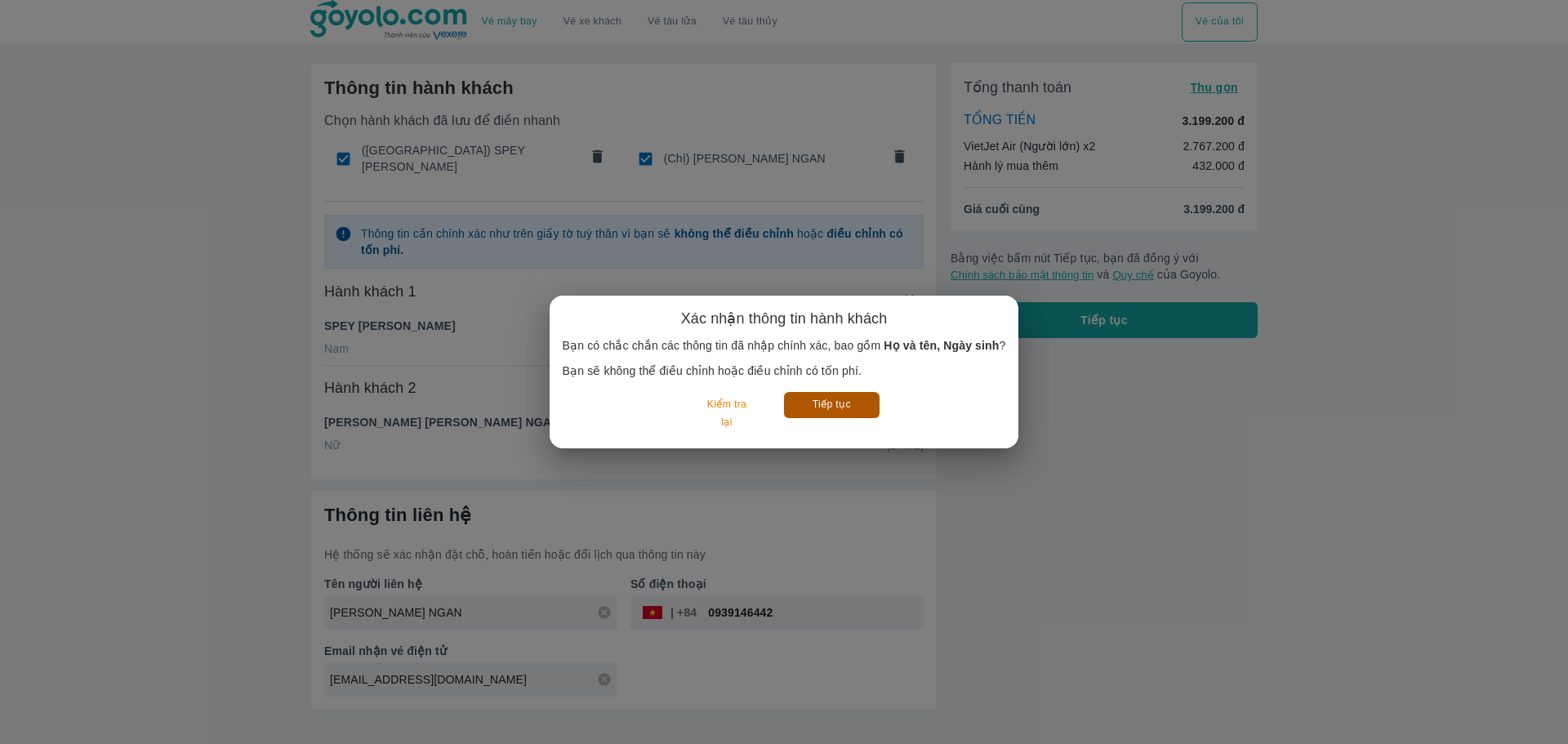
click at [846, 405] on button "Tiếp tục" at bounding box center [832, 404] width 96 height 25
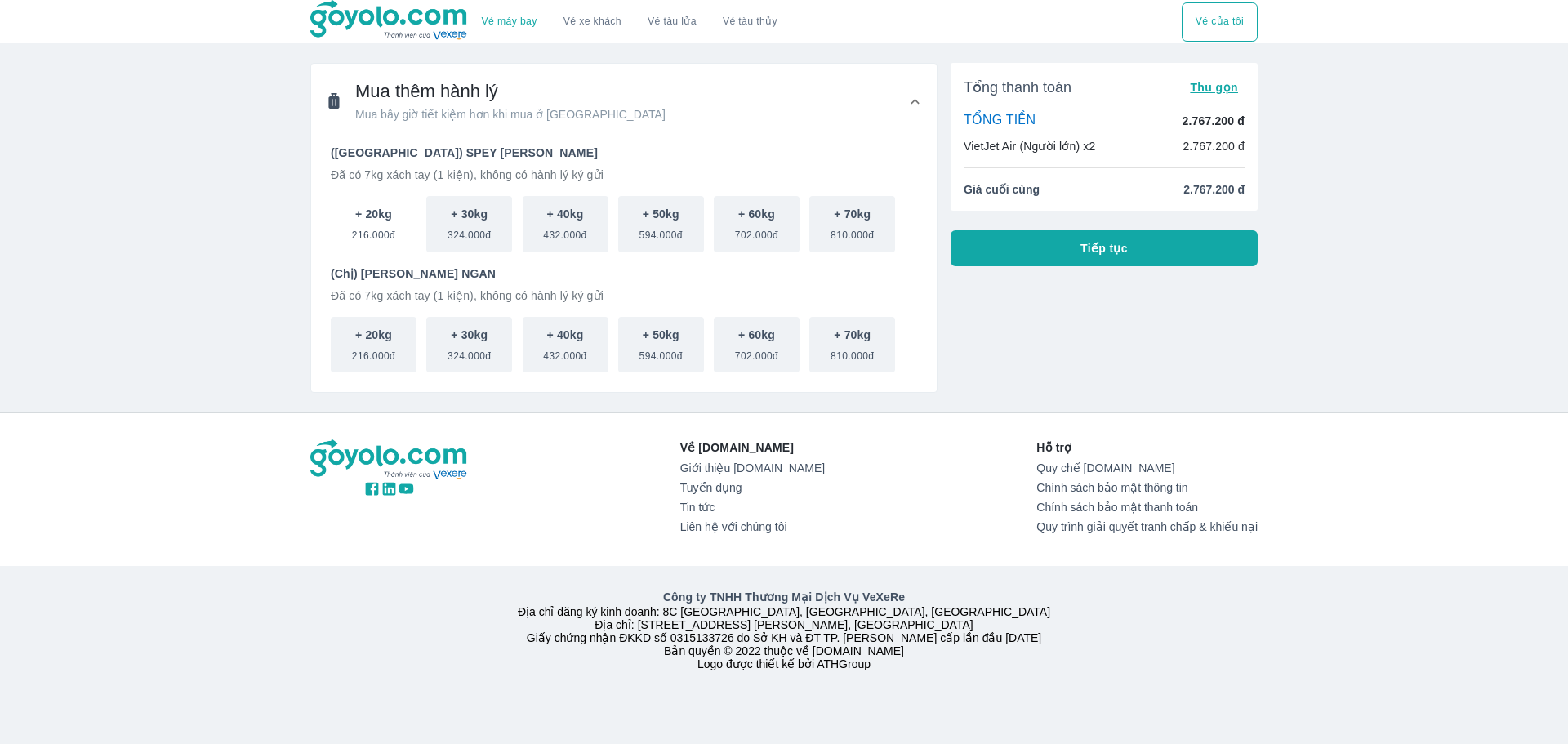
click at [394, 228] on span "216.000đ" at bounding box center [373, 232] width 43 height 20
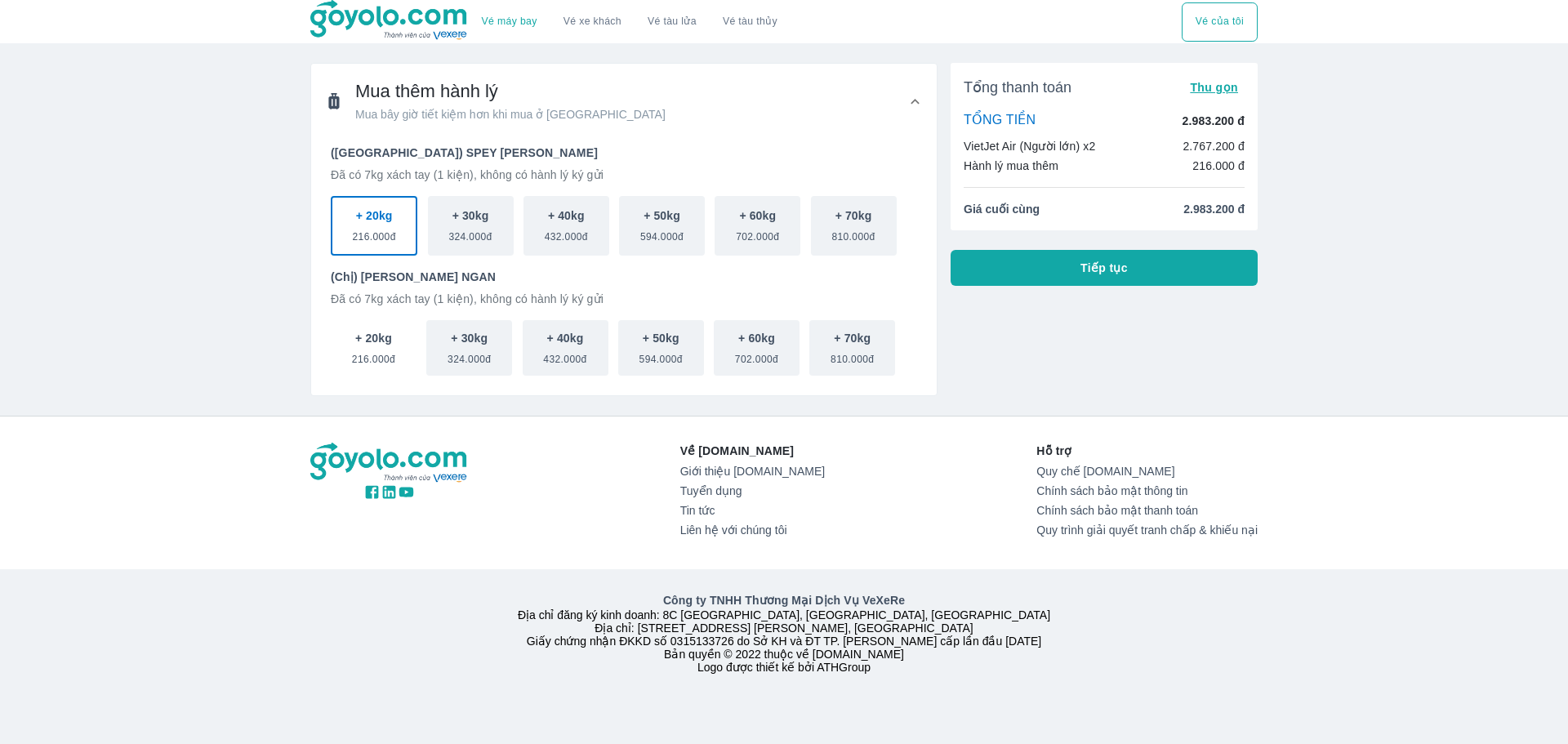
click at [382, 354] on span "216.000đ" at bounding box center [373, 356] width 43 height 20
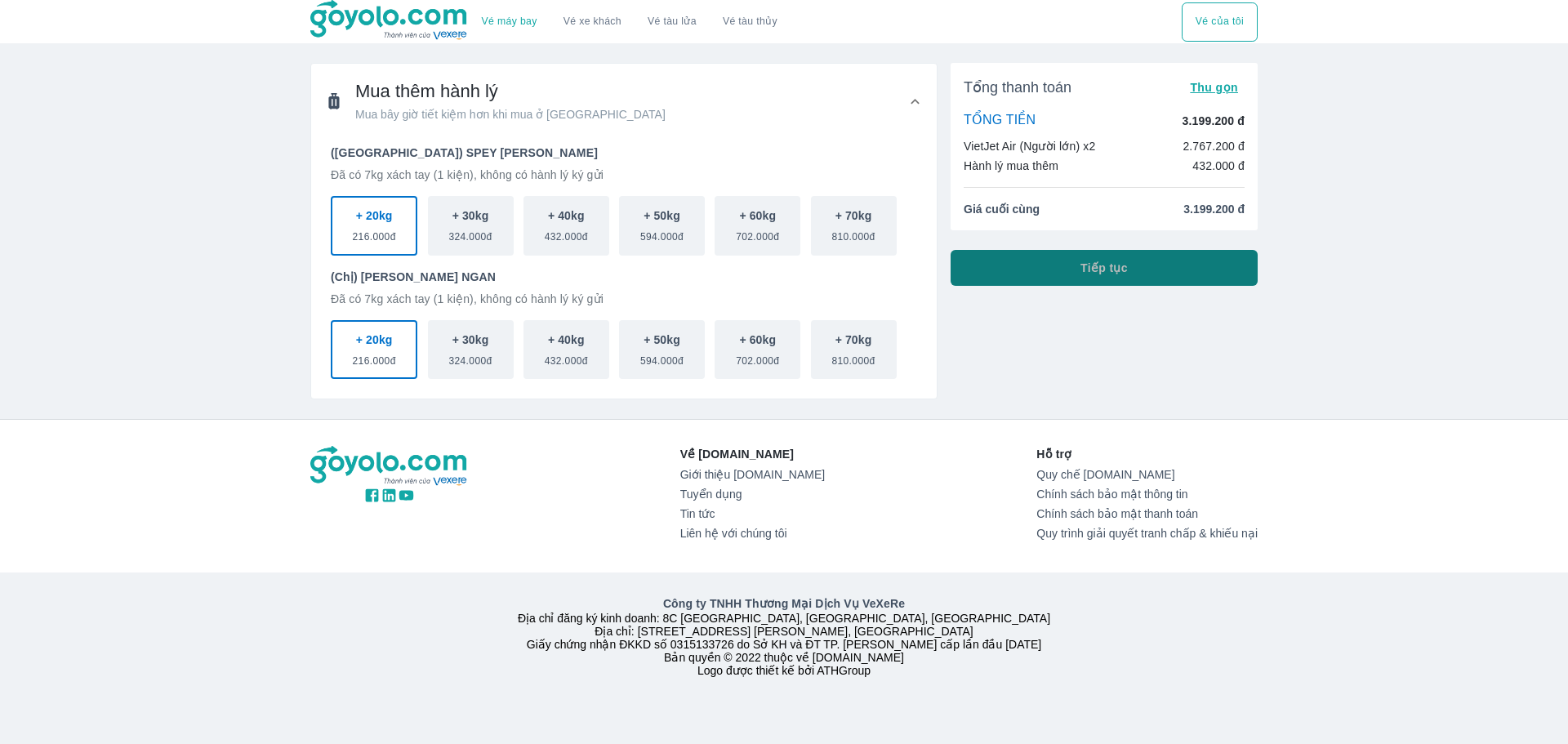
click at [1109, 269] on span "Tiếp tục" at bounding box center [1103, 267] width 47 height 16
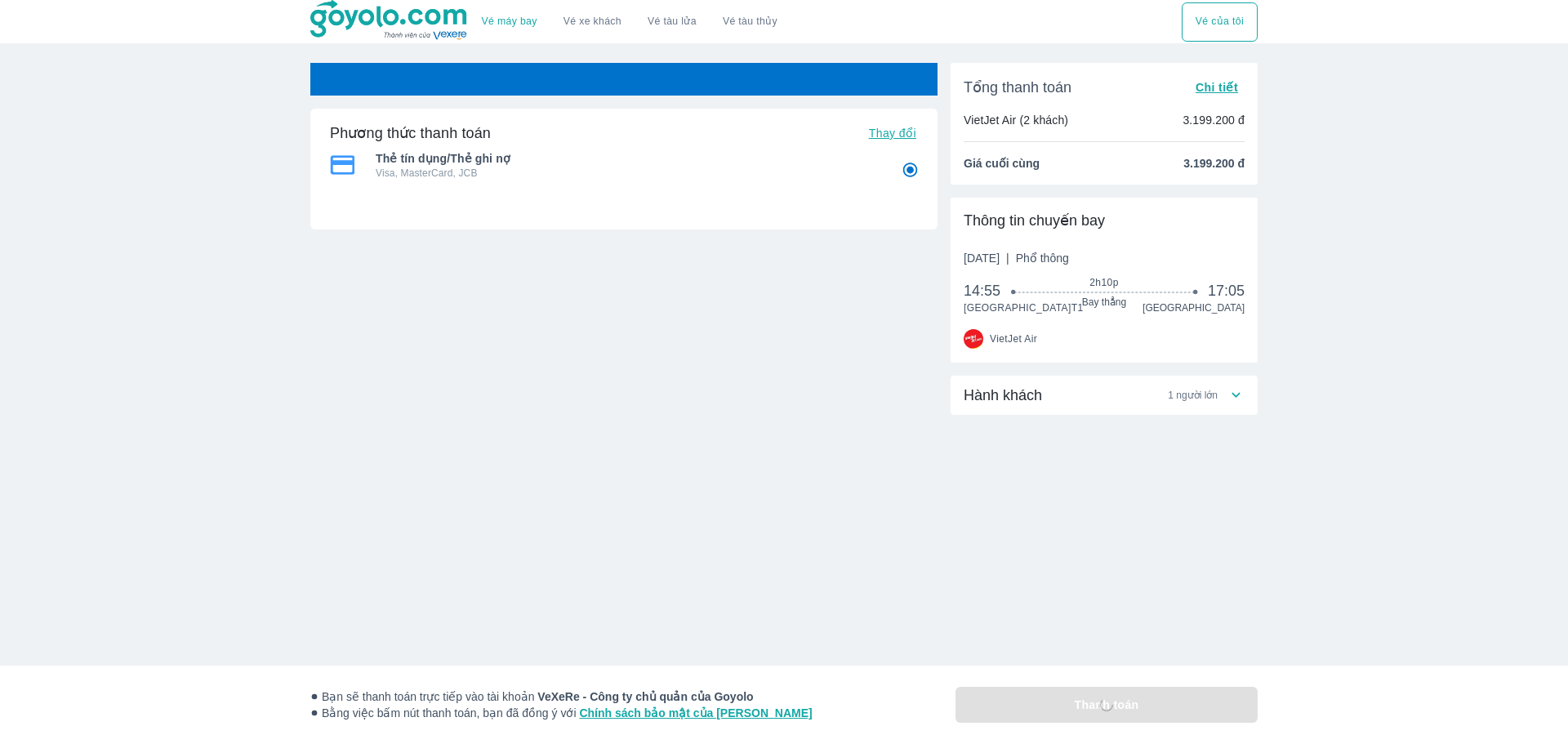
click at [1203, 402] on span "1 người lớn" at bounding box center [1193, 395] width 50 height 13
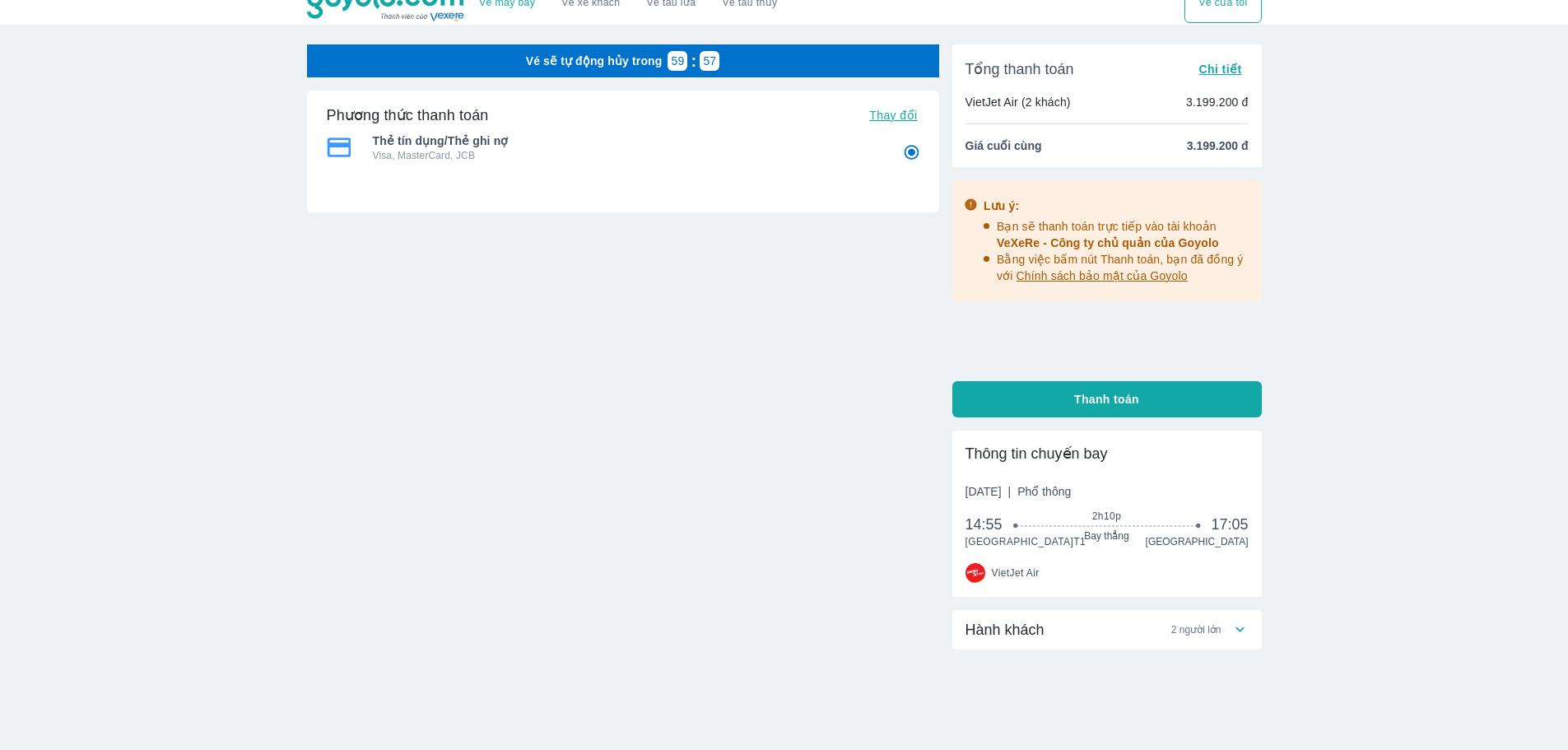
scroll to position [64, 0]
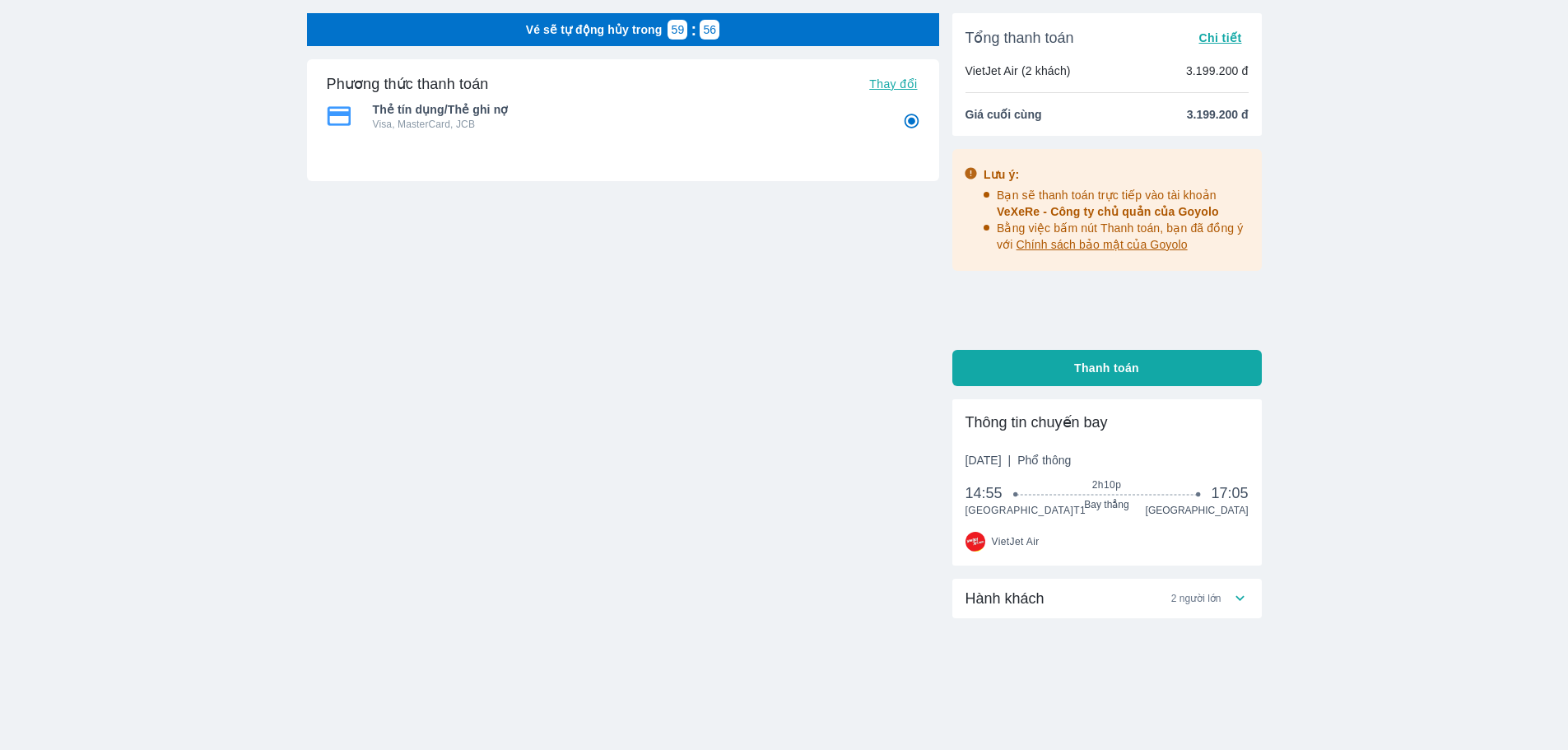
click at [1208, 600] on span "2 người lớn" at bounding box center [1196, 598] width 50 height 13
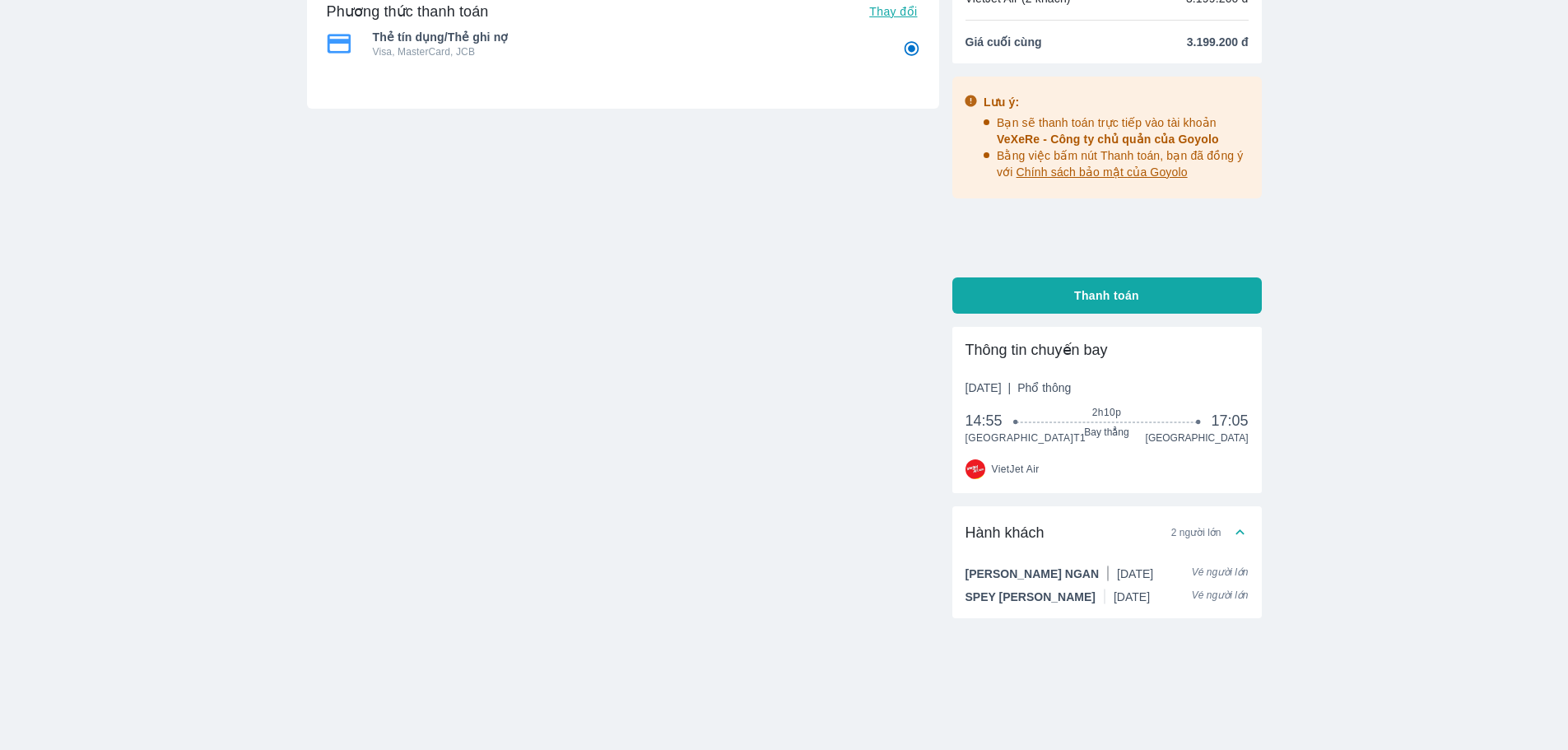
scroll to position [136, 0]
click at [1068, 285] on button "Thanh toán" at bounding box center [1107, 295] width 309 height 37
radio input "false"
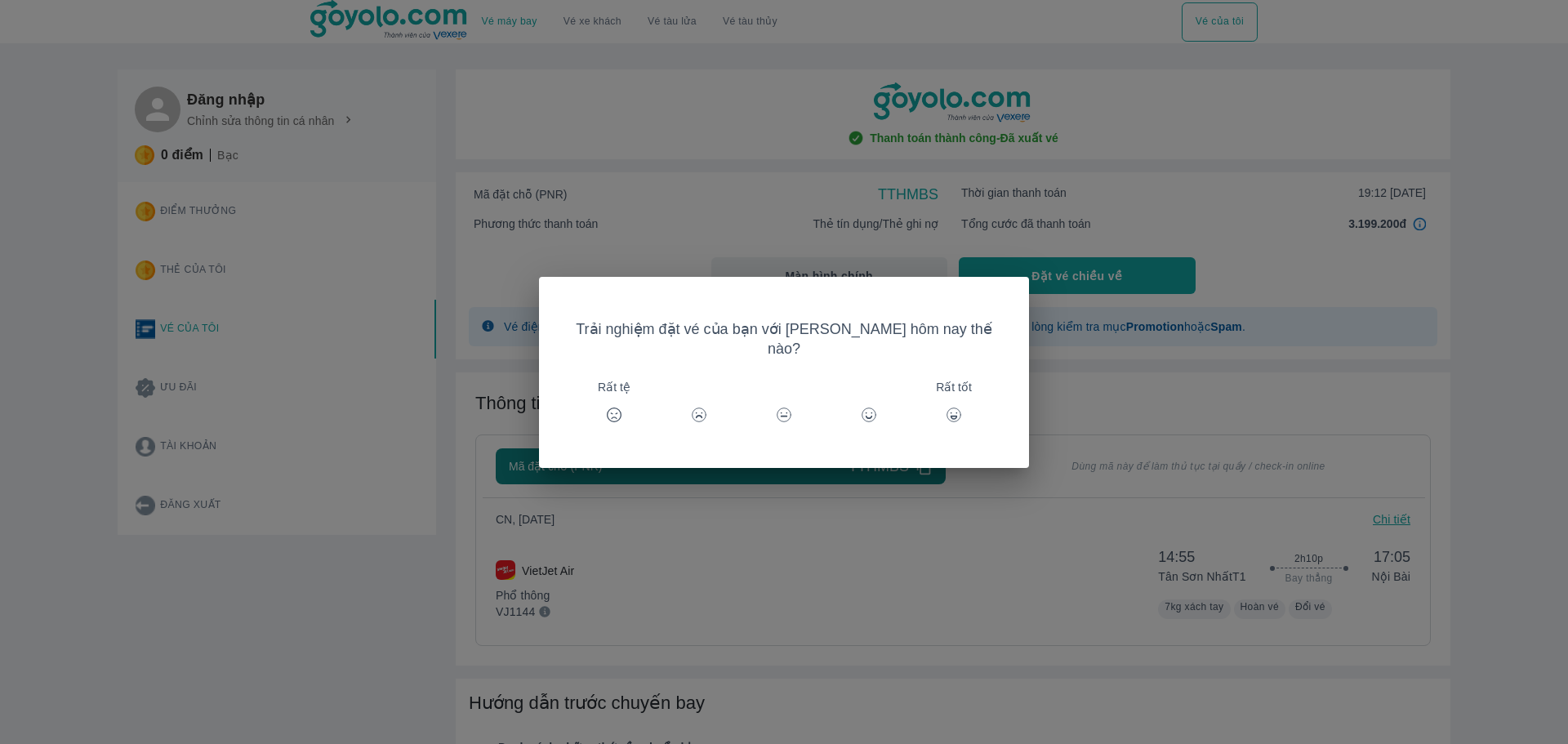
click at [706, 412] on icon at bounding box center [699, 415] width 16 height 16
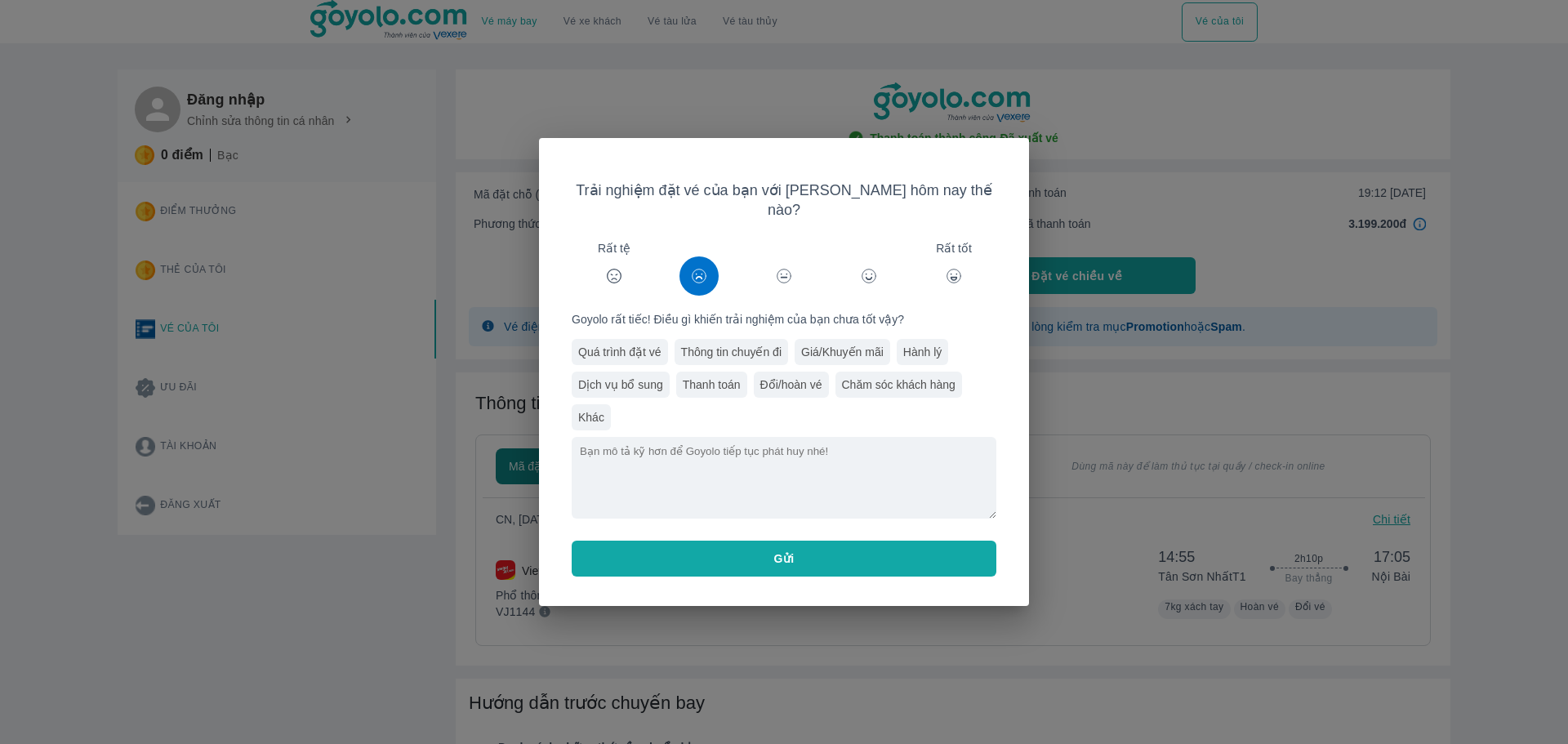
click at [802, 551] on button "Gửi" at bounding box center [784, 559] width 425 height 36
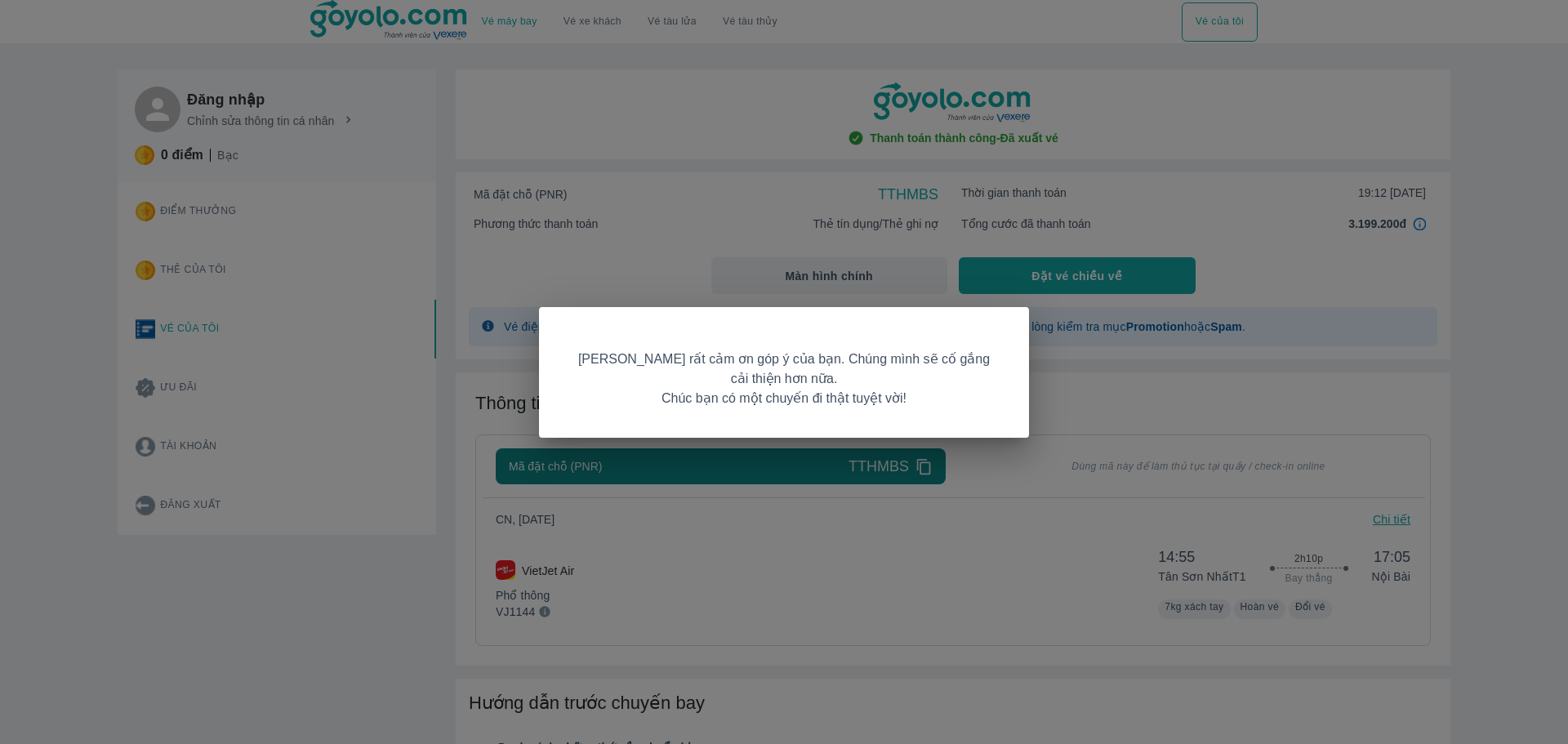
click at [672, 217] on div "Goyolo rất cảm ơn góp ý của bạn. Chúng mình sẽ cố gắng cải thiện hơn nữa. Chúc …" at bounding box center [784, 372] width 1568 height 744
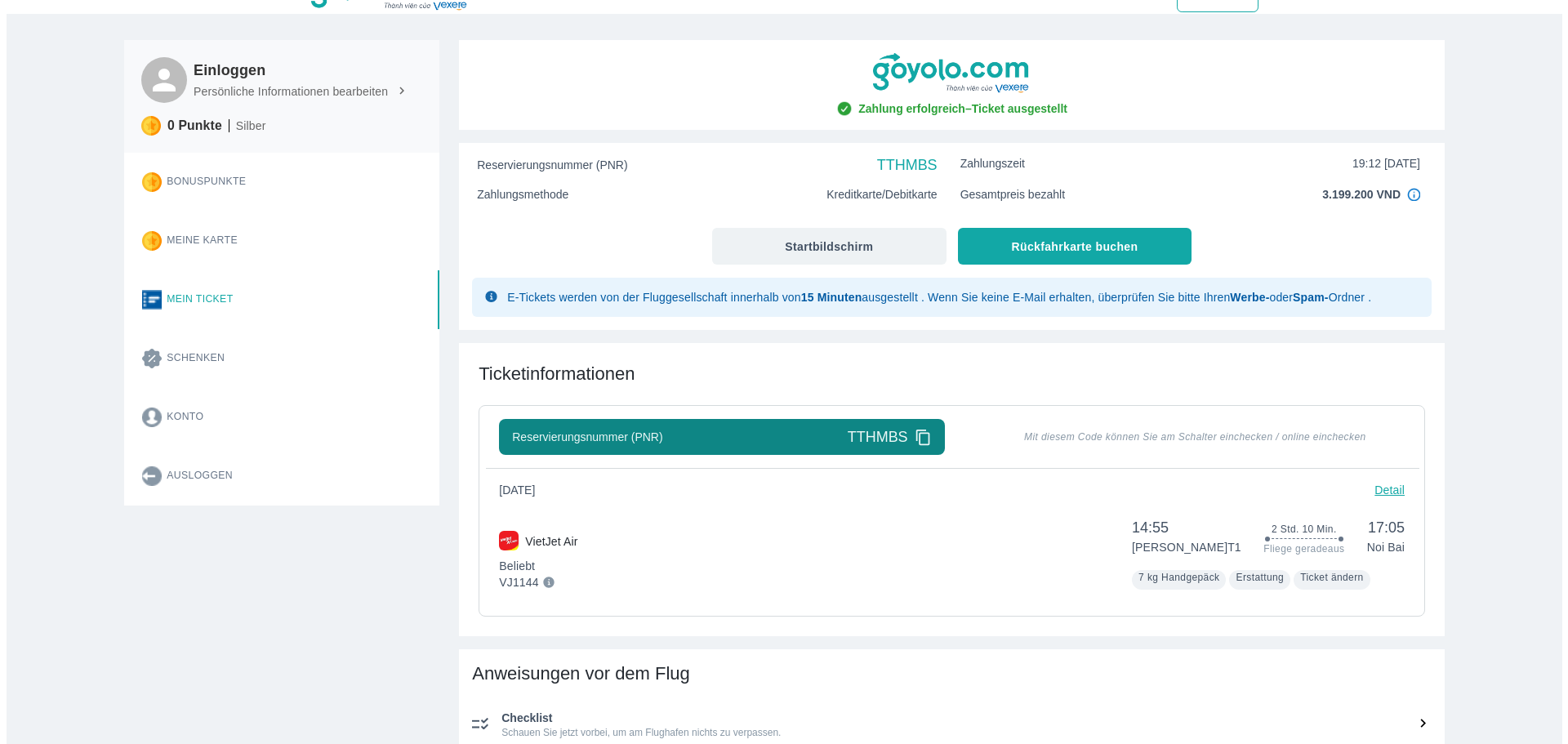
scroll to position [82, 0]
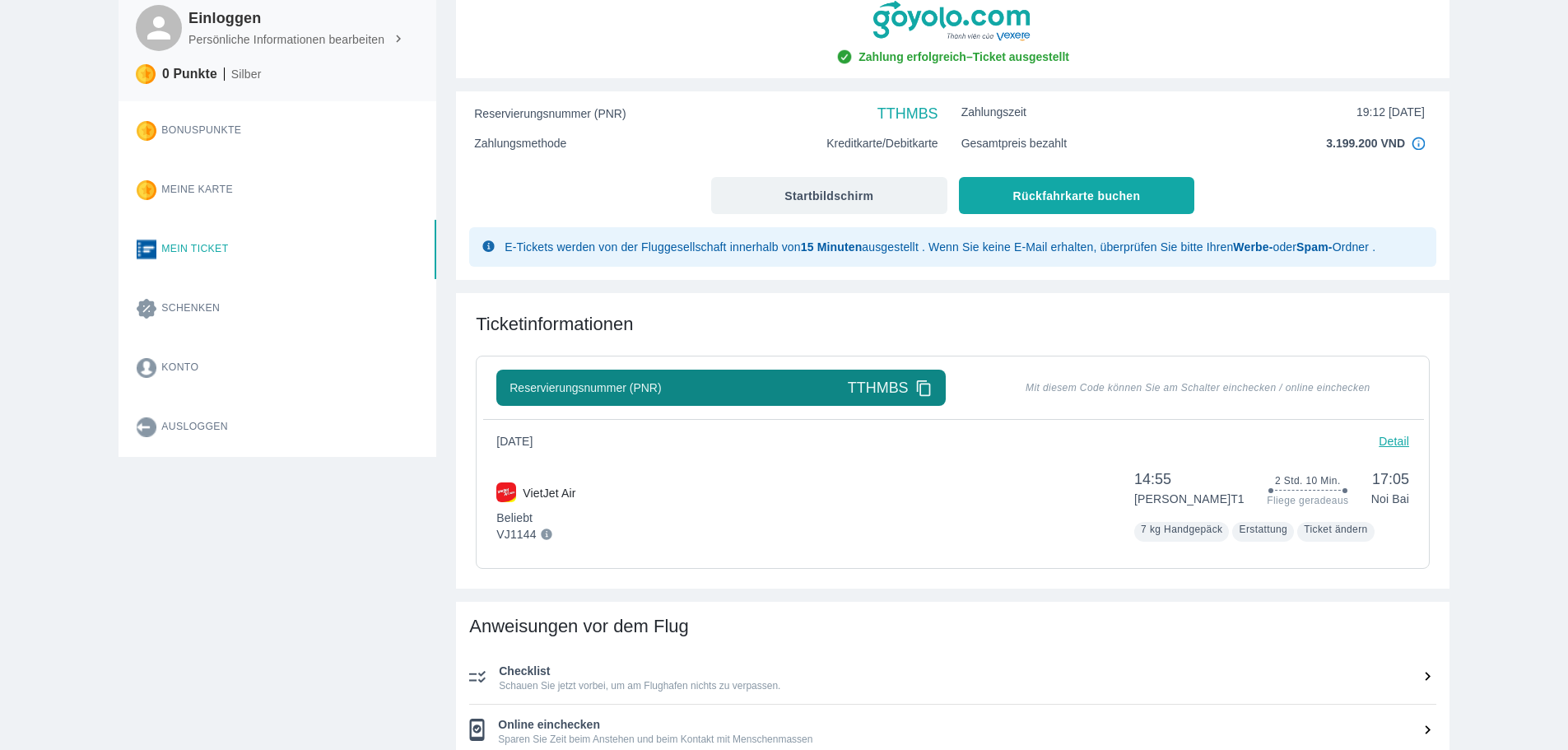
click at [1388, 443] on font "Detail" at bounding box center [1393, 441] width 30 height 13
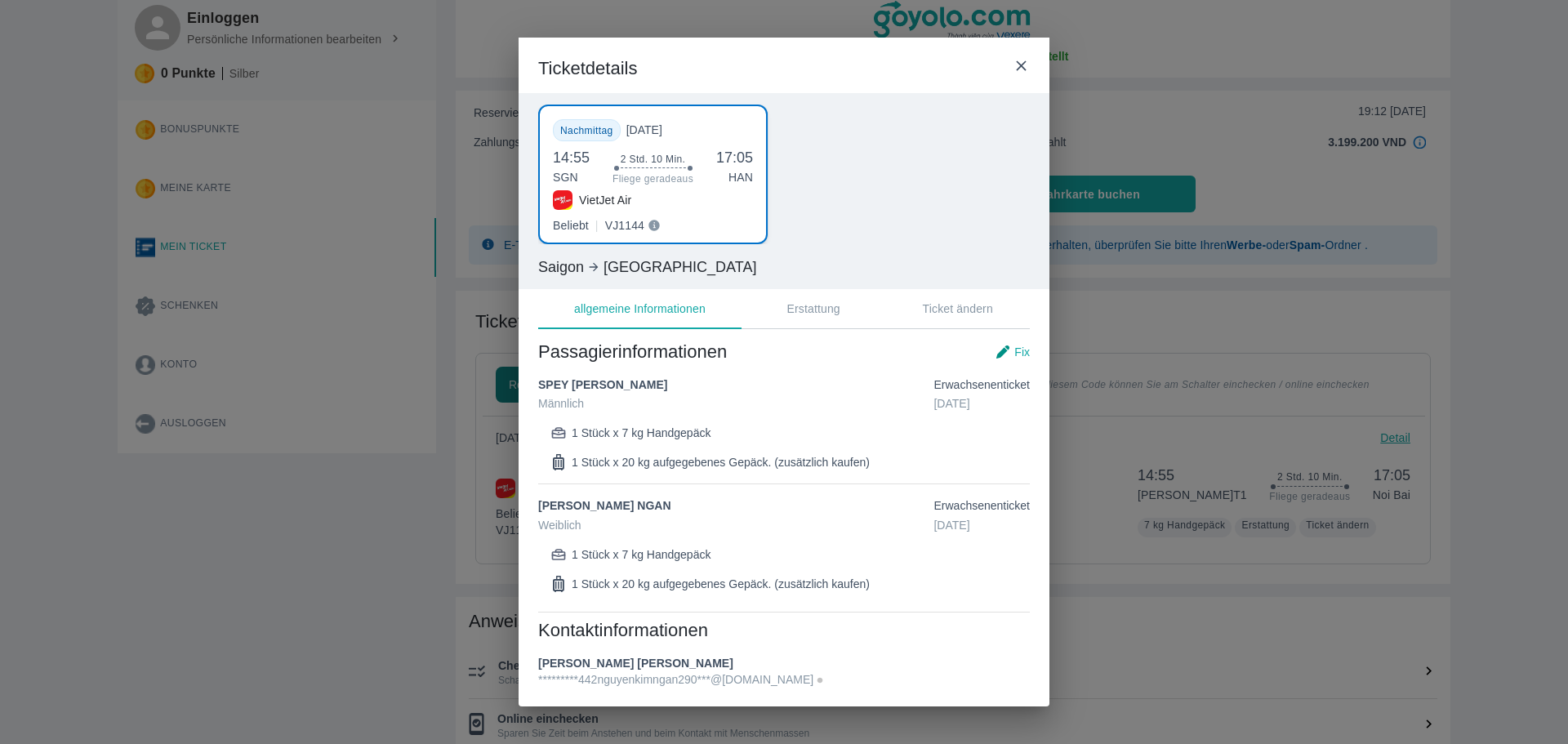
scroll to position [0, 0]
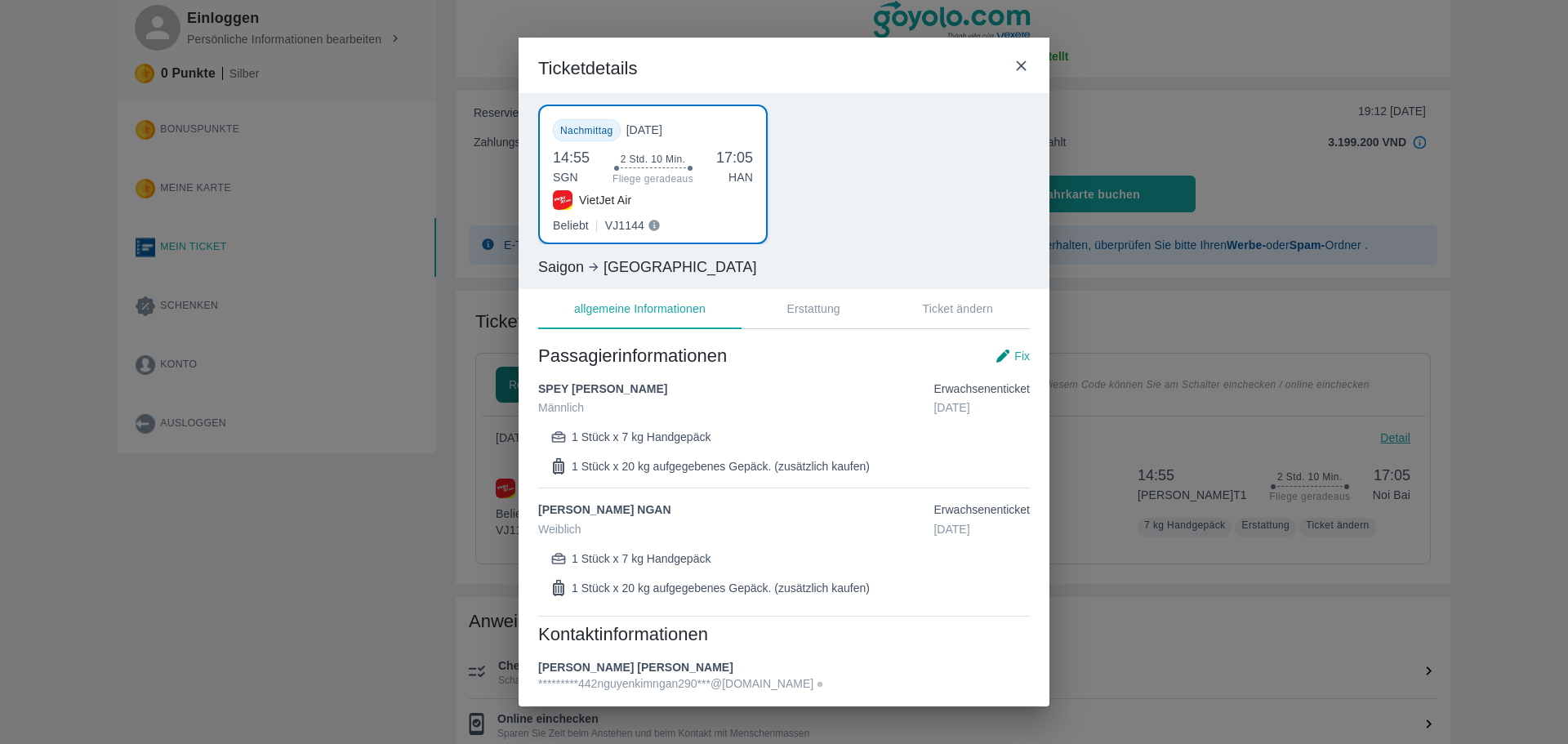
click at [809, 316] on button "Erstattung" at bounding box center [814, 308] width 145 height 39
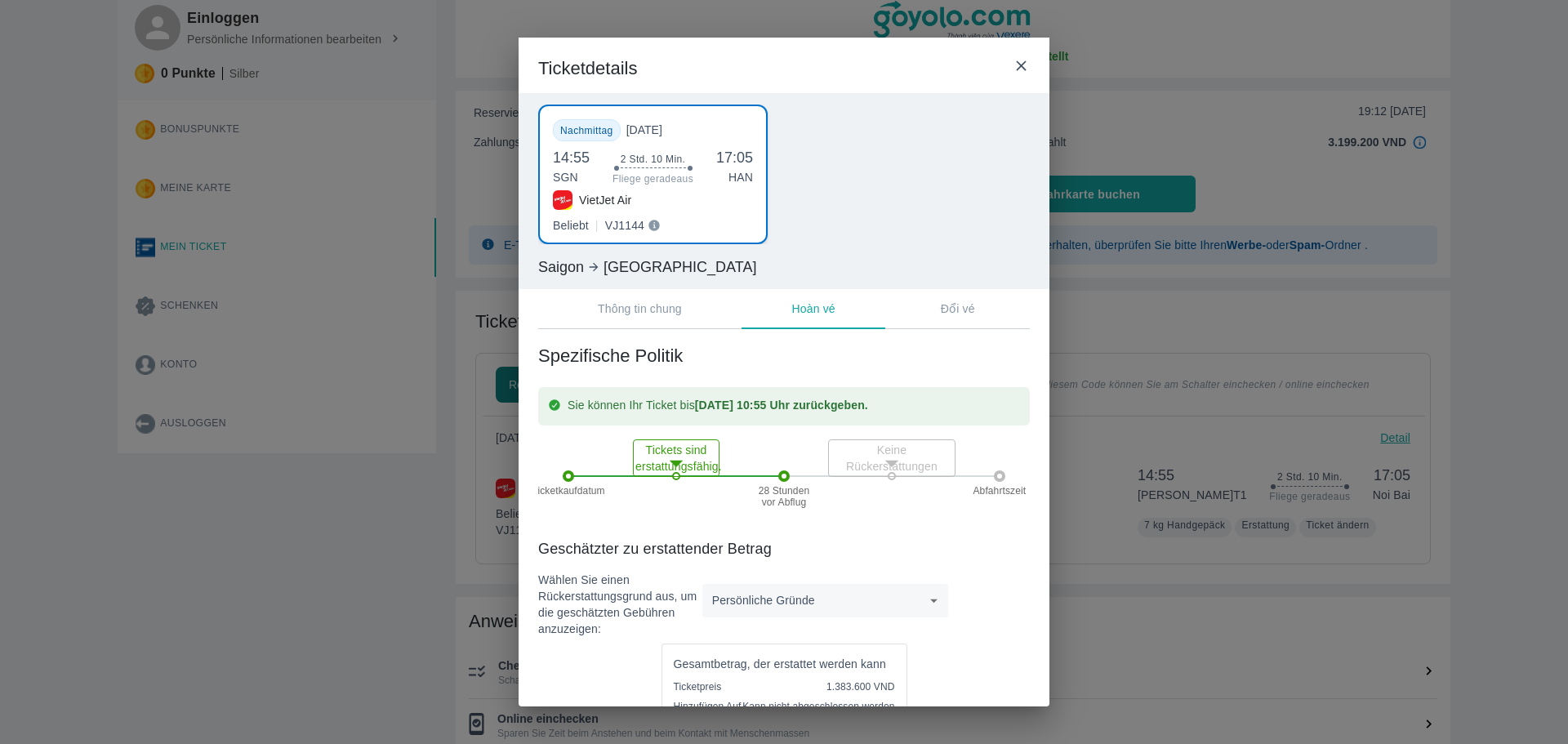
click at [952, 314] on p "Đổi vé" at bounding box center [958, 309] width 34 height 16
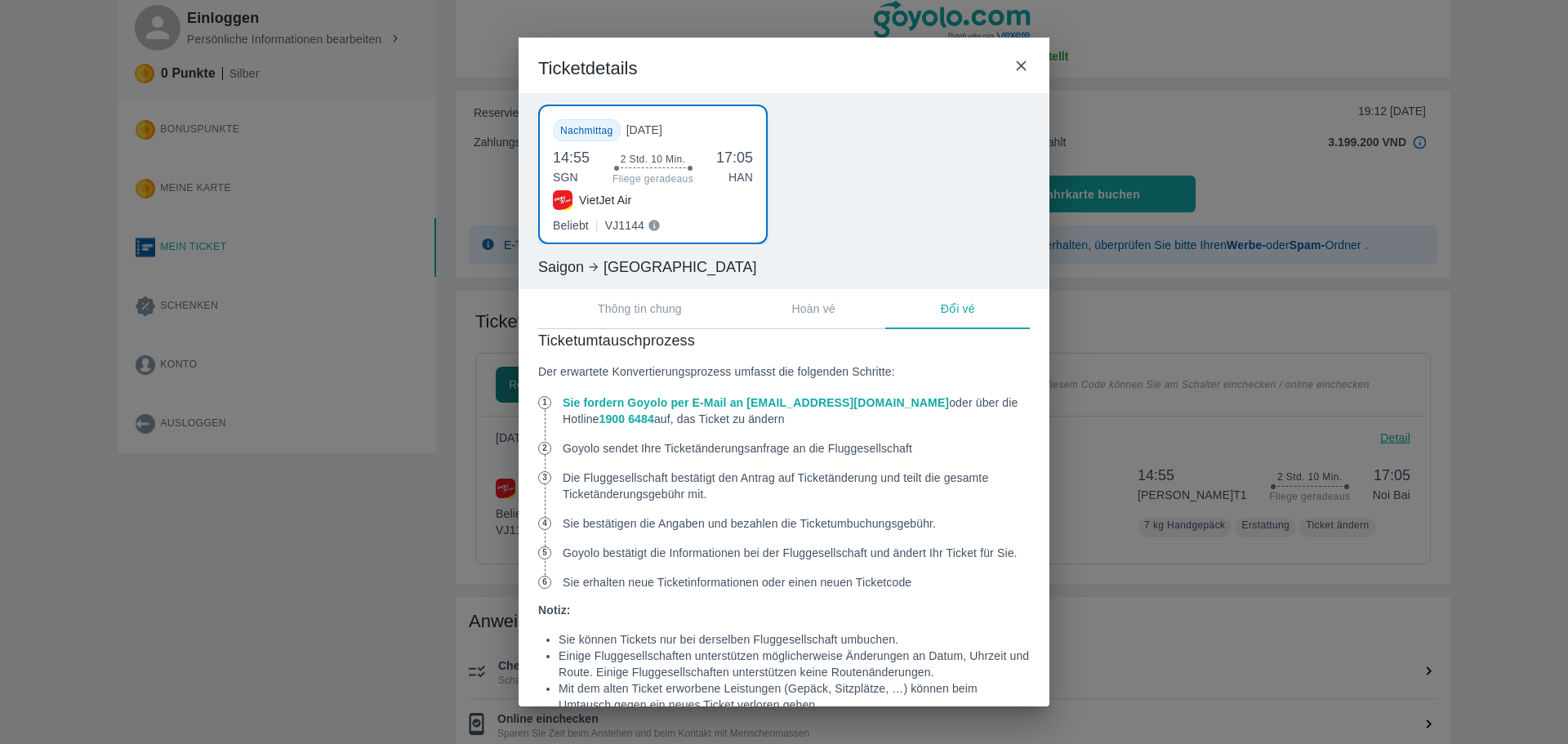
scroll to position [813, 0]
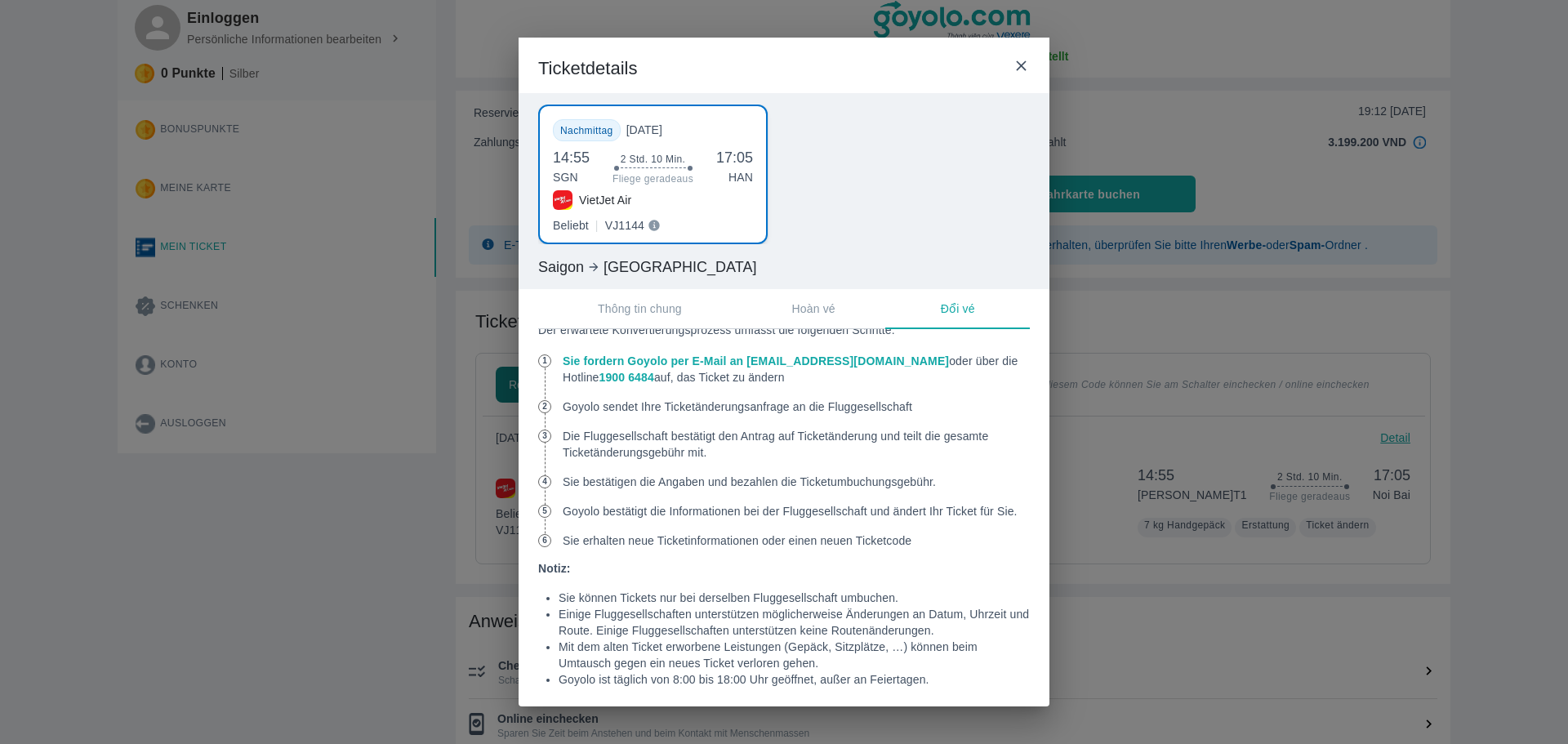
click at [1022, 63] on icon at bounding box center [1021, 66] width 17 height 17
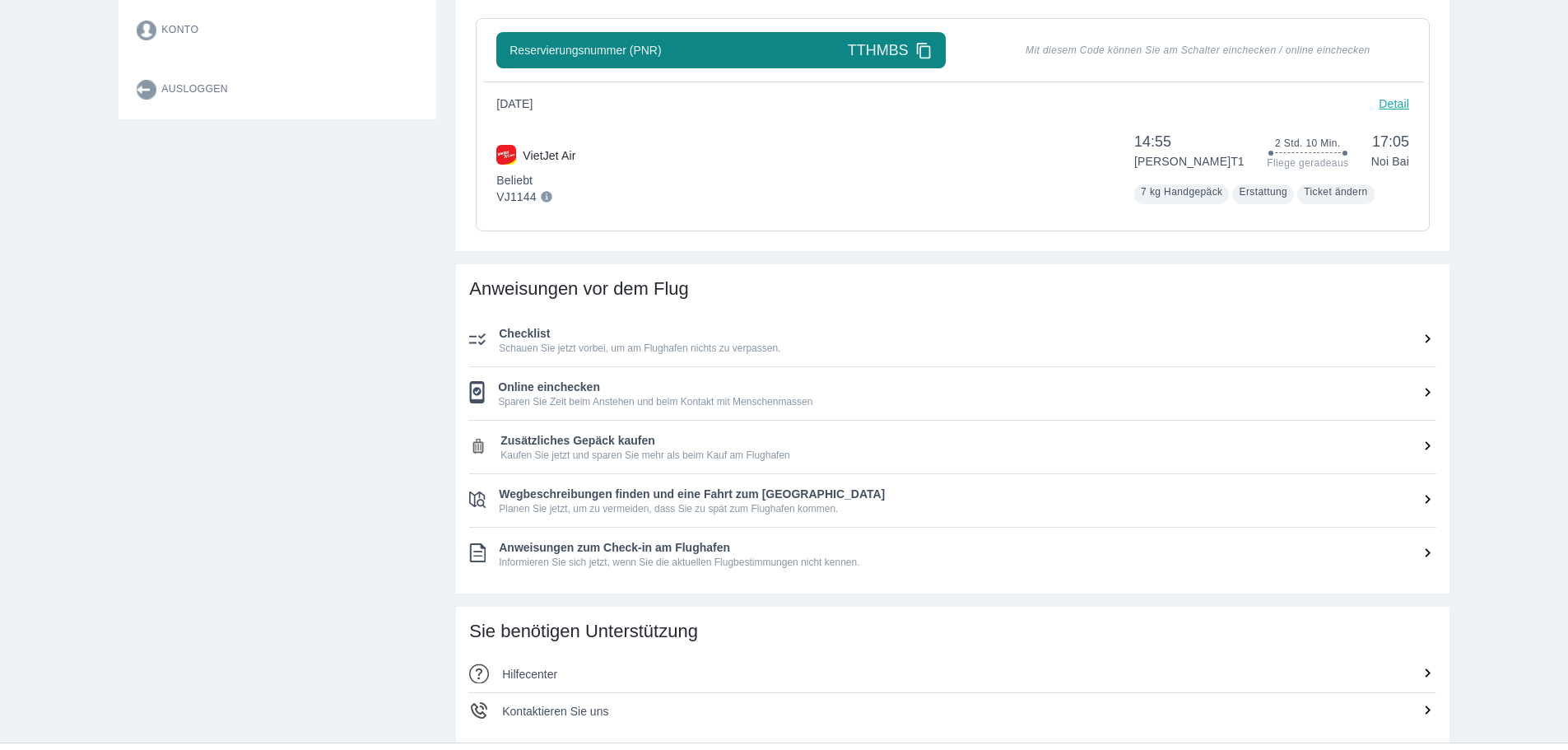
scroll to position [494, 0]
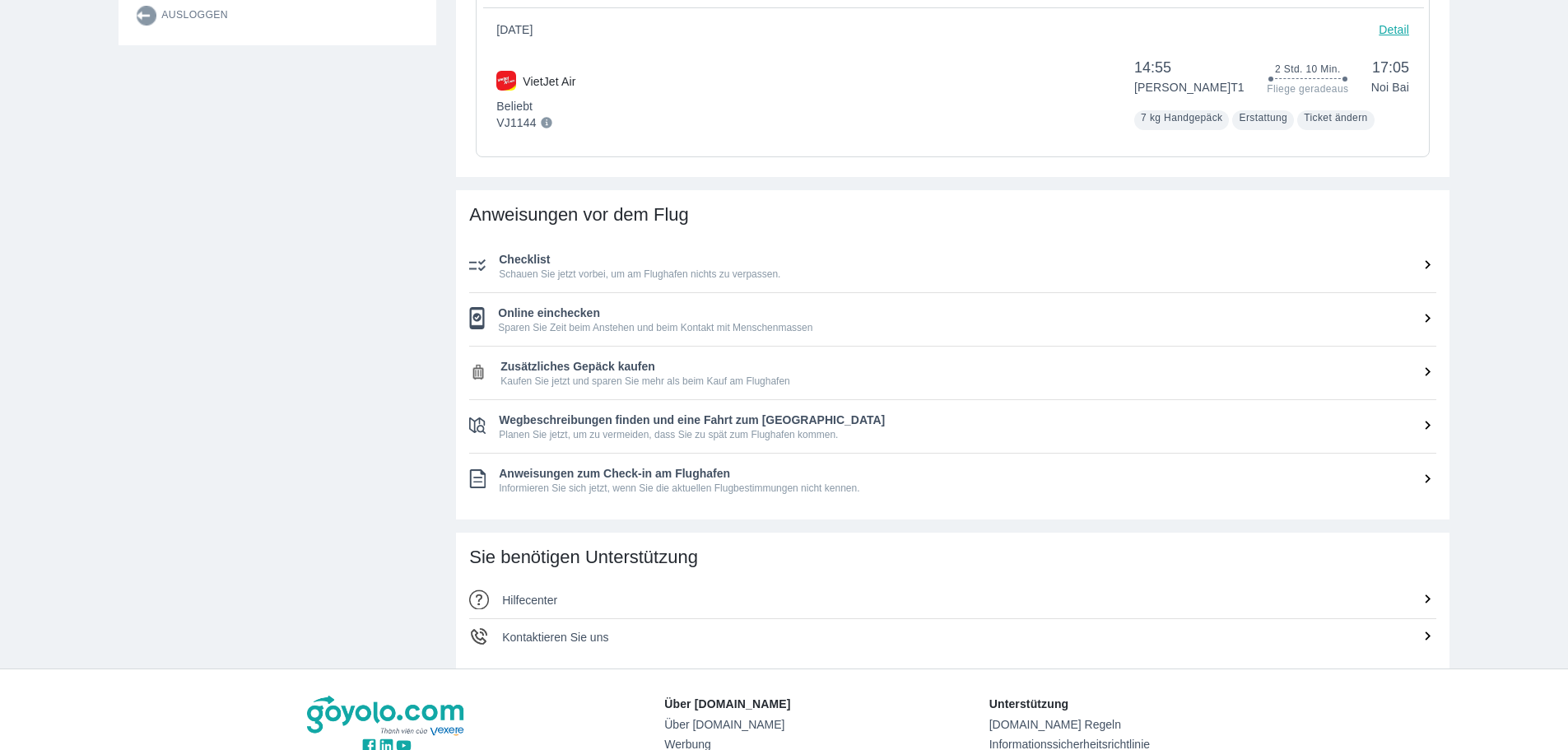
click at [701, 333] on font "Sparen Sie Zeit beim Anstehen und beim Kontakt mit Menschenmassen" at bounding box center [655, 327] width 314 height 11
click at [1425, 321] on icon at bounding box center [1427, 318] width 17 height 17
click at [1427, 317] on icon at bounding box center [1428, 318] width 5 height 9
click at [676, 321] on span "Online einchecken" at bounding box center [967, 313] width 938 height 17
click at [566, 314] on font "Online einchecken" at bounding box center [548, 312] width 102 height 13
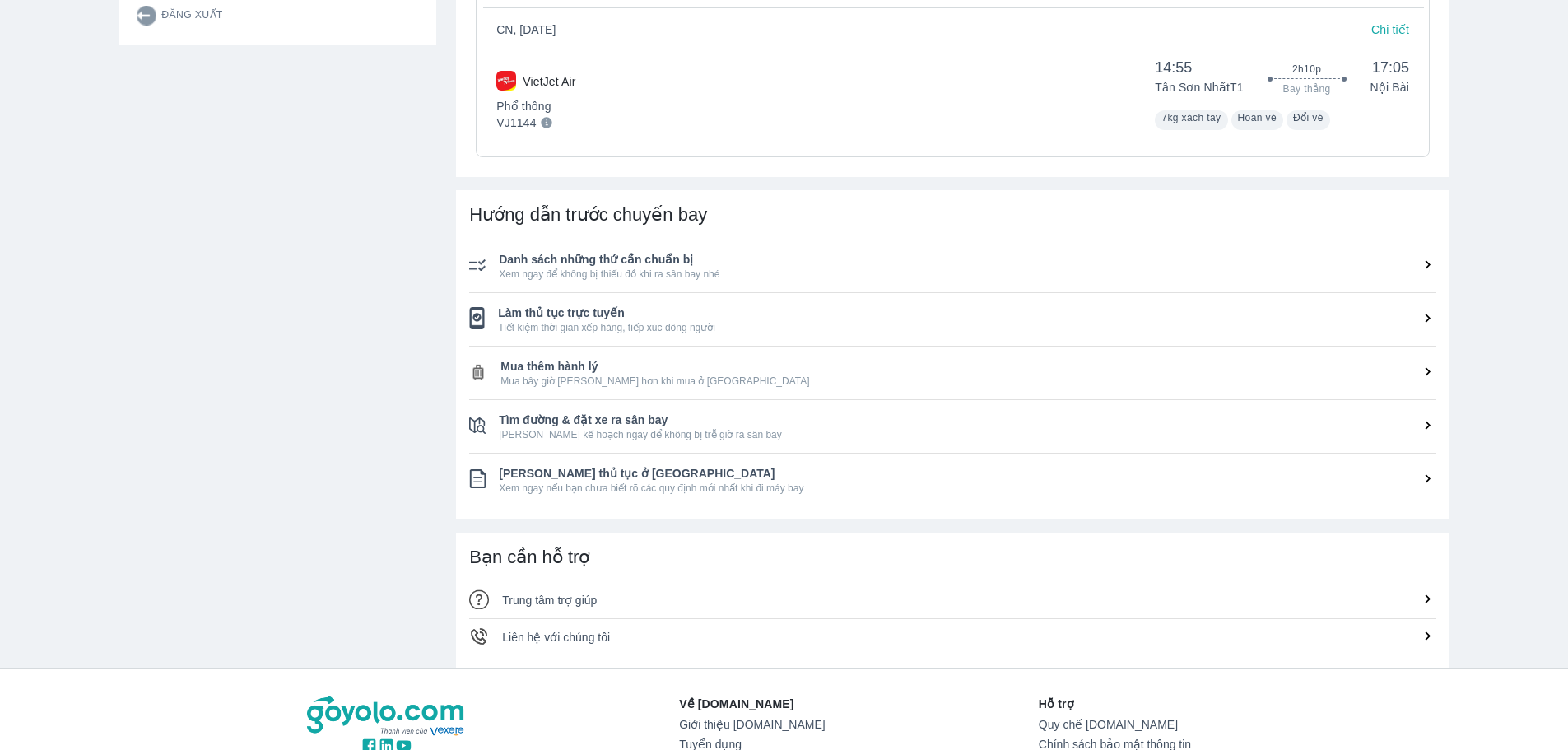
click at [592, 317] on span "Làm thủ tục trực tuyến" at bounding box center [967, 313] width 938 height 17
click at [1435, 320] on div "Hướng dẫn trước chuyến bay Danh sách những thứ cần chuẩn bị Xem ngay để không b…" at bounding box center [953, 355] width 994 height 329
click at [1428, 321] on icon at bounding box center [1428, 318] width 5 height 9
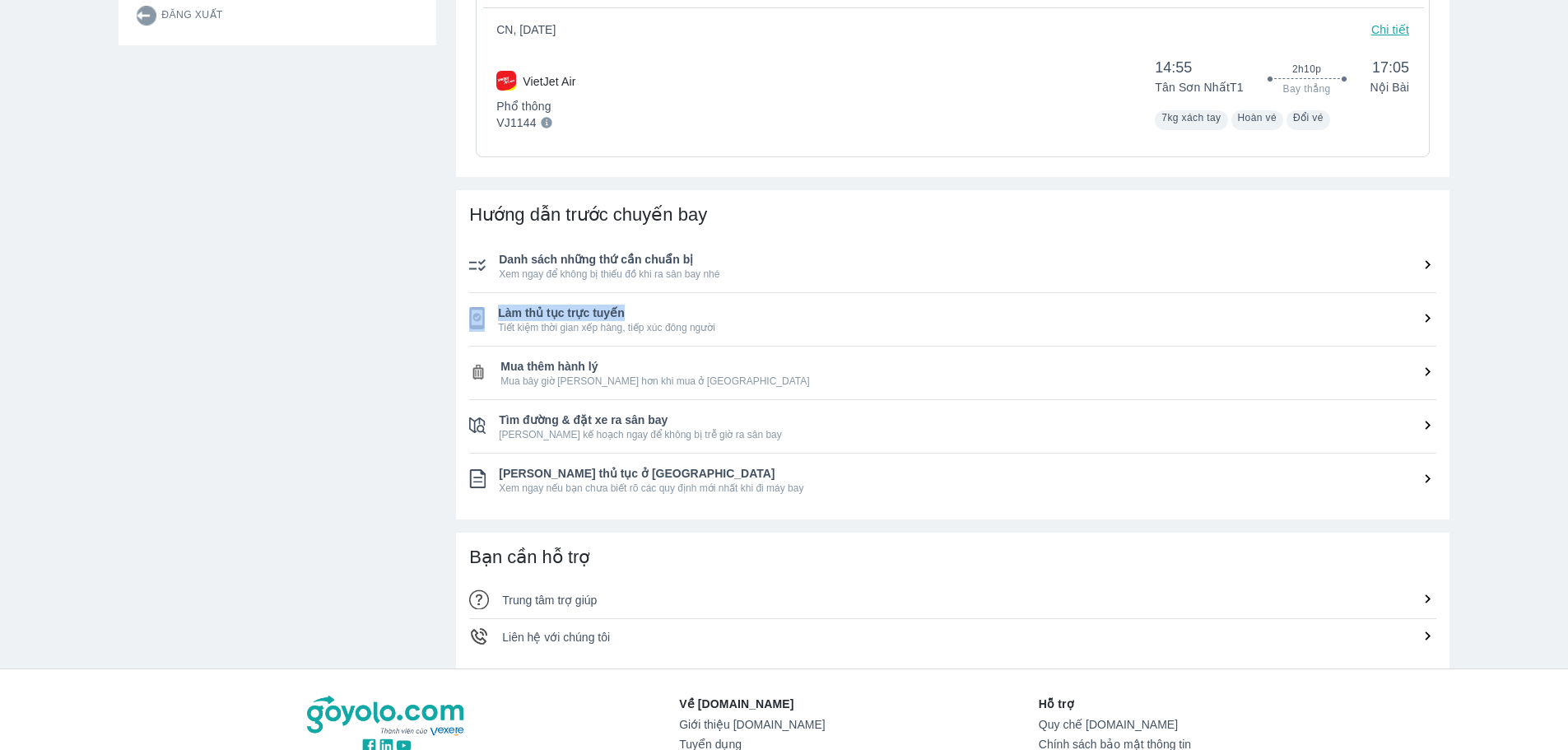
drag, startPoint x: 991, startPoint y: 326, endPoint x: 965, endPoint y: 331, distance: 26.5
click at [990, 326] on span "Tiết kiệm thời gian xếp hàng, tiếp xúc đông người" at bounding box center [967, 327] width 938 height 13
click at [591, 312] on span "Làm thủ tục trực tuyến" at bounding box center [967, 313] width 938 height 17
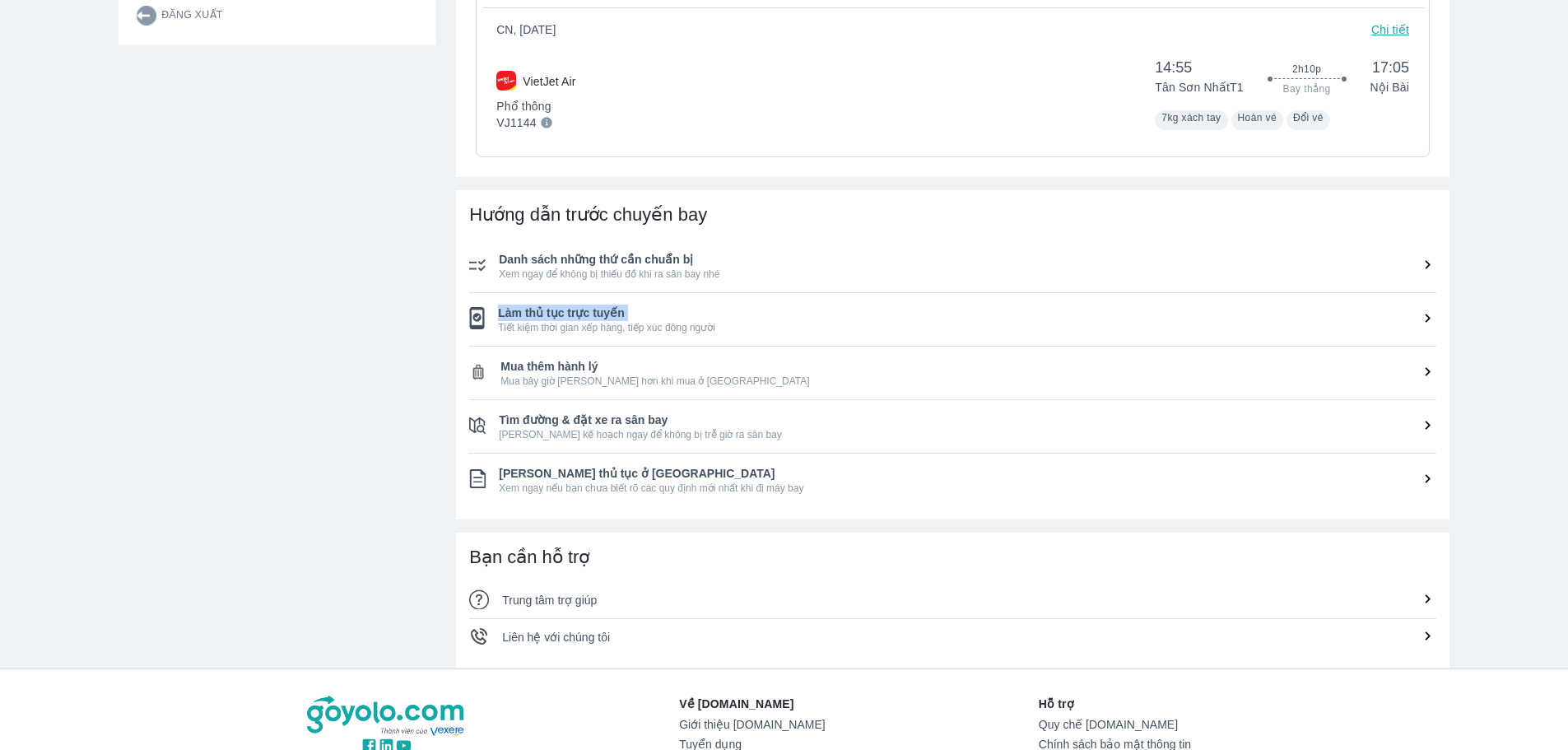
click at [591, 312] on span "Làm thủ tục trực tuyến" at bounding box center [967, 313] width 938 height 17
click at [597, 327] on span "Tiết kiệm thời gian xếp hàng, tiếp xúc đông người" at bounding box center [967, 327] width 938 height 13
drag, startPoint x: 732, startPoint y: 326, endPoint x: 496, endPoint y: 315, distance: 236.3
click at [496, 315] on li "Làm thủ tục trực tuyến Tiết kiệm thời gian xếp hàng, tiếp xúc đông người" at bounding box center [952, 319] width 967 height 53
click at [1415, 317] on span "Làm thủ tục trực tuyến" at bounding box center [967, 313] width 938 height 17
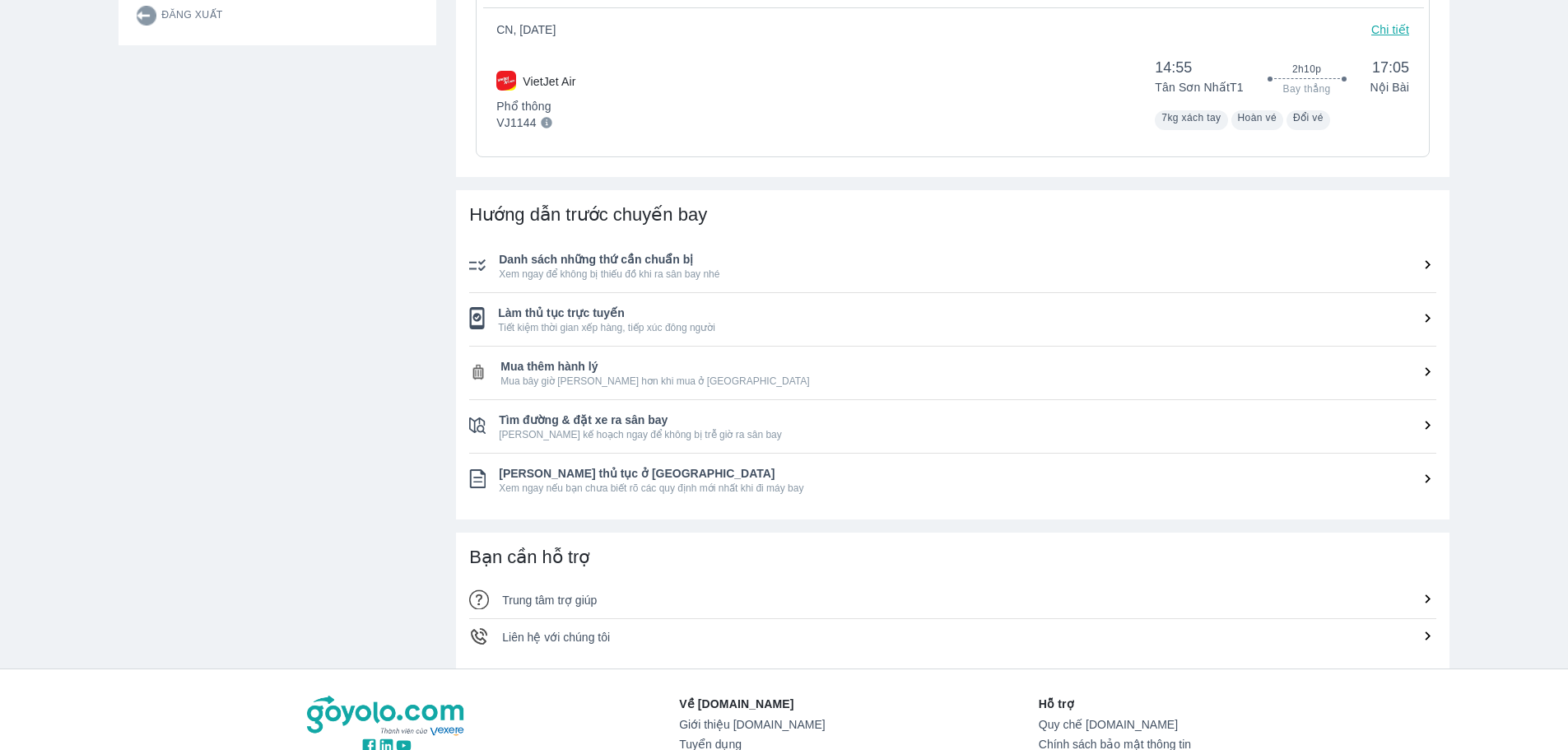
click at [1424, 317] on icon at bounding box center [1427, 318] width 17 height 17
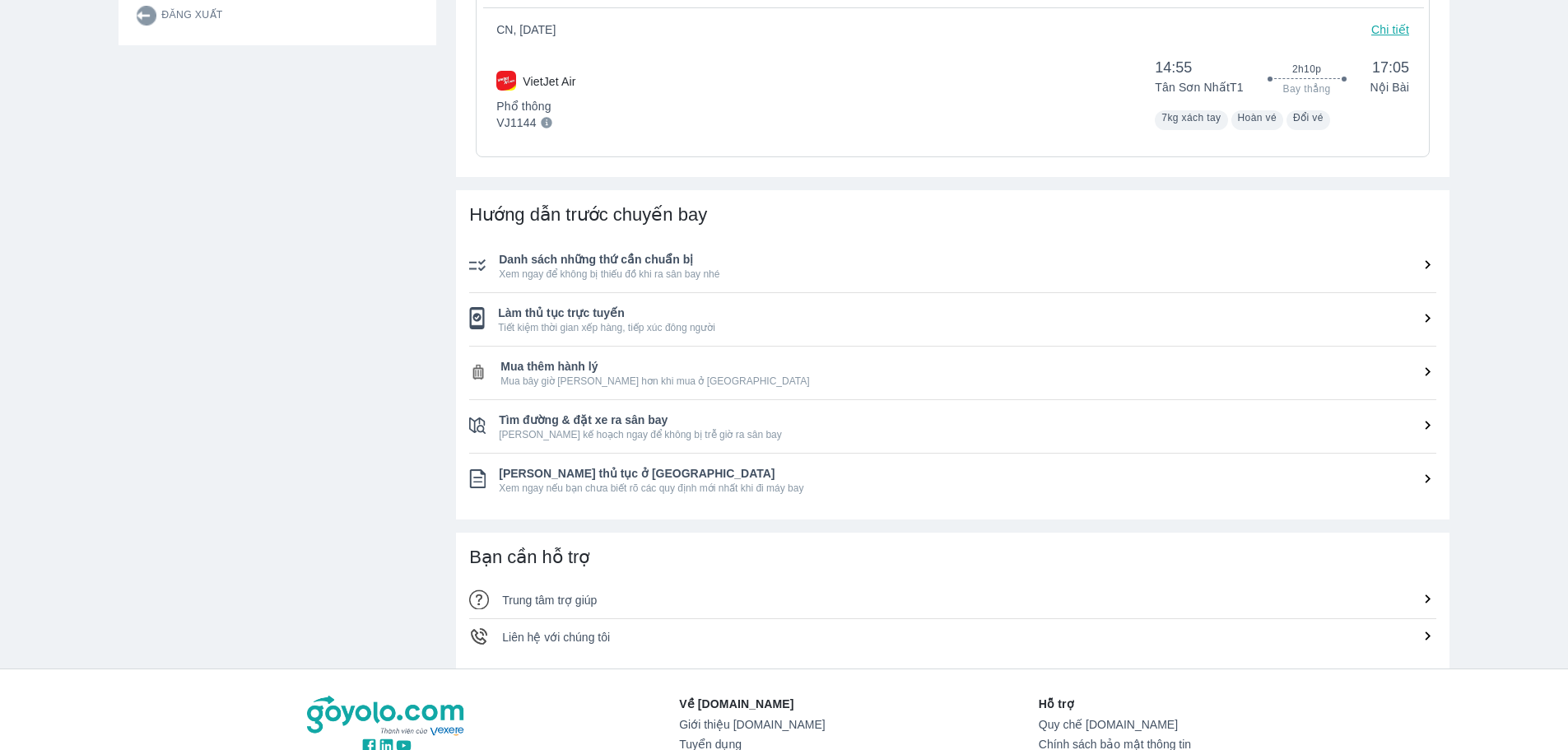
click at [1424, 317] on icon at bounding box center [1427, 318] width 17 height 17
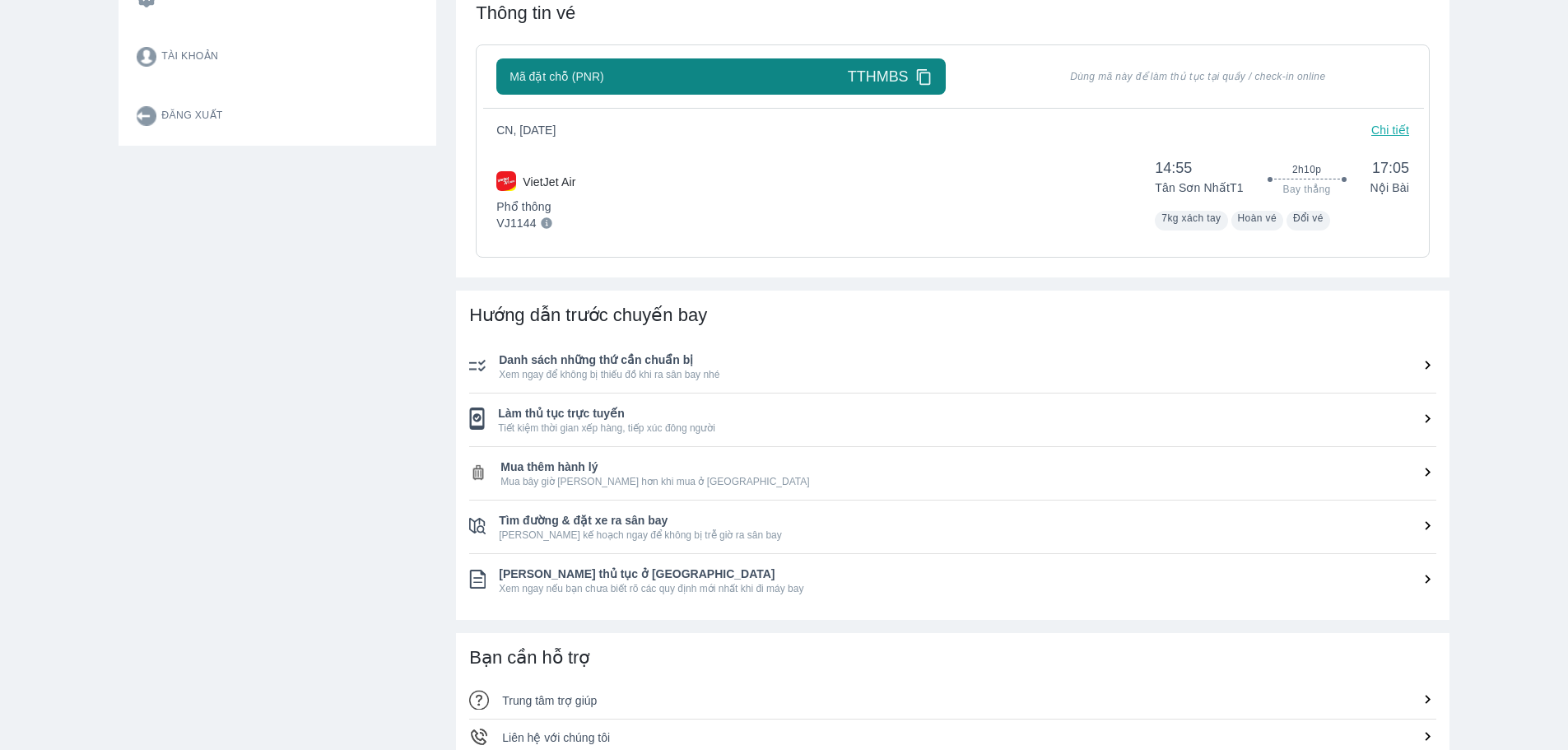
scroll to position [390, 0]
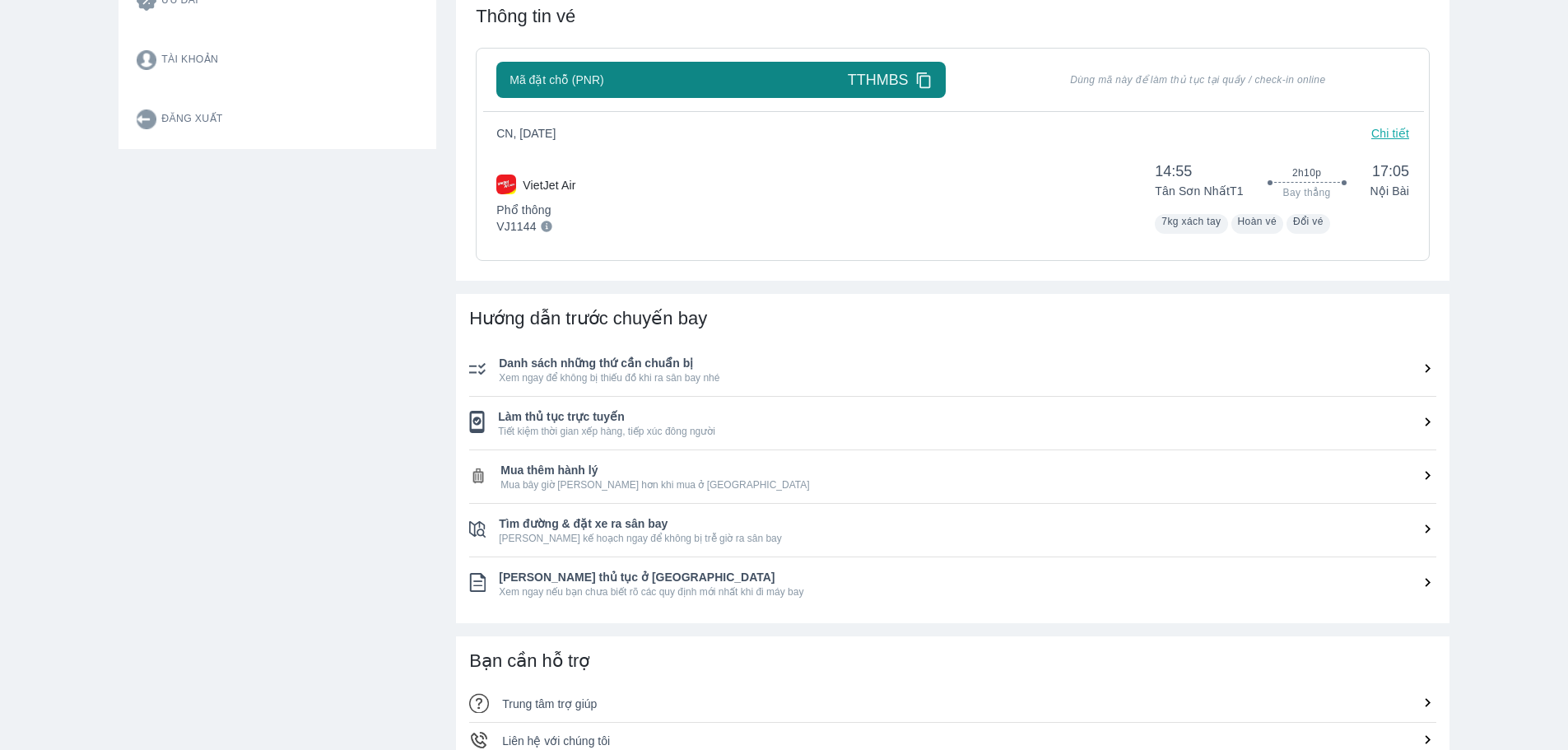
click at [1429, 424] on icon at bounding box center [1428, 421] width 5 height 9
click at [1432, 419] on icon at bounding box center [1427, 422] width 17 height 17
click at [1422, 419] on icon at bounding box center [1427, 422] width 17 height 17
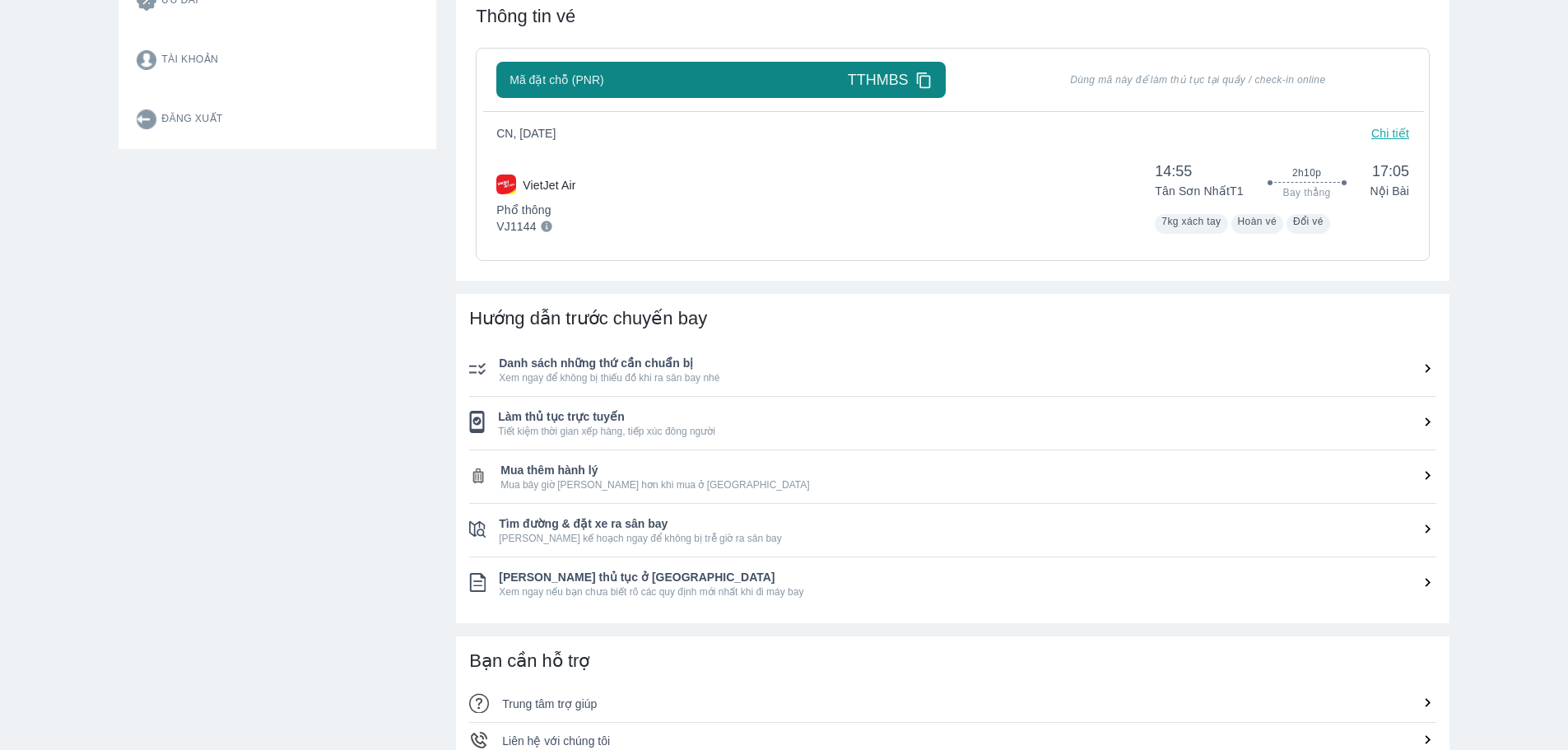
click at [1425, 419] on icon at bounding box center [1427, 422] width 17 height 17
click at [1423, 420] on icon at bounding box center [1427, 422] width 17 height 17
click at [1424, 421] on icon at bounding box center [1427, 422] width 17 height 17
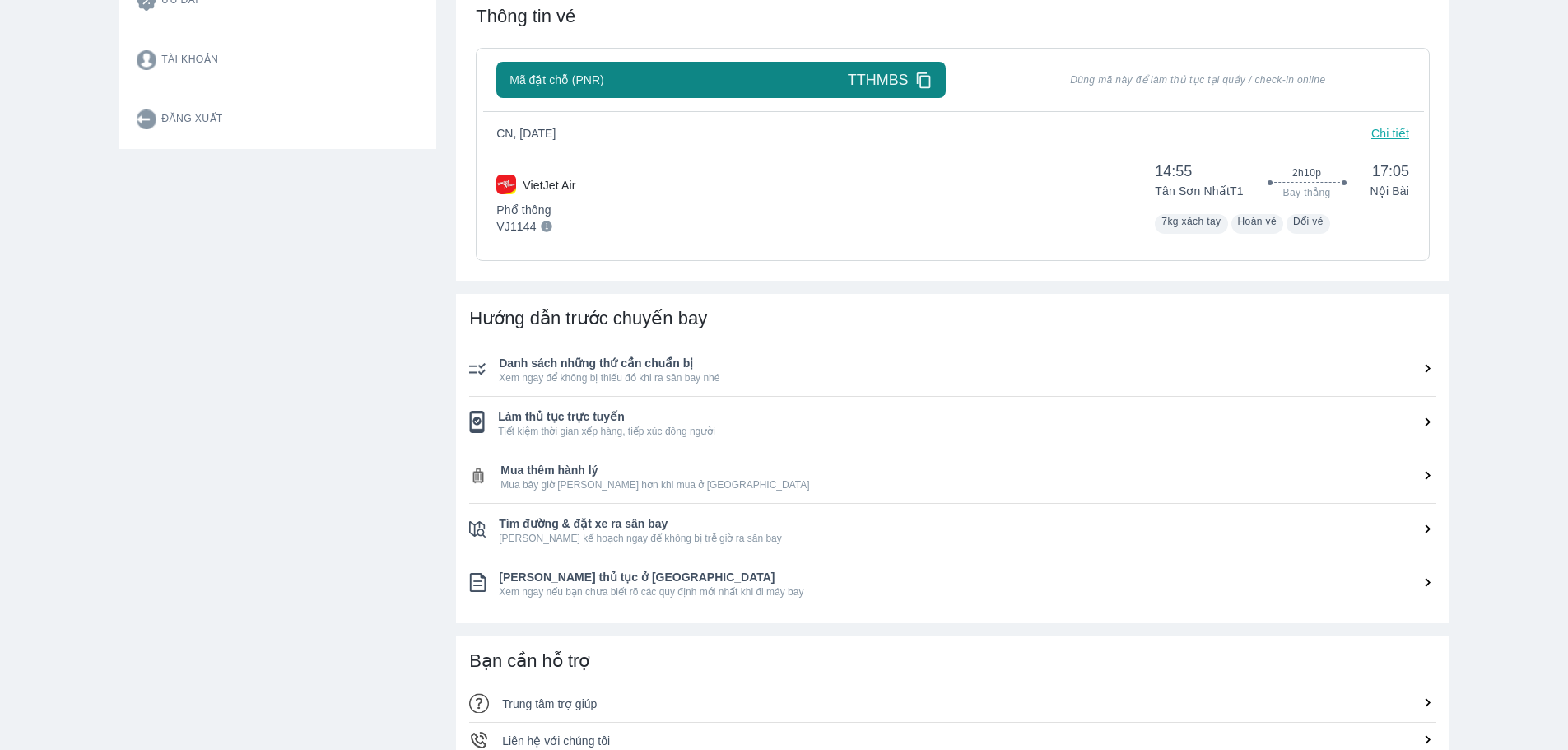
click at [1425, 421] on icon at bounding box center [1427, 422] width 17 height 17
click at [1425, 421] on icon at bounding box center [1427, 422] width 17 height 17
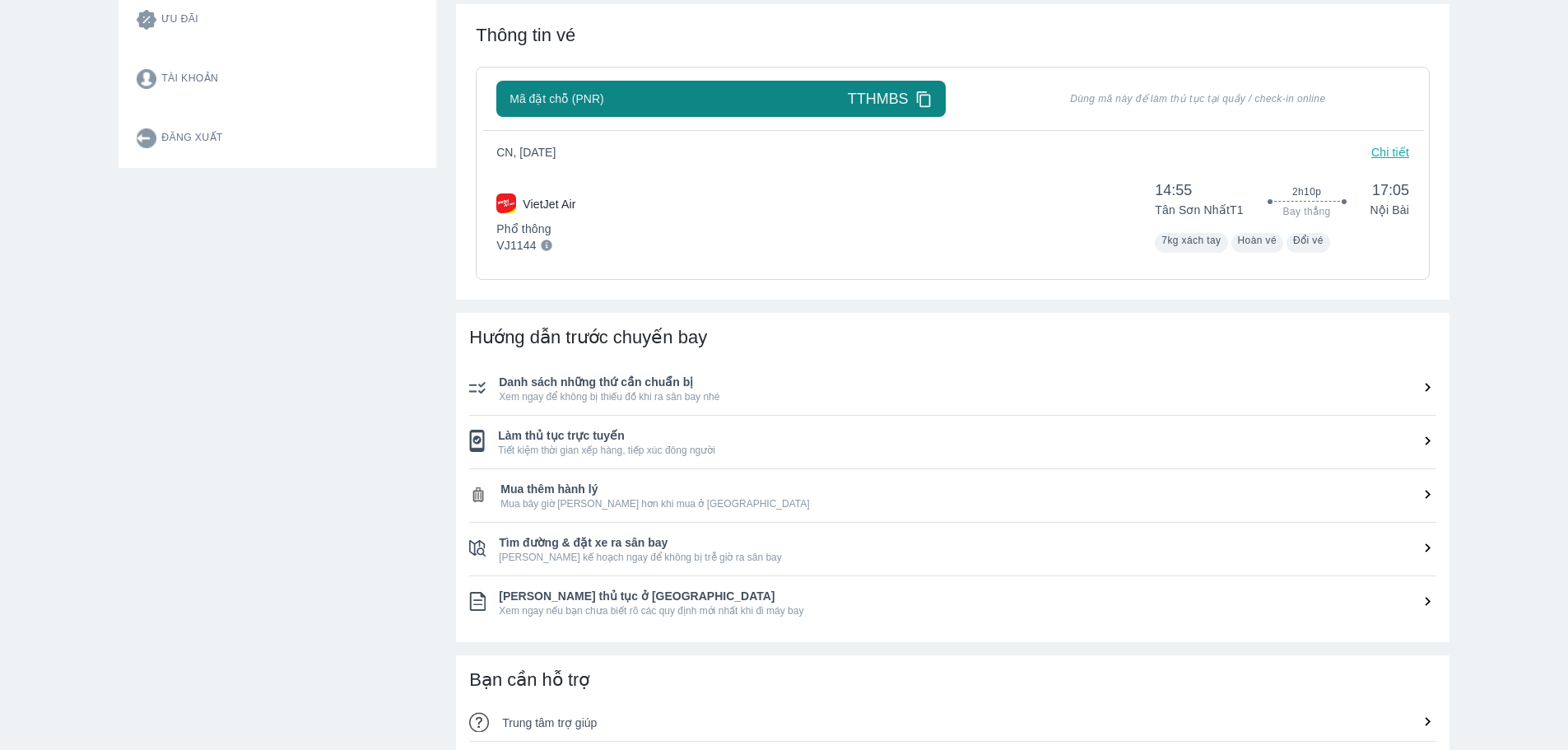
scroll to position [473, 0]
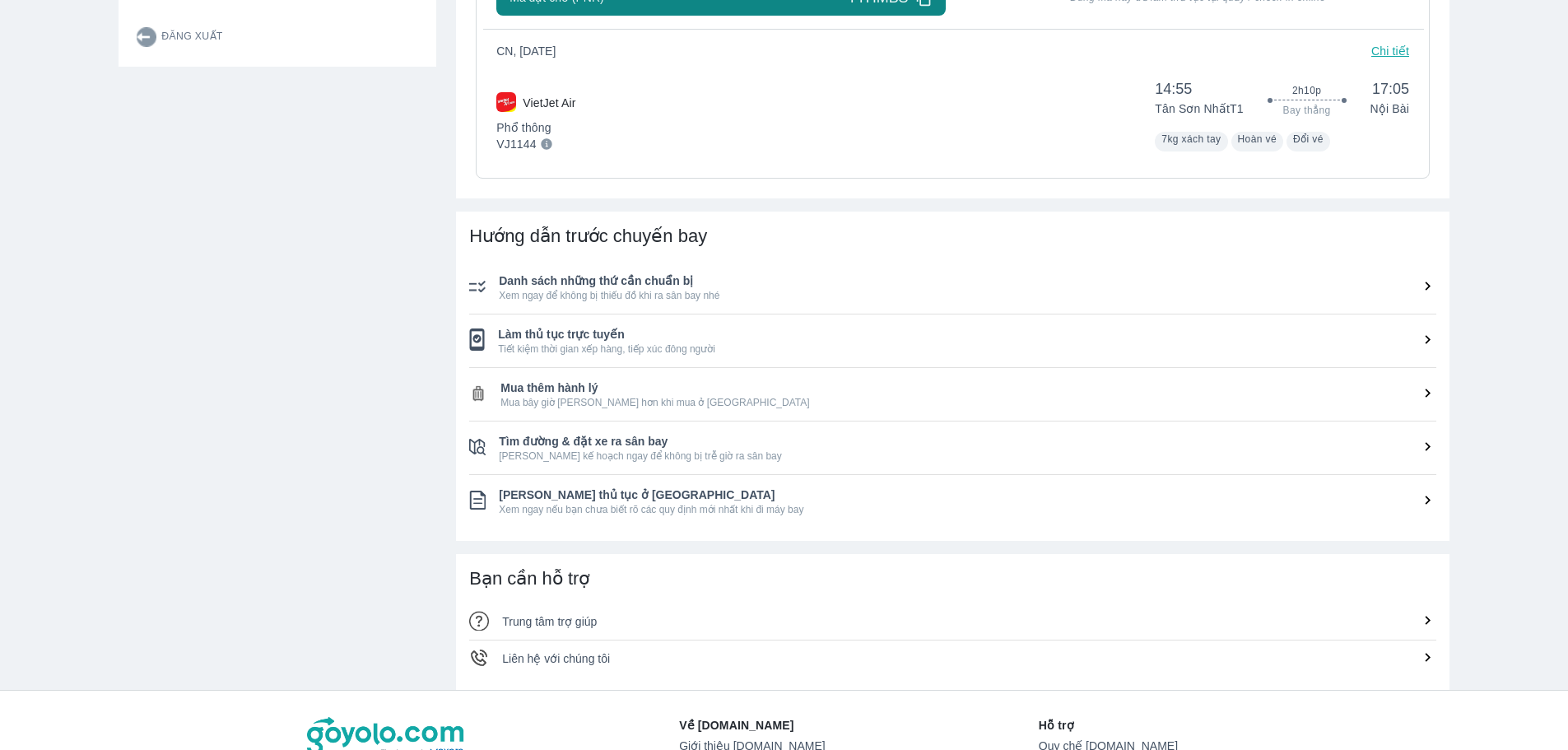
click at [1424, 277] on span "Danh sách những thứ cần chuẩn bị" at bounding box center [967, 281] width 937 height 17
click at [1426, 338] on icon at bounding box center [1428, 340] width 5 height 9
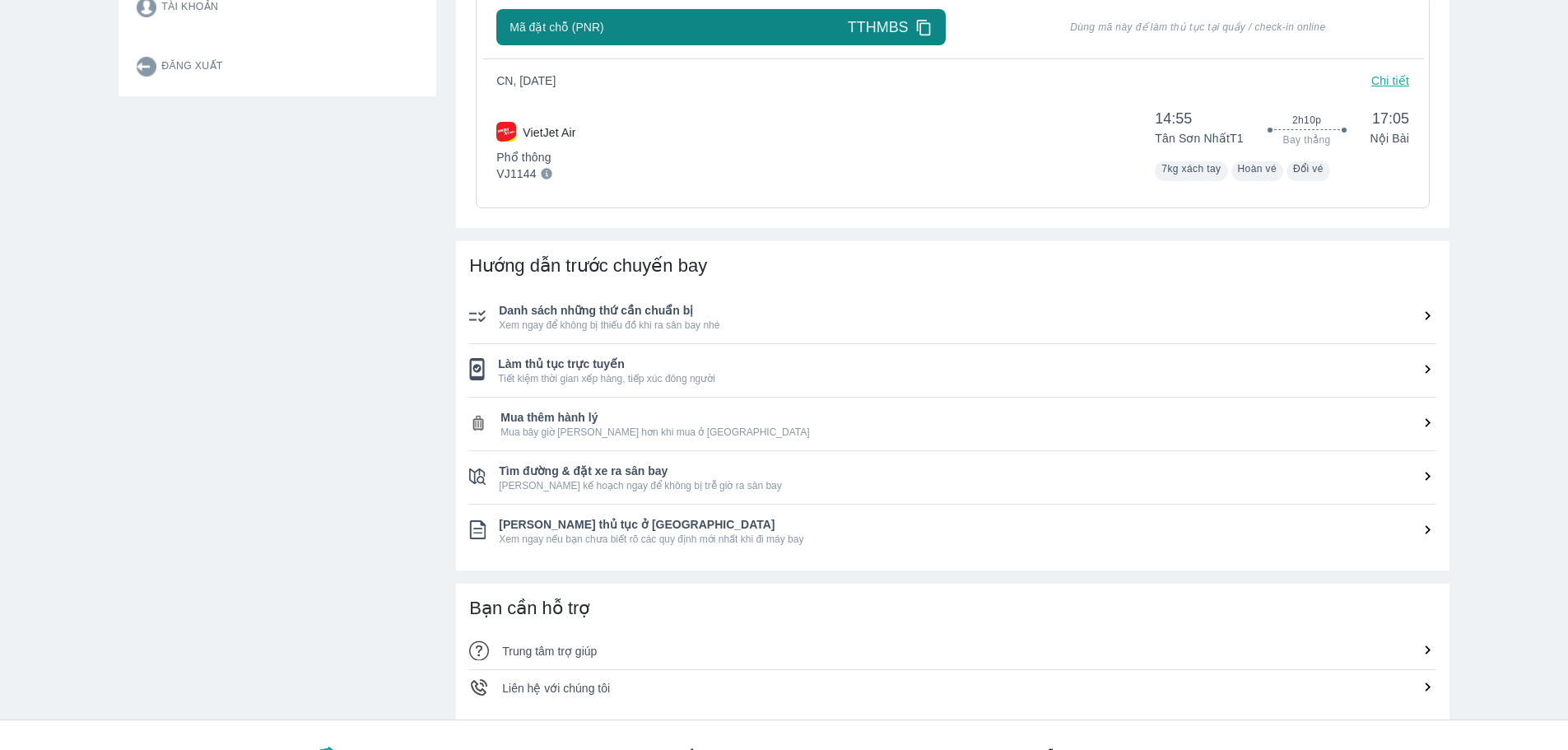
scroll to position [473, 0]
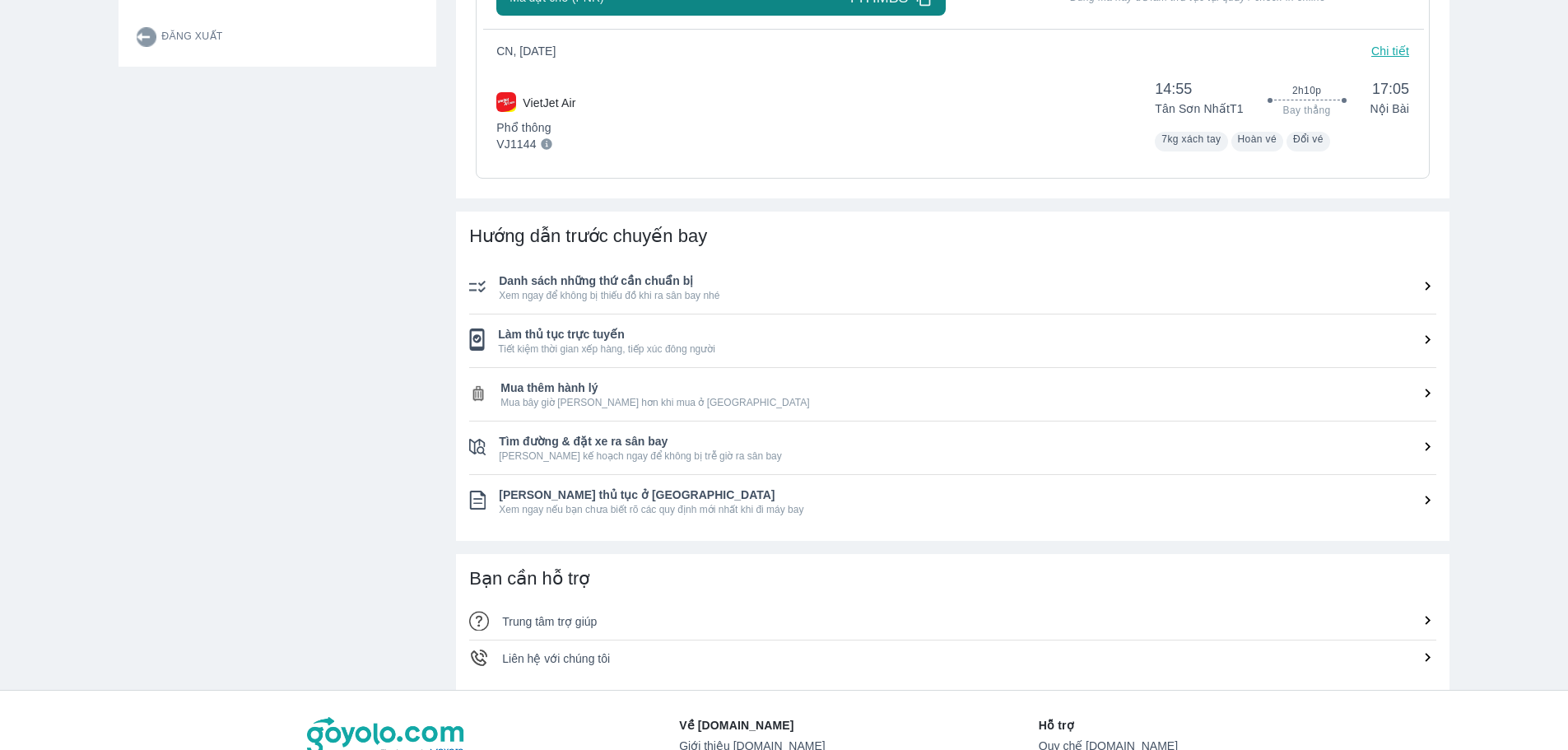
click at [1427, 341] on icon at bounding box center [1427, 340] width 17 height 17
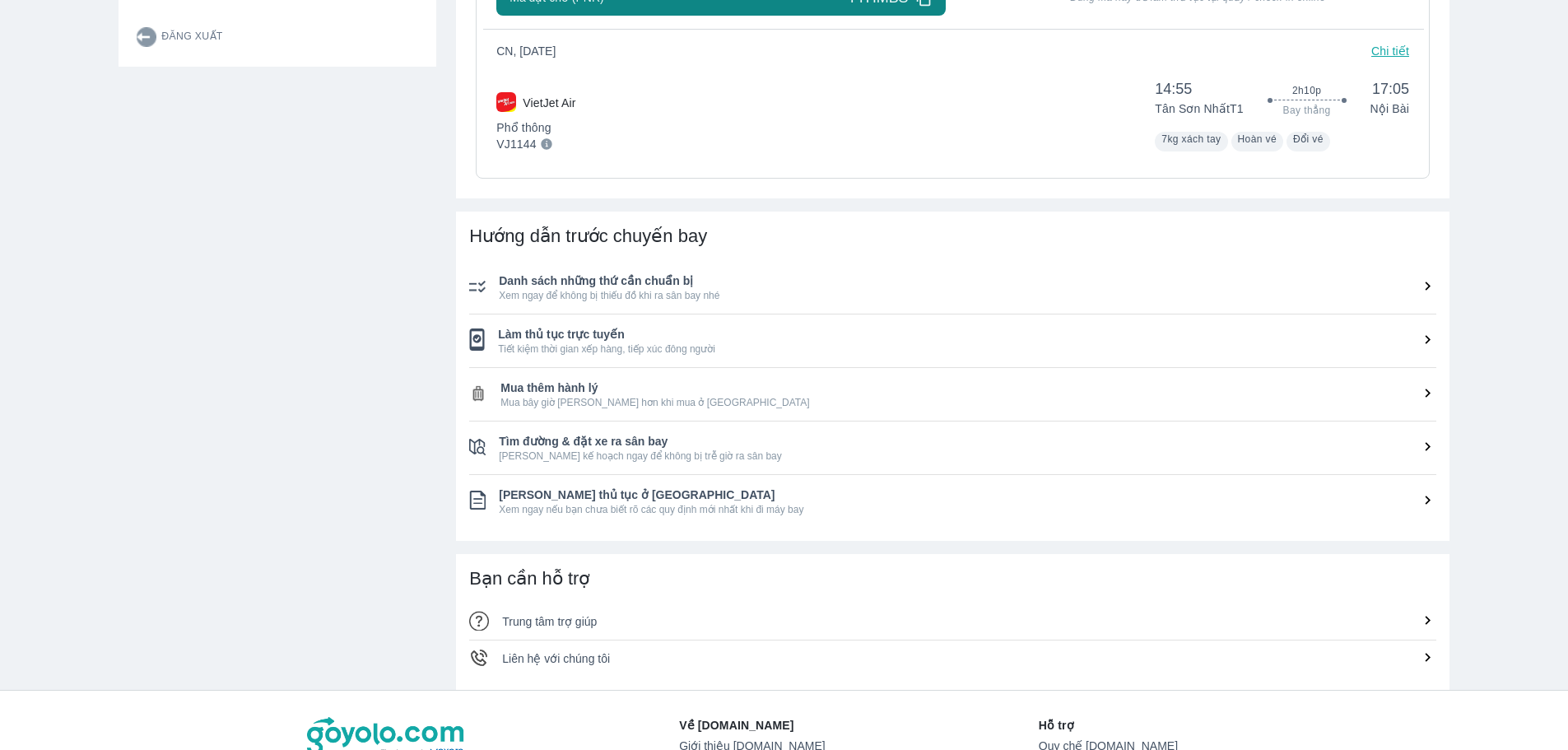
click at [1427, 341] on icon at bounding box center [1427, 340] width 17 height 17
click at [582, 333] on span "Làm thủ tục trực tuyến" at bounding box center [967, 334] width 938 height 17
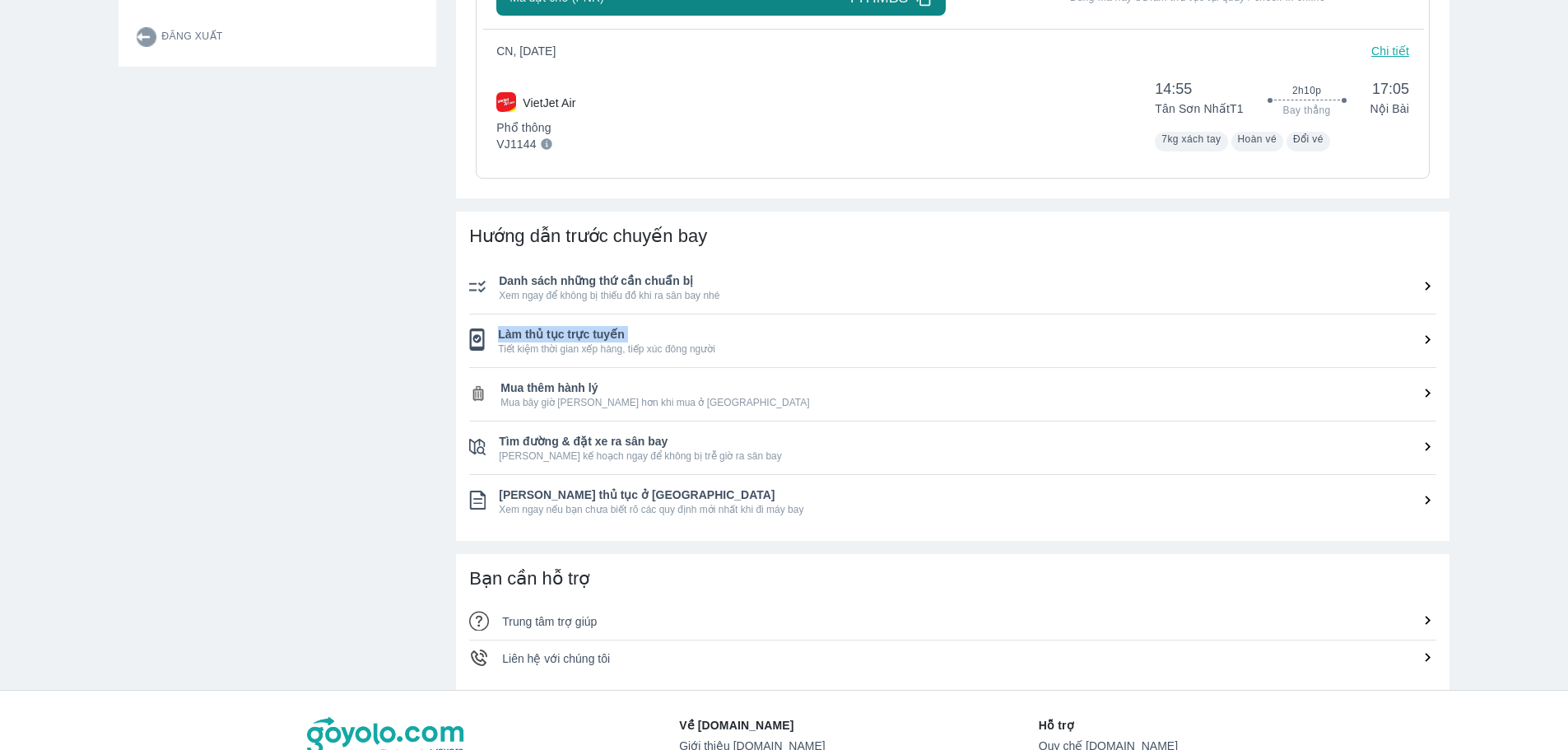
click at [582, 333] on span "Làm thủ tục trực tuyến" at bounding box center [967, 334] width 938 height 17
click at [638, 335] on span "Làm thủ tục trực tuyến" at bounding box center [967, 334] width 938 height 17
click at [646, 348] on span "Tiết kiệm thời gian xếp hàng, tiếp xúc đông người" at bounding box center [967, 348] width 938 height 13
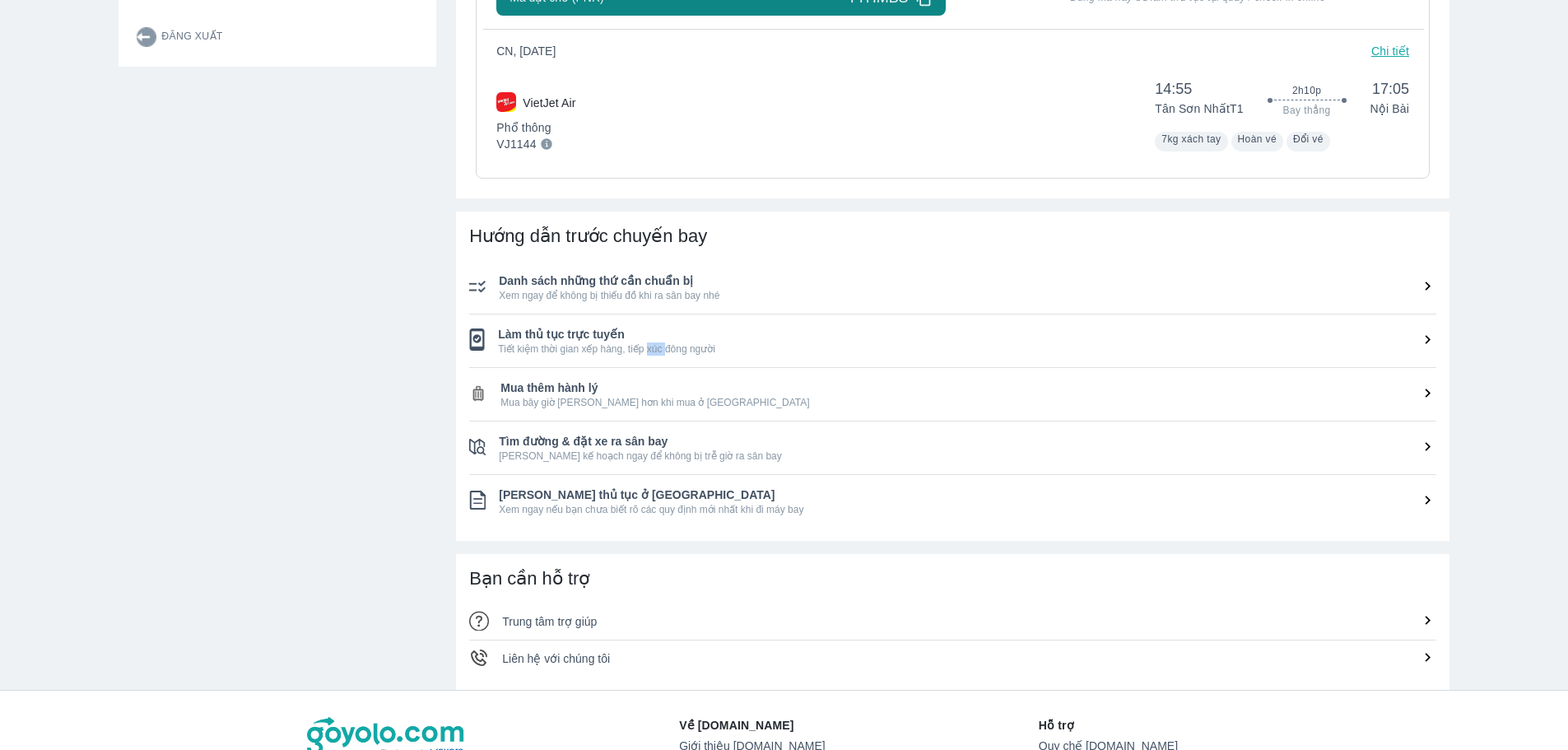
click at [476, 342] on img at bounding box center [477, 340] width 16 height 23
click at [475, 339] on img at bounding box center [477, 340] width 16 height 23
click at [474, 339] on img at bounding box center [477, 340] width 16 height 23
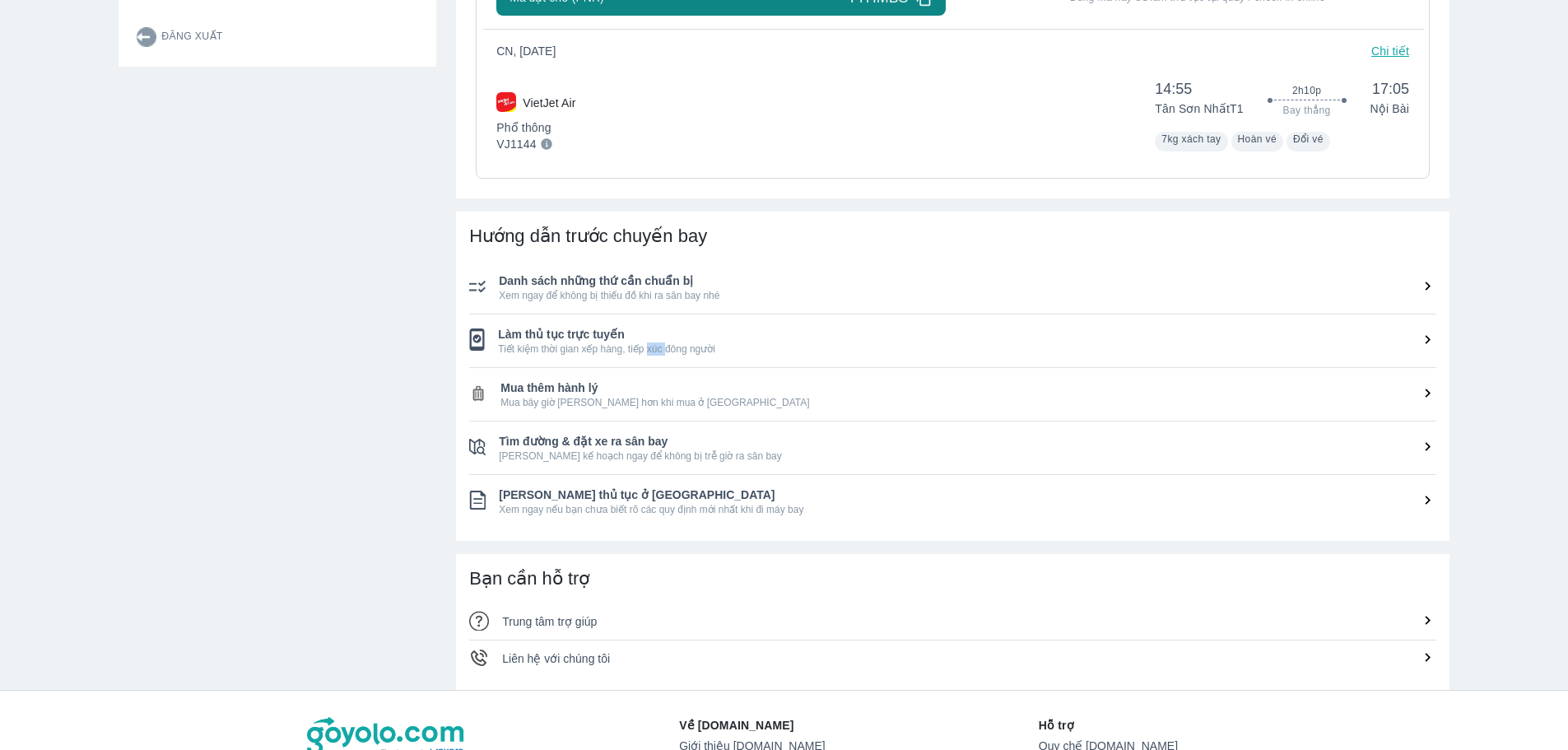
click at [474, 339] on img at bounding box center [477, 340] width 16 height 23
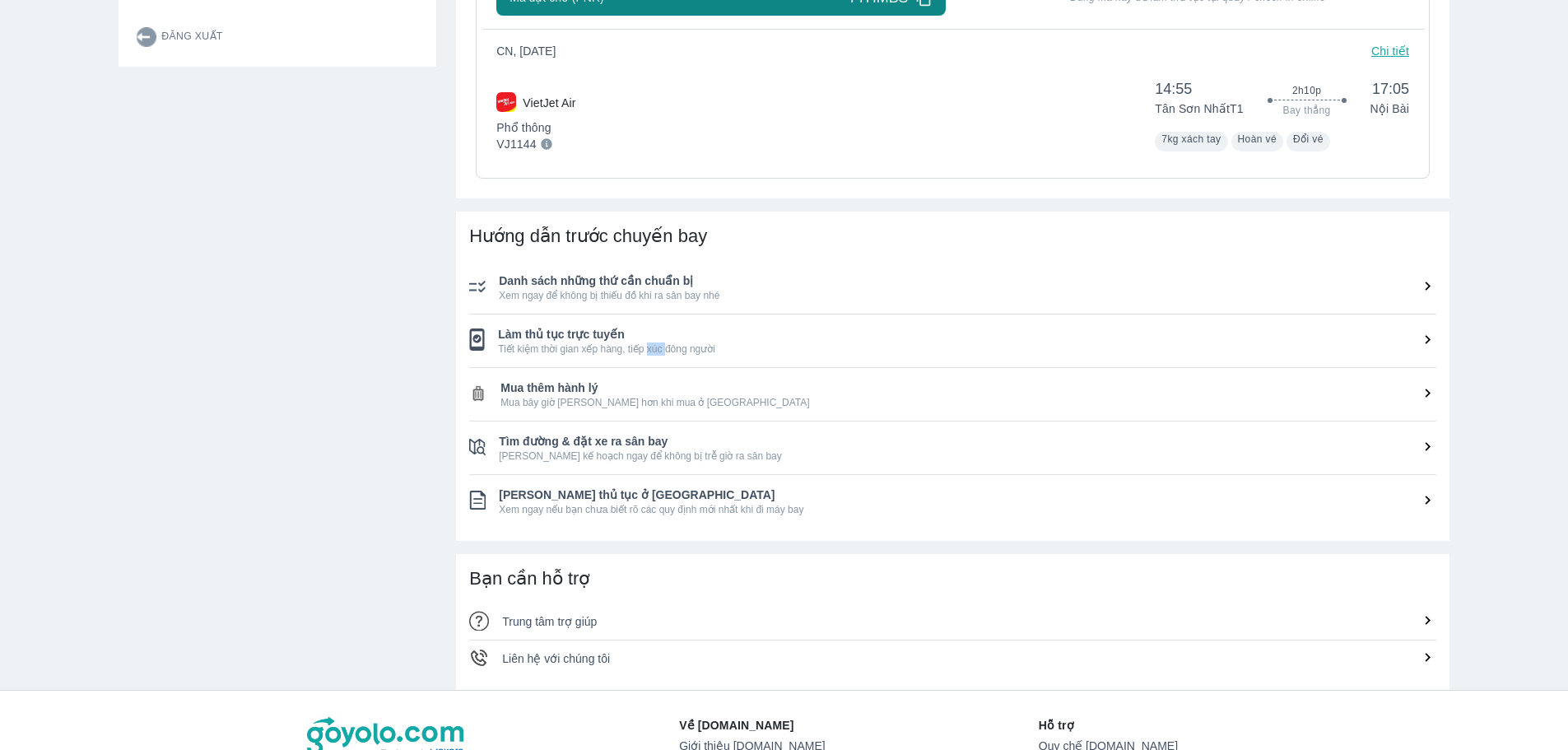
click at [474, 339] on img at bounding box center [477, 340] width 16 height 23
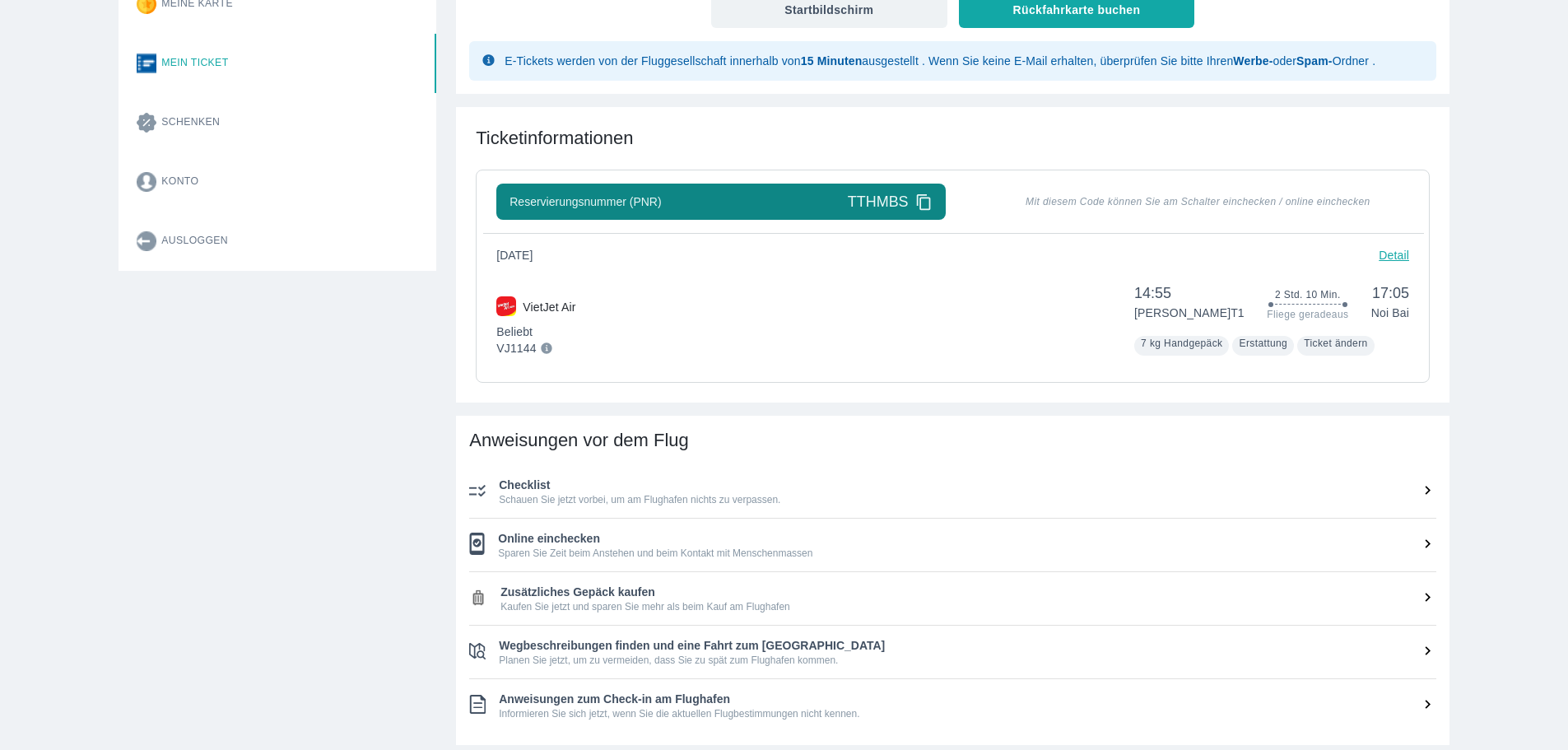
scroll to position [143, 0]
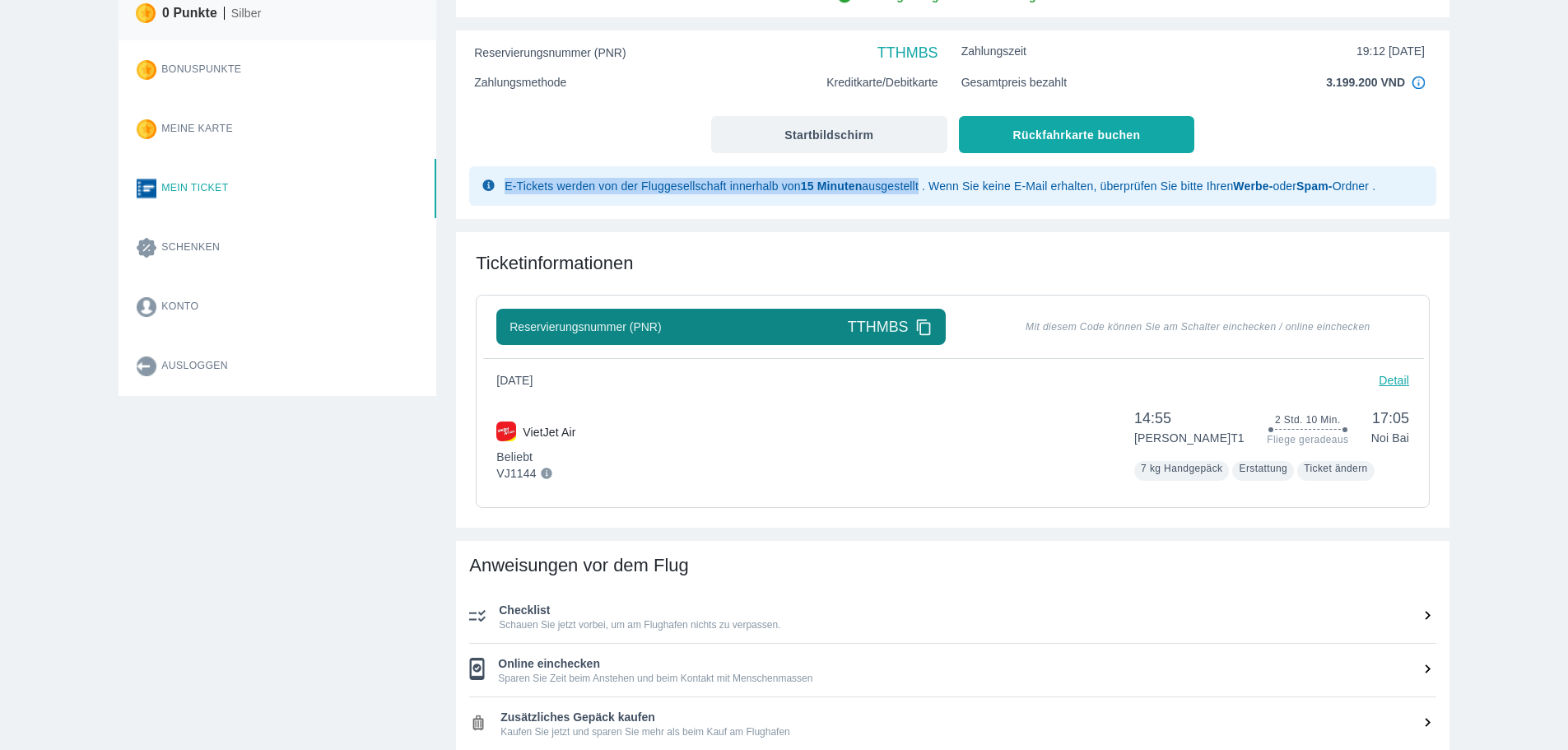
drag, startPoint x: 502, startPoint y: 189, endPoint x: 920, endPoint y: 188, distance: 418.0
click at [920, 188] on div "E-Tickets werden von der Fluggesellschaft innerhalb von 15 Minuten ausgestellt …" at bounding box center [952, 185] width 967 height 39
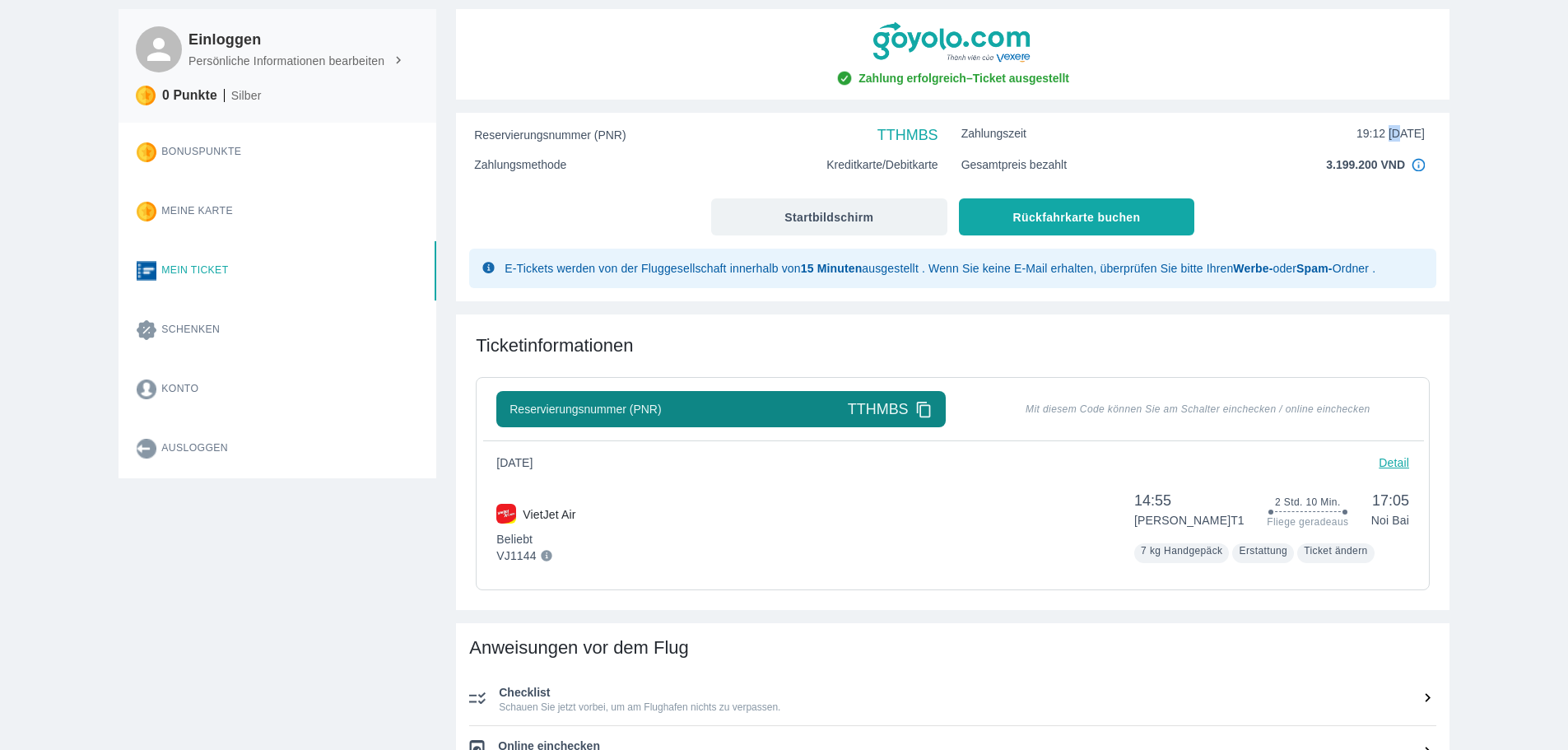
drag, startPoint x: 1379, startPoint y: 136, endPoint x: 1365, endPoint y: 138, distance: 14.1
click at [1370, 136] on font "19:12 09.02.2025" at bounding box center [1390, 133] width 69 height 13
drag, startPoint x: 1365, startPoint y: 138, endPoint x: 1392, endPoint y: 137, distance: 27.0
click at [1390, 137] on font "19:12 09.02.2025" at bounding box center [1390, 133] width 69 height 13
drag, startPoint x: 1410, startPoint y: 136, endPoint x: 1433, endPoint y: 135, distance: 23.0
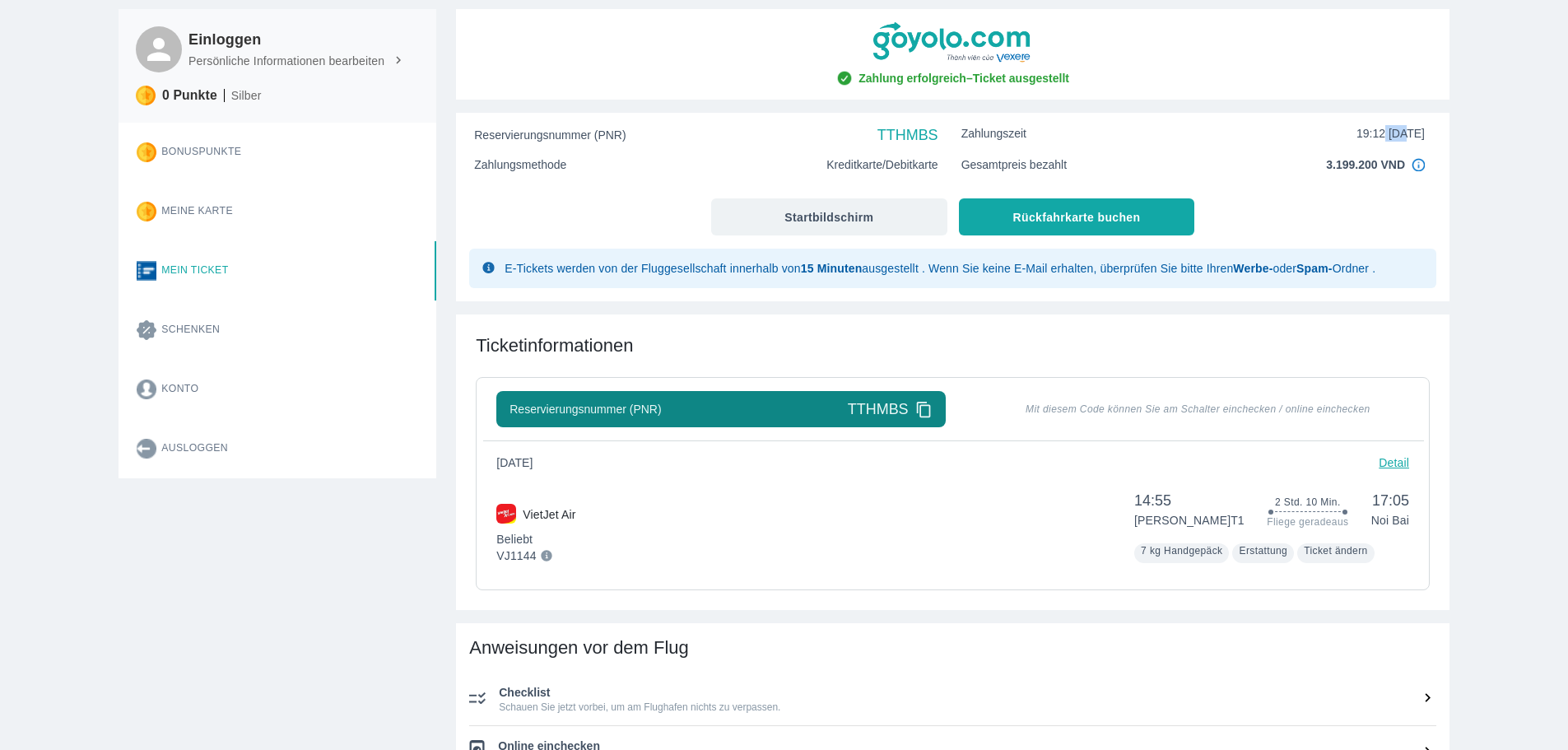
click at [1433, 135] on div "Zahlungszeit 19:12 09.02.2025" at bounding box center [1193, 135] width 486 height 31
click at [1395, 139] on font "19:12 09.02.2025" at bounding box center [1390, 133] width 69 height 13
click at [1390, 139] on font "19:12 09.02.2025" at bounding box center [1390, 133] width 69 height 13
click at [1386, 133] on font "19:12 09.02.2025" at bounding box center [1390, 133] width 69 height 13
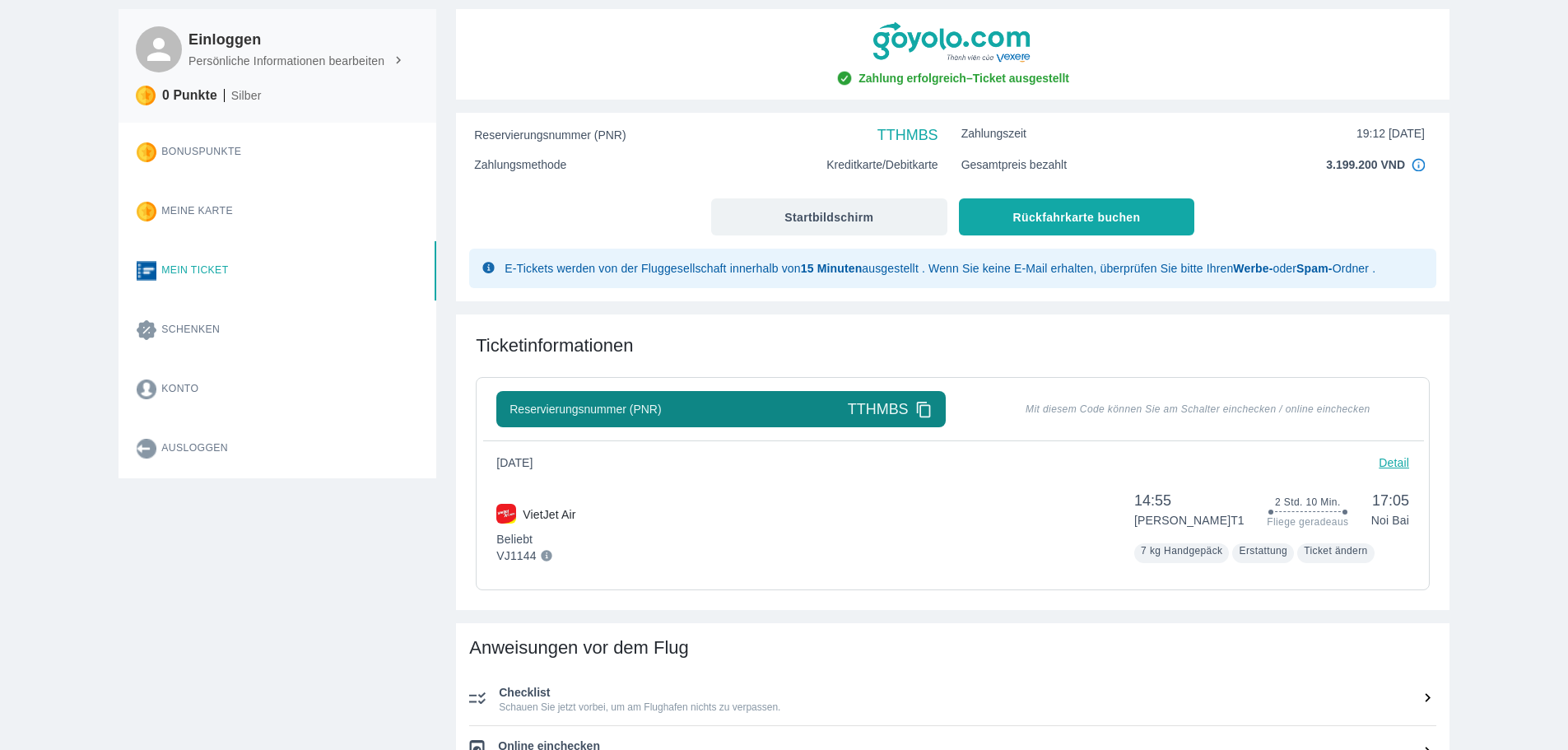
click at [1400, 131] on font "19:12 09.02.2025" at bounding box center [1390, 133] width 69 height 13
click at [1413, 129] on font "19:12 09.02.2025" at bounding box center [1390, 133] width 69 height 13
click at [1379, 135] on font "19:12 09.02.2025" at bounding box center [1390, 133] width 69 height 13
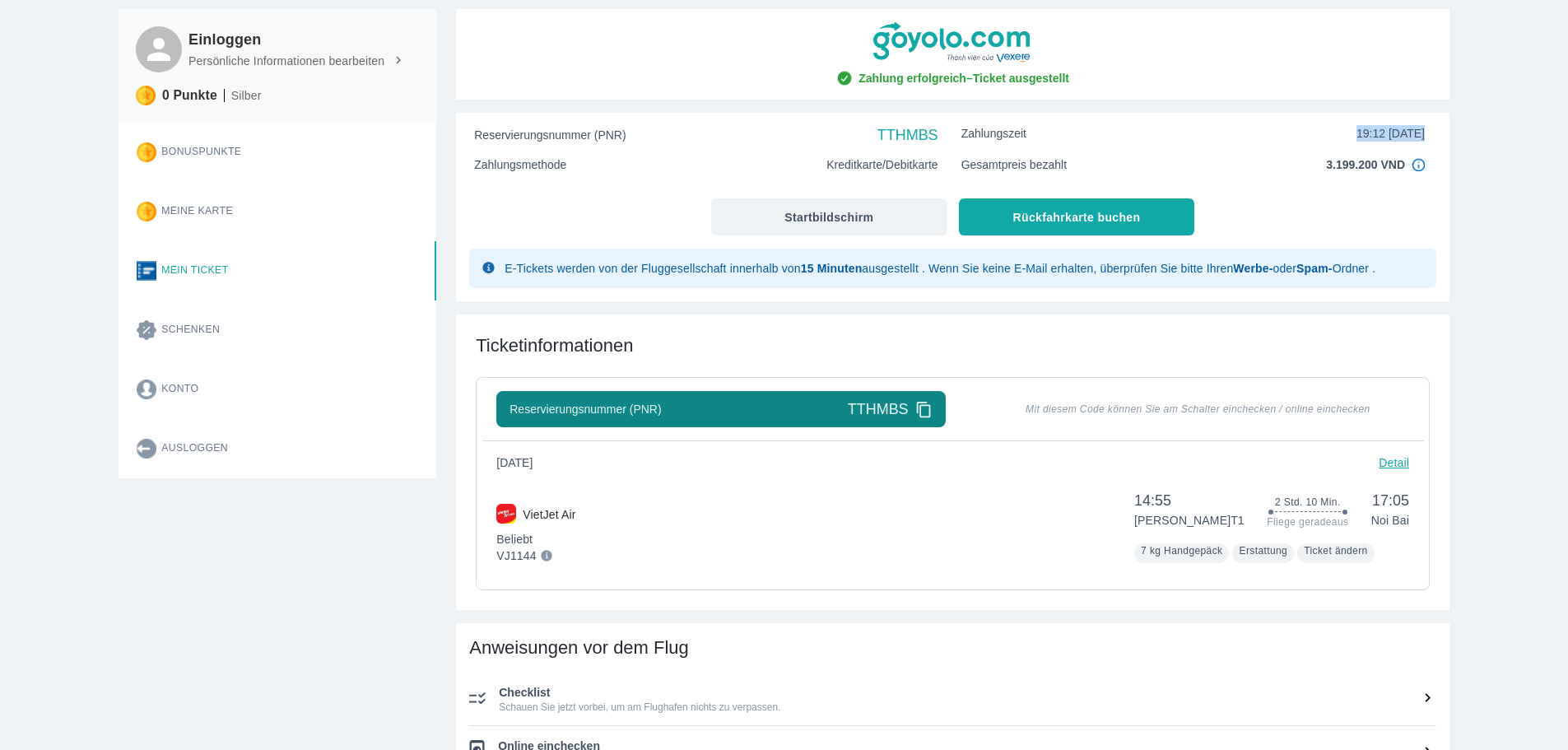
click at [1378, 135] on font "19:12 09.02.2025" at bounding box center [1390, 133] width 69 height 13
click at [1356, 135] on font "19:12 09.02.2025" at bounding box center [1390, 133] width 69 height 13
drag, startPoint x: 1343, startPoint y: 135, endPoint x: 1402, endPoint y: 132, distance: 59.1
click at [1432, 123] on div "Zahlungszeit 19:12 09.02.2025" at bounding box center [1193, 135] width 486 height 31
click at [1397, 133] on font "19:12 09.02.2025" at bounding box center [1390, 133] width 69 height 13
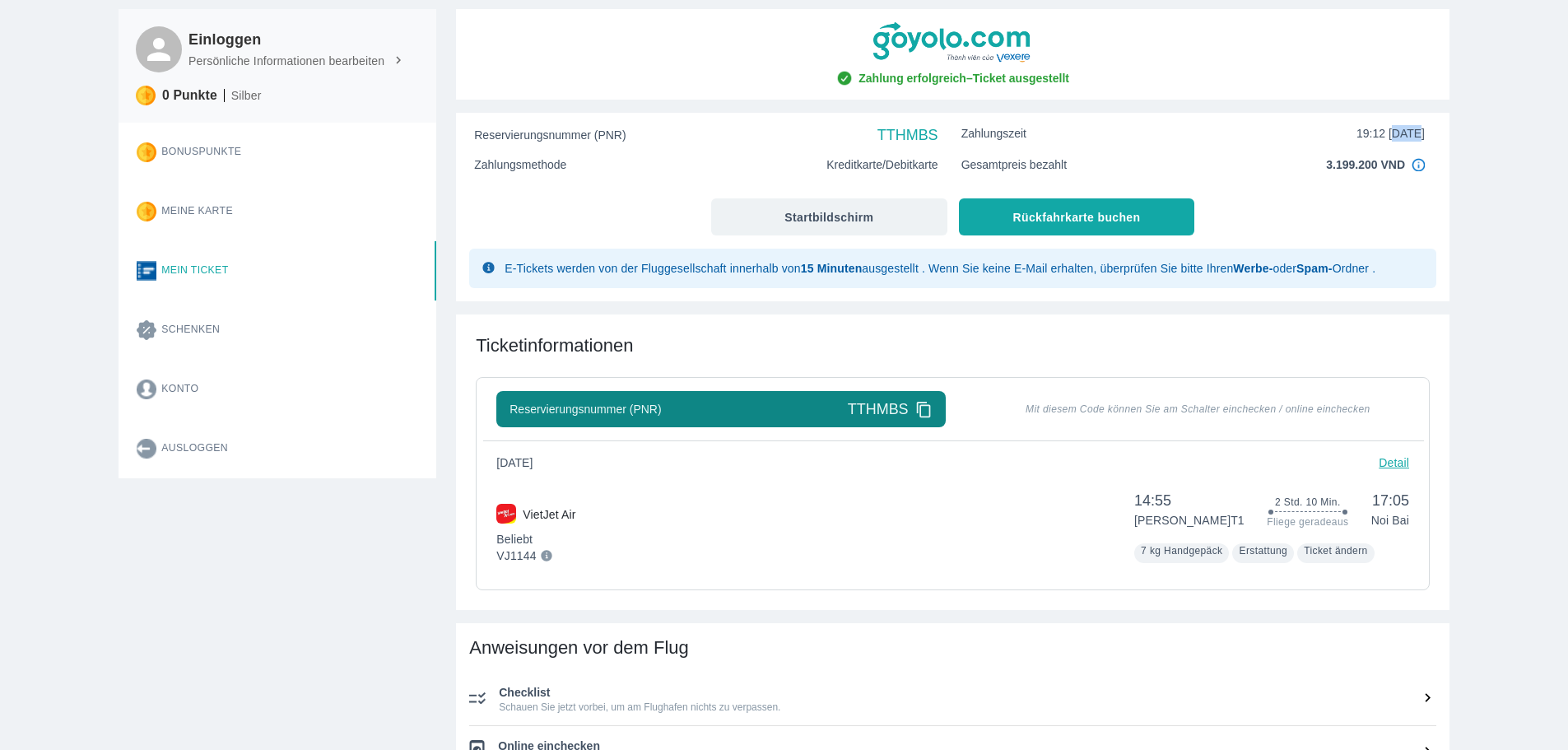
drag, startPoint x: 1370, startPoint y: 136, endPoint x: 1394, endPoint y: 130, distance: 24.7
click at [1394, 130] on font "19:12 09.02.2025" at bounding box center [1390, 133] width 69 height 13
click at [1366, 133] on font "19:12 09.02.2025" at bounding box center [1390, 133] width 69 height 13
drag, startPoint x: 1405, startPoint y: 125, endPoint x: 1417, endPoint y: 123, distance: 12.2
click at [1417, 123] on div "Zahlungszeit 19:12 09.02.2025" at bounding box center [1193, 135] width 486 height 31
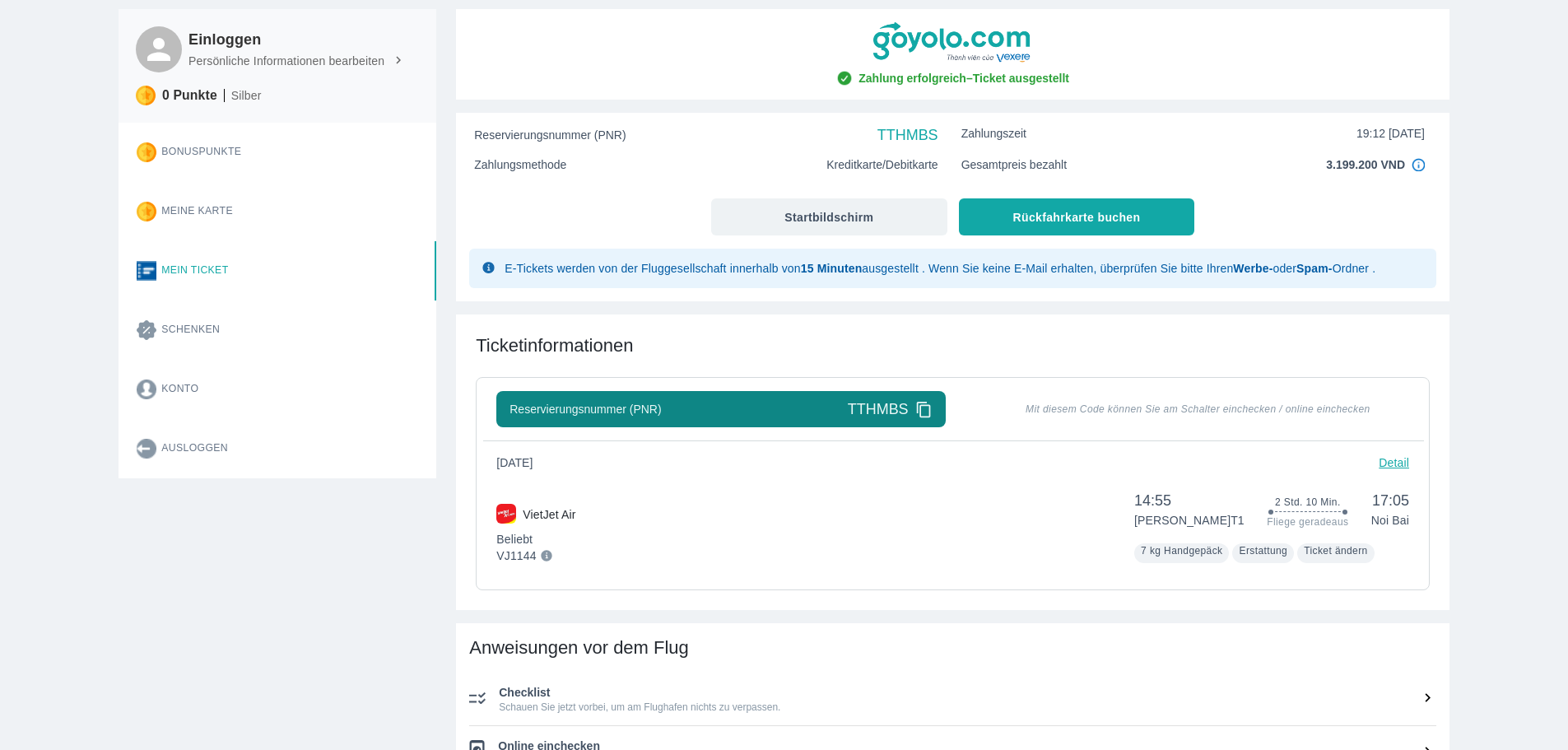
drag, startPoint x: 1379, startPoint y: 133, endPoint x: 1370, endPoint y: 132, distance: 9.1
click at [1377, 133] on font "19:12 09.02.2025" at bounding box center [1390, 133] width 69 height 13
click at [1397, 134] on font "19:12 09.02.2025" at bounding box center [1390, 133] width 69 height 13
drag, startPoint x: 1428, startPoint y: 133, endPoint x: 1216, endPoint y: 139, distance: 212.1
click at [1263, 141] on div "Zahlungszeit 19:12 09.02.2025" at bounding box center [1193, 135] width 486 height 31
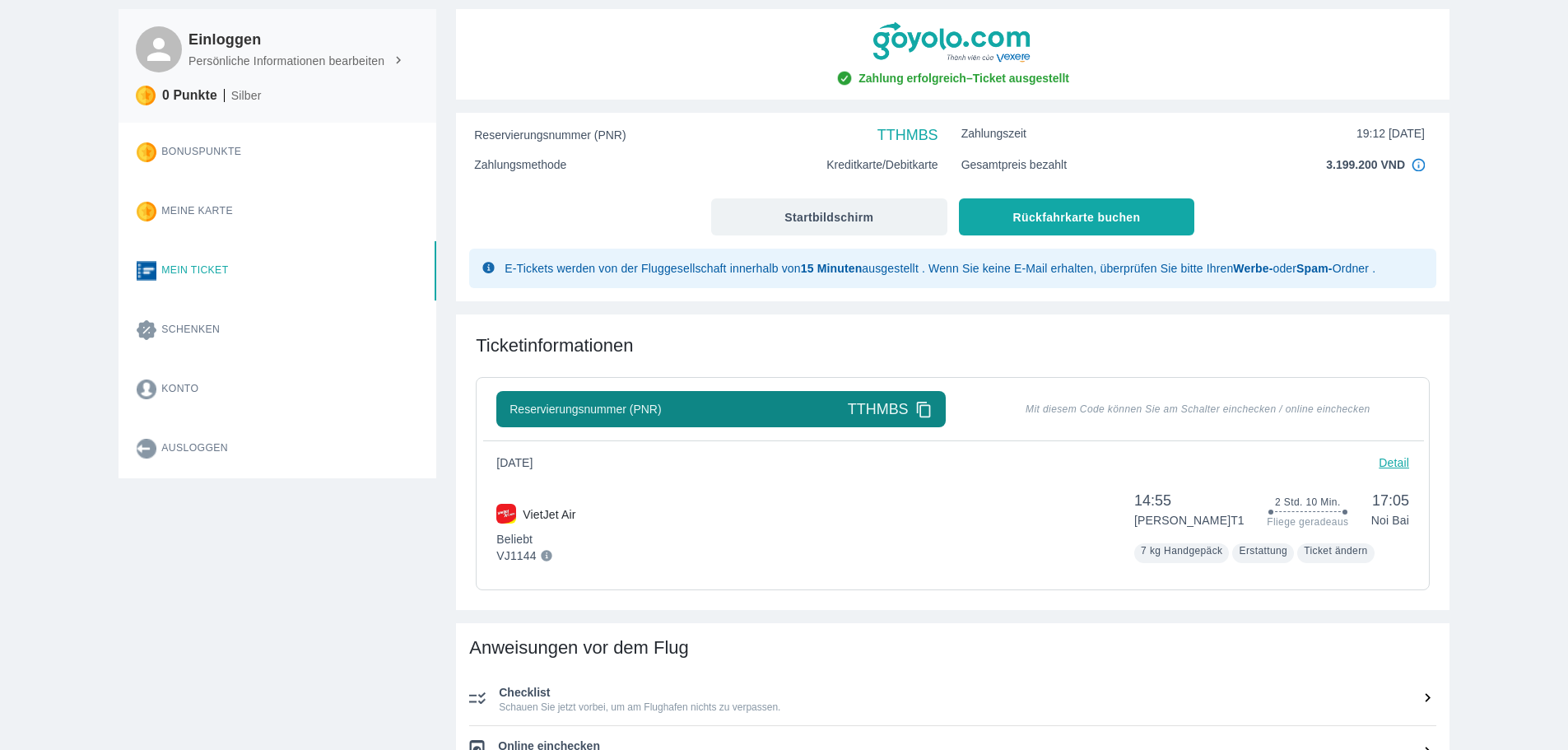
click at [1361, 136] on font "19:12 09.02.2025" at bounding box center [1390, 133] width 69 height 13
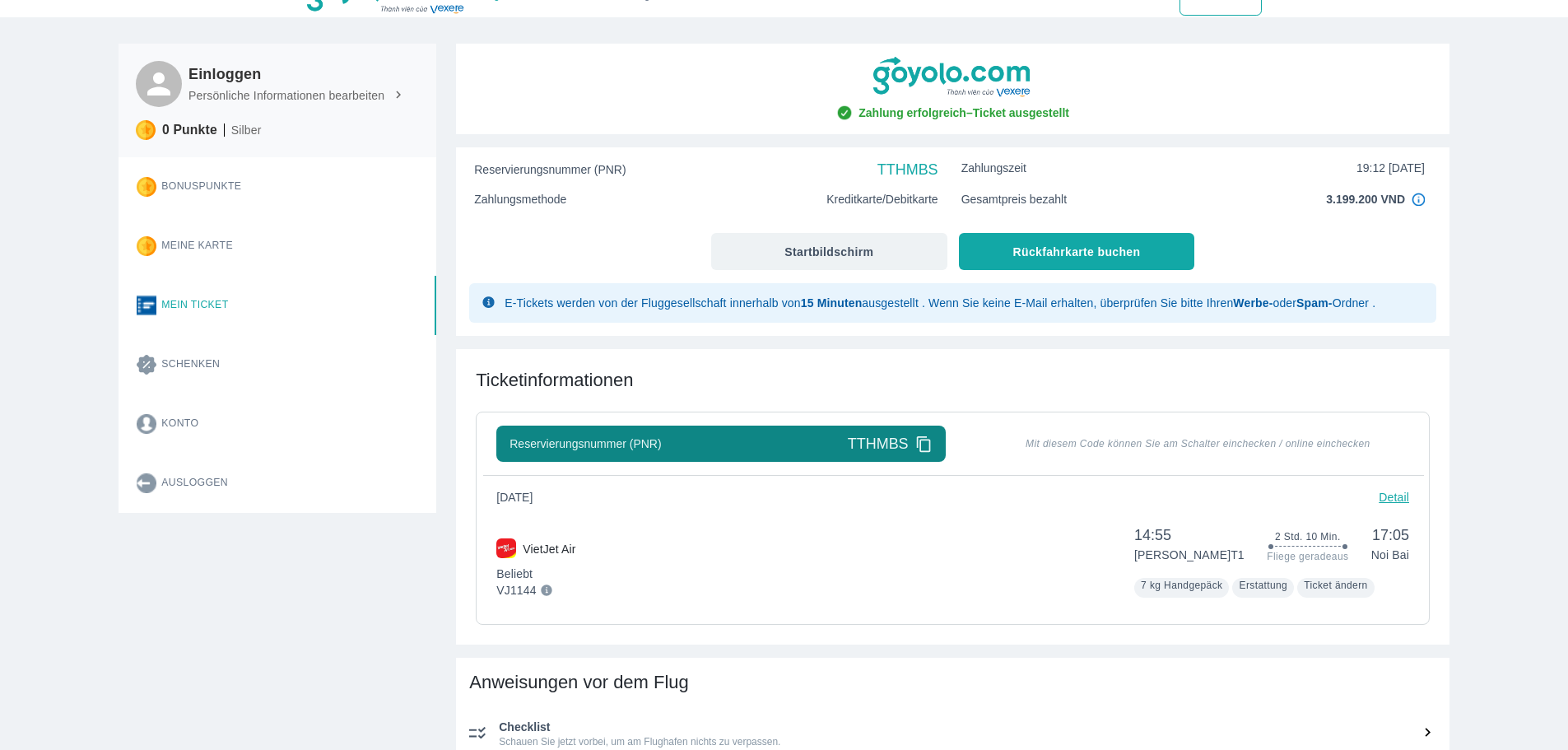
scroll to position [83, 0]
